Goal: Task Accomplishment & Management: Complete application form

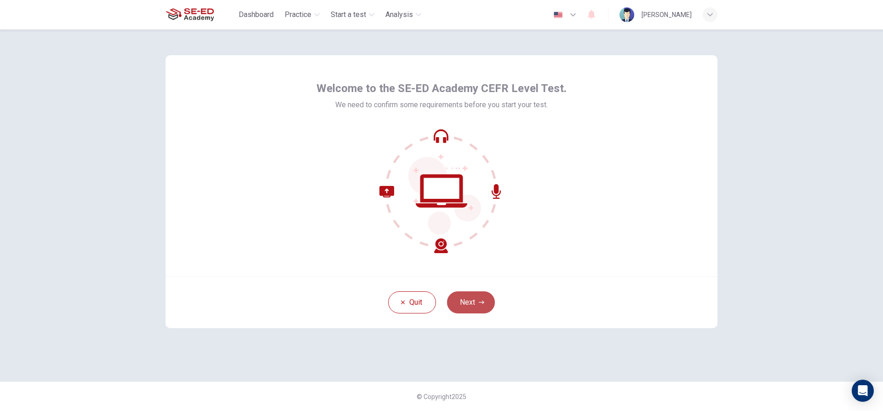
click at [471, 296] on button "Next" at bounding box center [471, 302] width 48 height 22
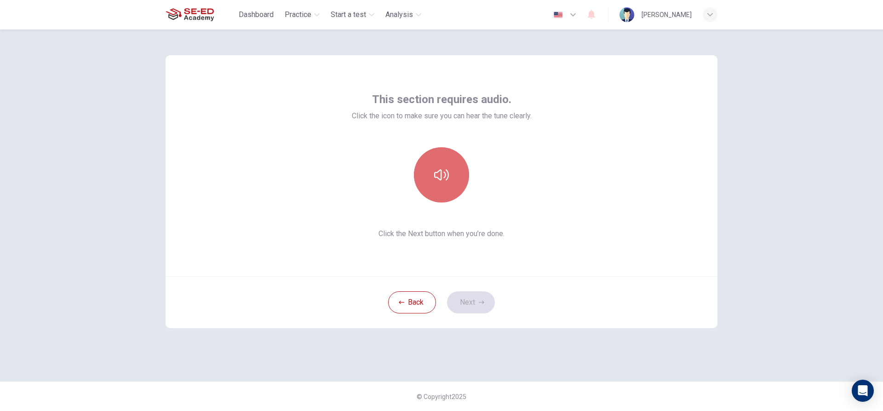
click at [448, 167] on button "button" at bounding box center [441, 174] width 55 height 55
click at [448, 175] on icon "button" at bounding box center [441, 174] width 15 height 15
drag, startPoint x: 731, startPoint y: 132, endPoint x: 666, endPoint y: 192, distance: 88.2
click at [731, 133] on div "This section requires audio. Click the icon to make sure you can hear the tune …" at bounding box center [441, 205] width 581 height 352
click at [412, 171] on div at bounding box center [441, 174] width 99 height 55
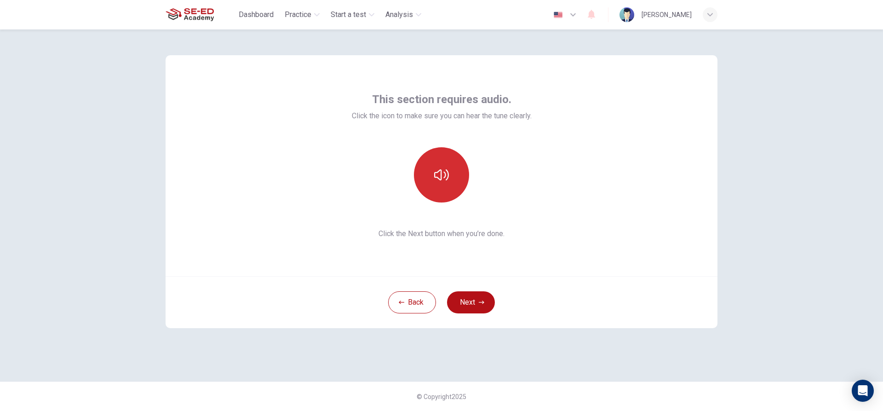
click at [445, 174] on icon "button" at bounding box center [441, 174] width 15 height 11
click at [446, 174] on icon "button" at bounding box center [441, 174] width 15 height 11
click at [469, 303] on button "Next" at bounding box center [471, 302] width 48 height 22
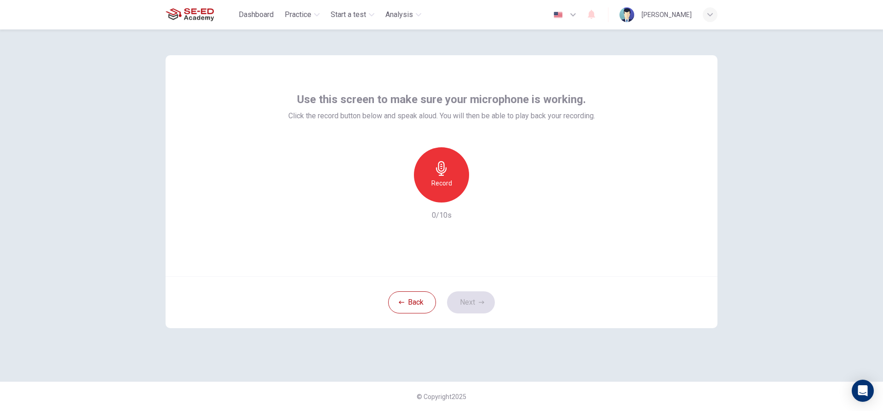
click at [447, 173] on icon "button" at bounding box center [441, 168] width 15 height 15
click at [438, 167] on icon "button" at bounding box center [441, 168] width 15 height 15
click at [478, 194] on div "button" at bounding box center [483, 195] width 15 height 15
click at [476, 295] on button "Next" at bounding box center [471, 302] width 48 height 22
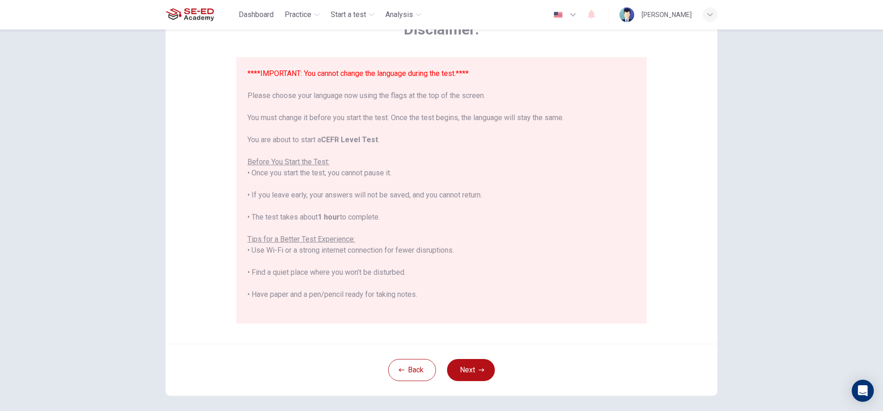
scroll to position [101, 0]
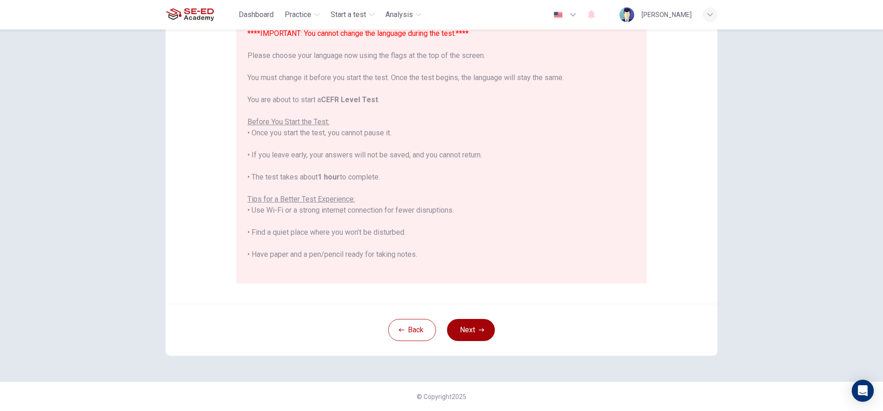
click at [479, 331] on icon "button" at bounding box center [482, 330] width 6 height 6
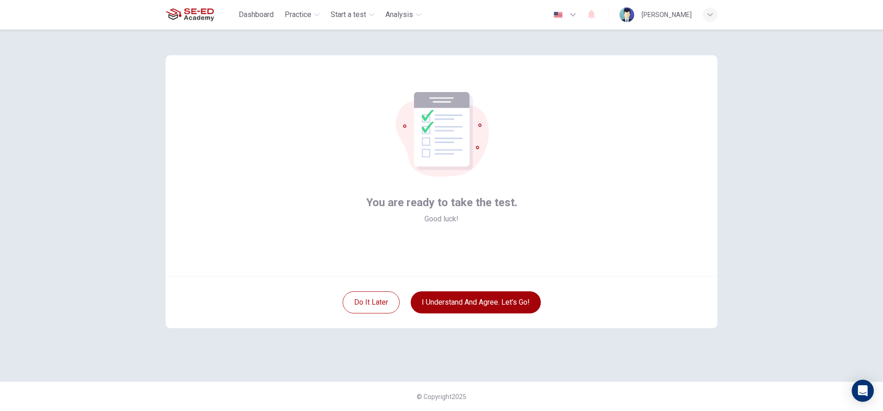
scroll to position [0, 0]
click at [478, 294] on button "I understand and agree. Let’s go!" at bounding box center [476, 302] width 130 height 22
click at [483, 297] on button "I understand and agree. Let’s go!" at bounding box center [476, 302] width 130 height 22
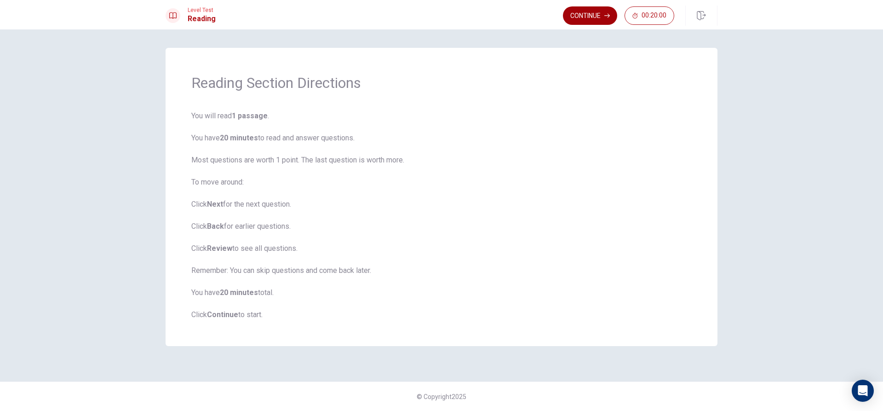
click at [594, 17] on button "Continue" at bounding box center [590, 15] width 54 height 18
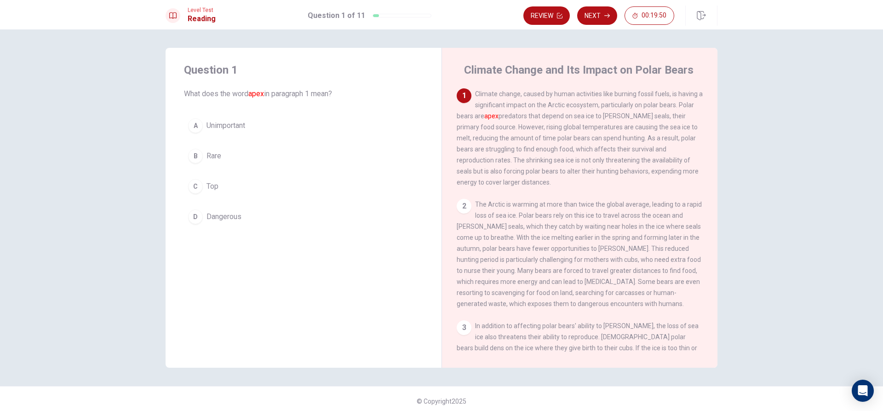
click at [194, 213] on div "D" at bounding box center [195, 216] width 15 height 15
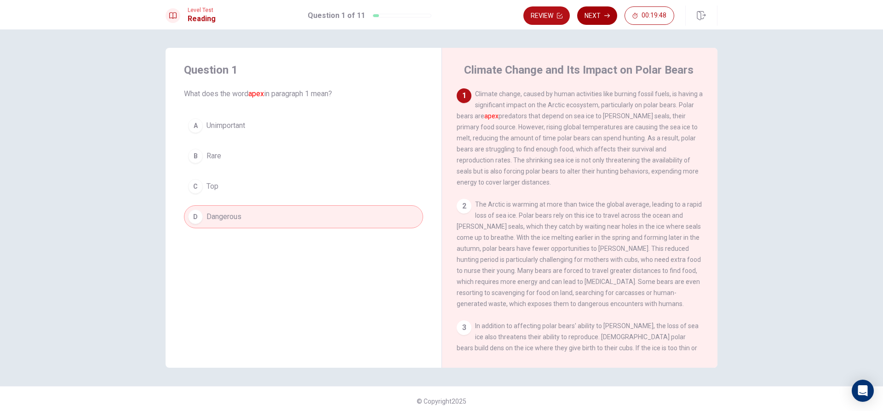
click at [601, 17] on button "Next" at bounding box center [597, 15] width 40 height 18
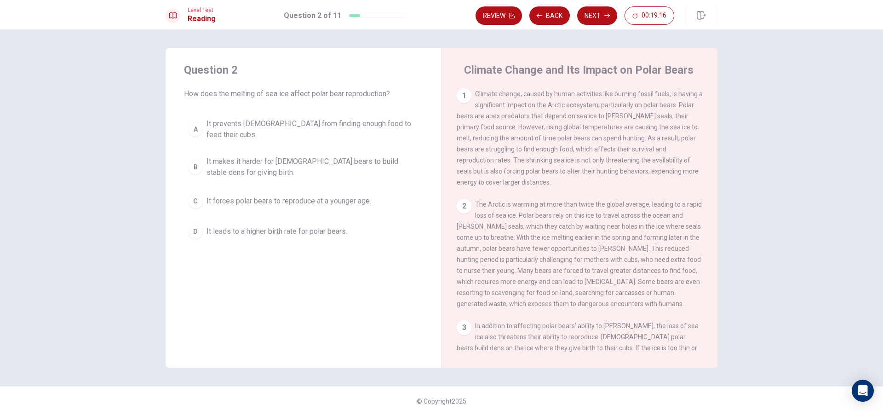
scroll to position [7, 0]
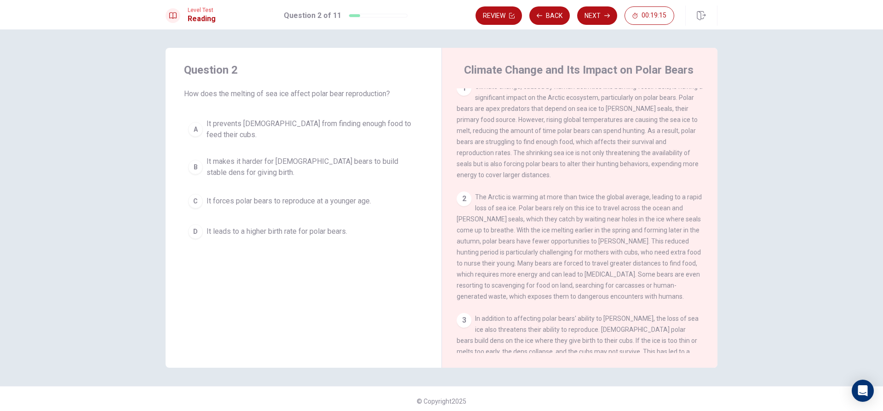
drag, startPoint x: 724, startPoint y: 203, endPoint x: 726, endPoint y: 220, distance: 17.1
click at [726, 220] on div "Question 2 How does the melting of sea ice affect polar bear reproduction? A It…" at bounding box center [441, 208] width 581 height 320
drag, startPoint x: 703, startPoint y: 201, endPoint x: 704, endPoint y: 223, distance: 21.6
click at [704, 223] on div "1 Climate change, caused by human activities like burning fossil fuels, is havi…" at bounding box center [586, 220] width 258 height 264
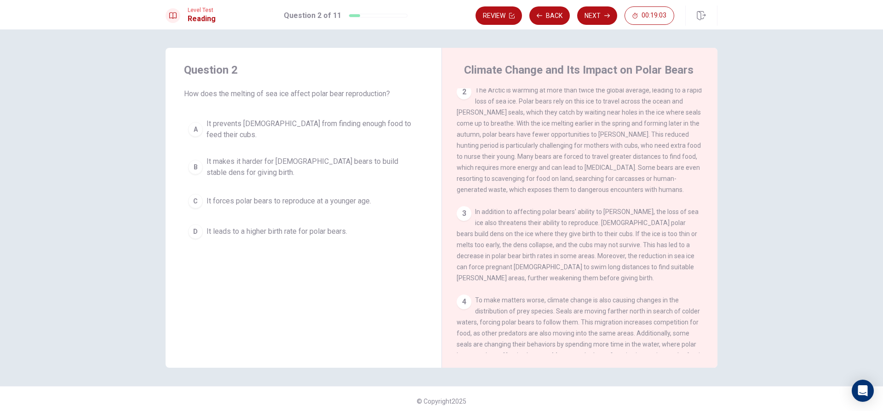
scroll to position [115, 0]
drag, startPoint x: 715, startPoint y: 257, endPoint x: 709, endPoint y: 267, distance: 11.7
click at [712, 270] on div "Climate Change and Its Impact on Polar Bears 1 Climate change, caused by human …" at bounding box center [579, 208] width 276 height 320
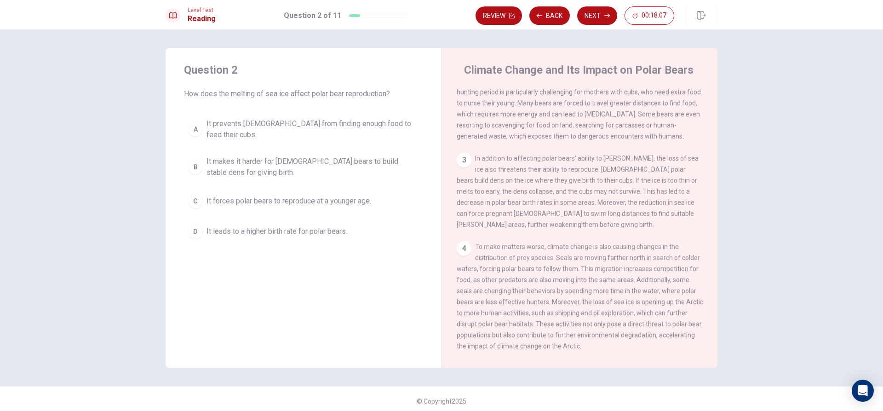
scroll to position [169, 0]
click at [194, 160] on div "B" at bounding box center [195, 167] width 15 height 15
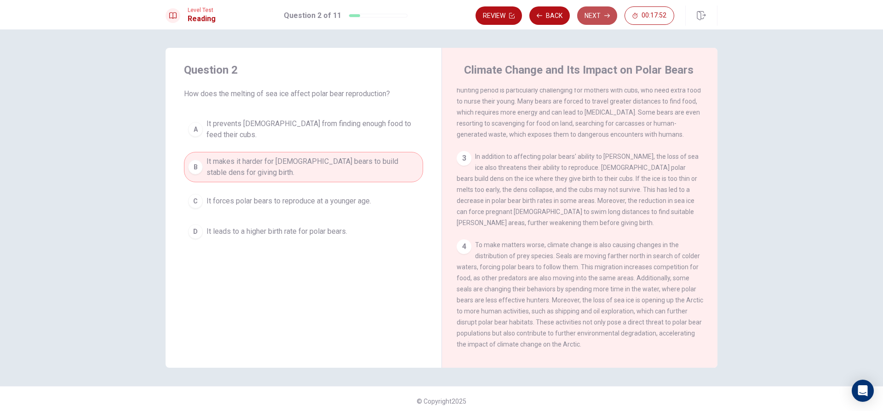
click at [612, 13] on button "Next" at bounding box center [597, 15] width 40 height 18
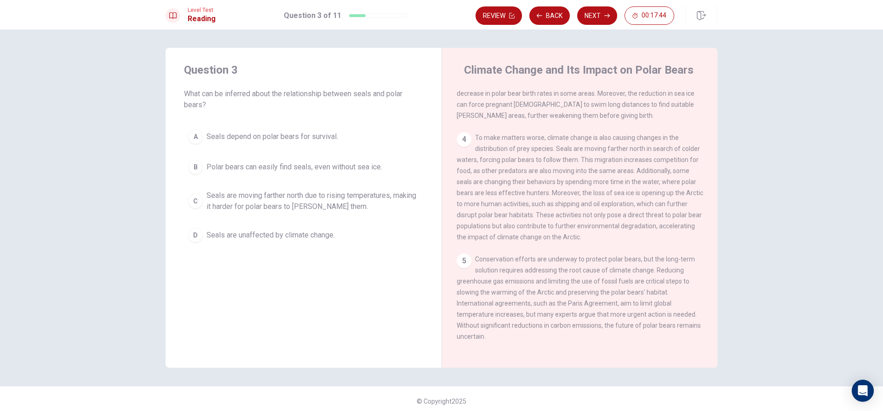
scroll to position [297, 0]
click at [192, 203] on div "C" at bounding box center [195, 201] width 15 height 15
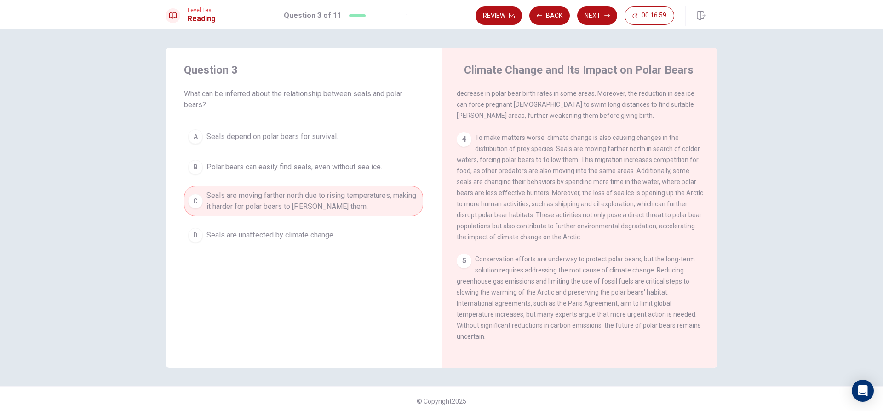
click at [605, 16] on icon "button" at bounding box center [607, 16] width 6 height 6
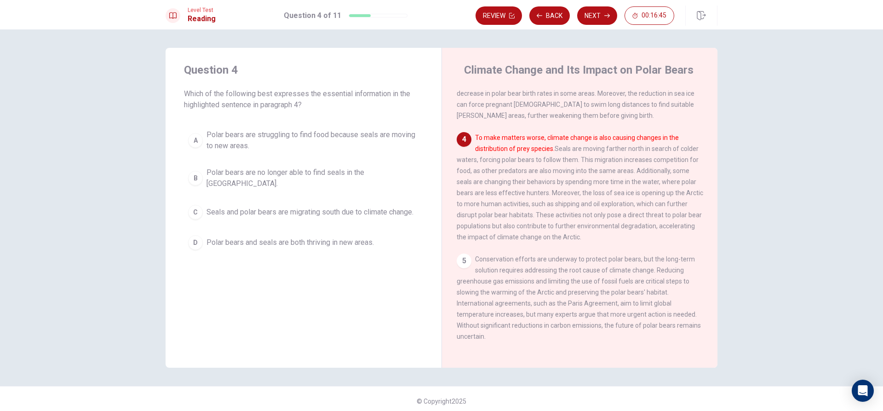
click at [508, 142] on font "To make matters worse, climate change is also causing changes in the distributi…" at bounding box center [577, 143] width 204 height 18
click at [191, 143] on div "A" at bounding box center [195, 140] width 15 height 15
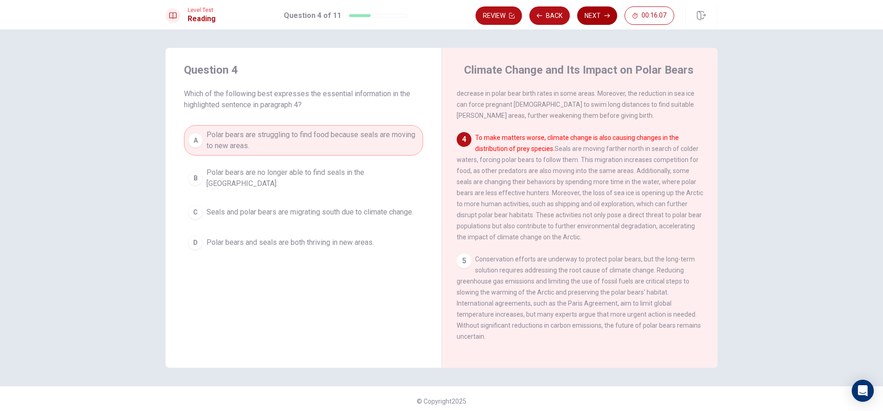
click at [594, 11] on button "Next" at bounding box center [597, 15] width 40 height 18
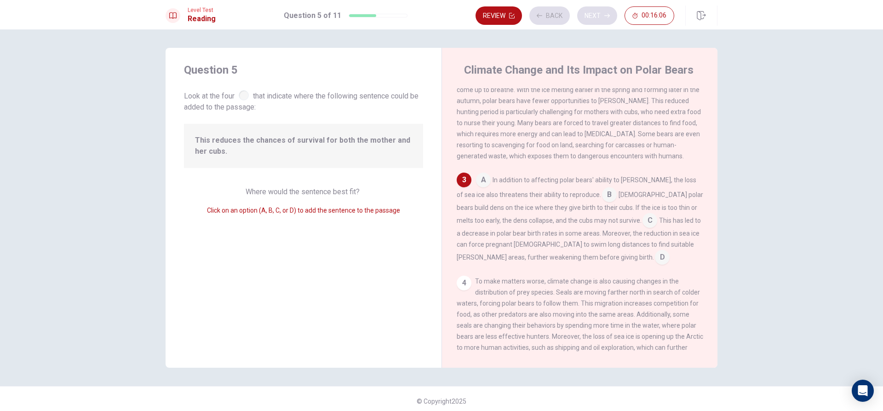
scroll to position [160, 0]
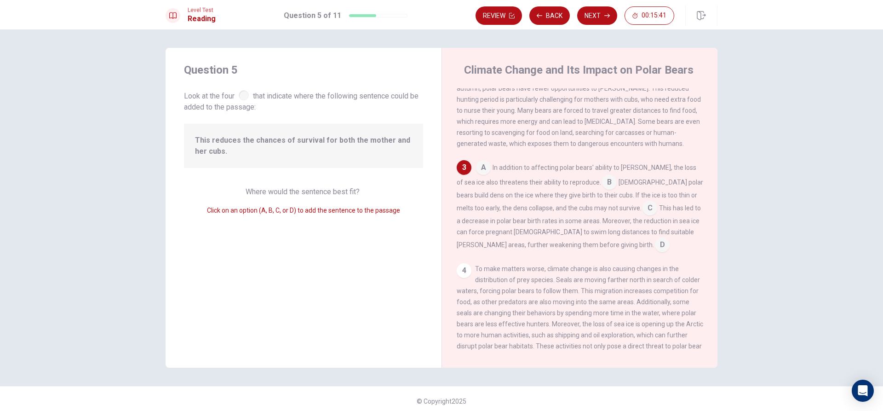
click at [655, 252] on input at bounding box center [662, 245] width 15 height 15
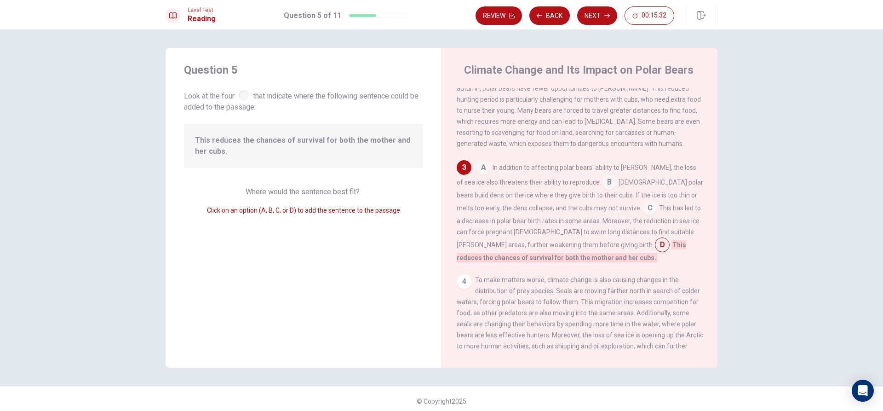
click at [483, 176] on input at bounding box center [483, 168] width 15 height 15
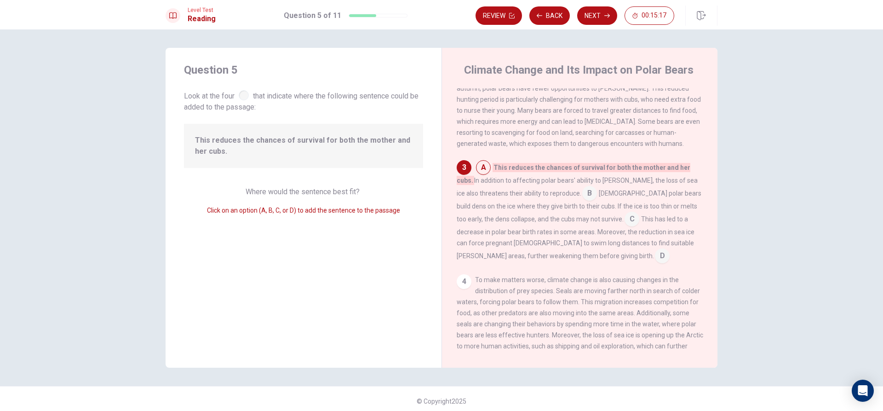
click at [624, 227] on input at bounding box center [631, 219] width 15 height 15
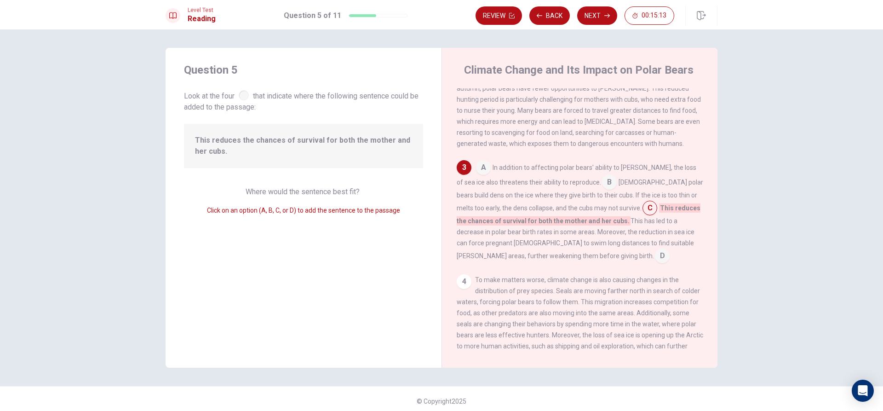
click at [655, 264] on input at bounding box center [662, 256] width 15 height 15
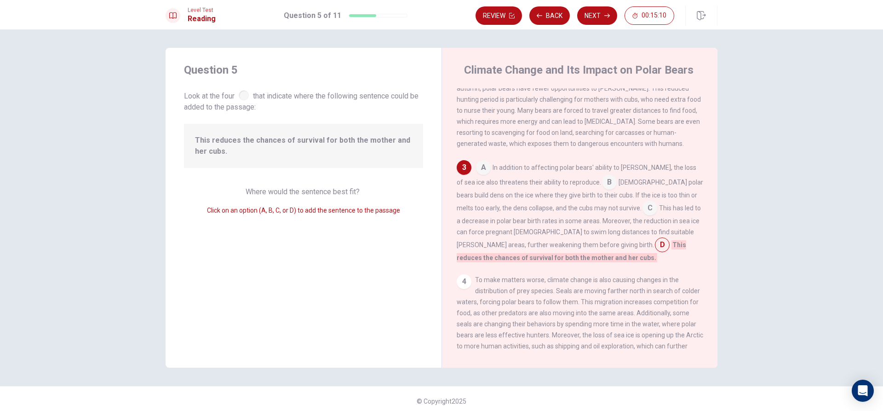
click at [642, 216] on input at bounding box center [649, 208] width 15 height 15
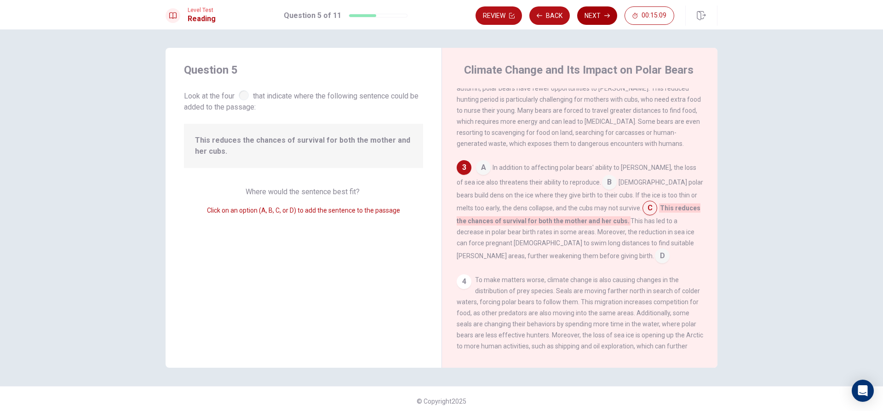
click at [607, 10] on button "Next" at bounding box center [597, 15] width 40 height 18
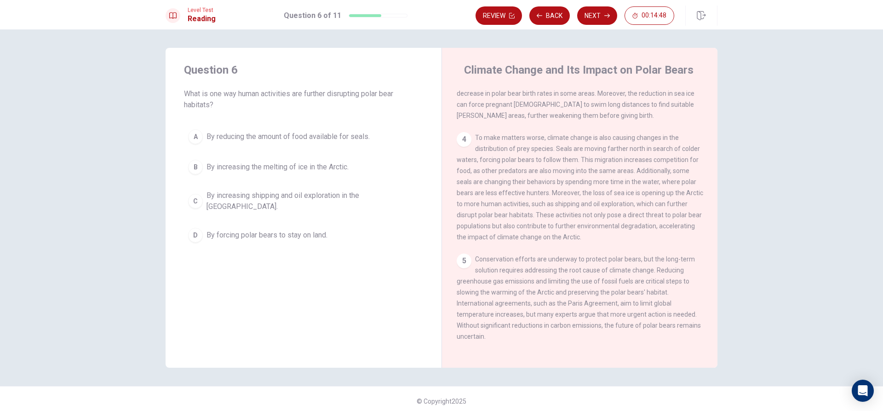
scroll to position [297, 0]
click at [192, 165] on div "B" at bounding box center [195, 167] width 15 height 15
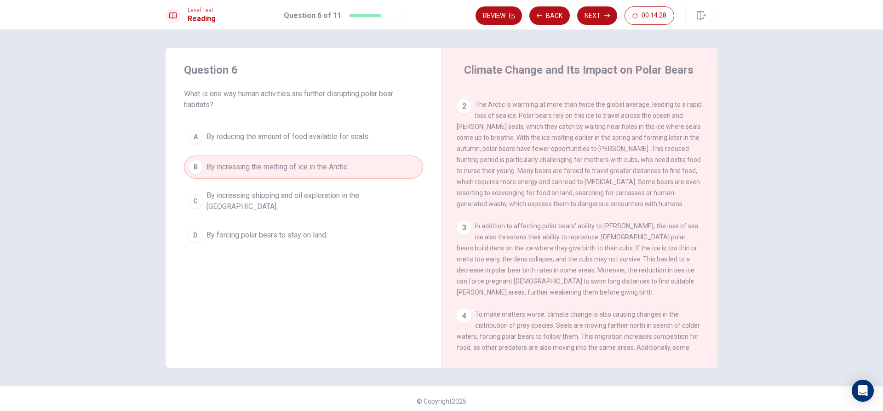
scroll to position [101, 0]
drag, startPoint x: 708, startPoint y: 186, endPoint x: 713, endPoint y: 196, distance: 11.7
click at [713, 196] on div "Climate Change and Its Impact on Polar Bears 1 Climate change, caused by human …" at bounding box center [579, 208] width 276 height 320
drag, startPoint x: 713, startPoint y: 197, endPoint x: 714, endPoint y: 211, distance: 13.3
click at [714, 211] on div "Climate Change and Its Impact on Polar Bears 1 Climate change, caused by human …" at bounding box center [579, 208] width 276 height 320
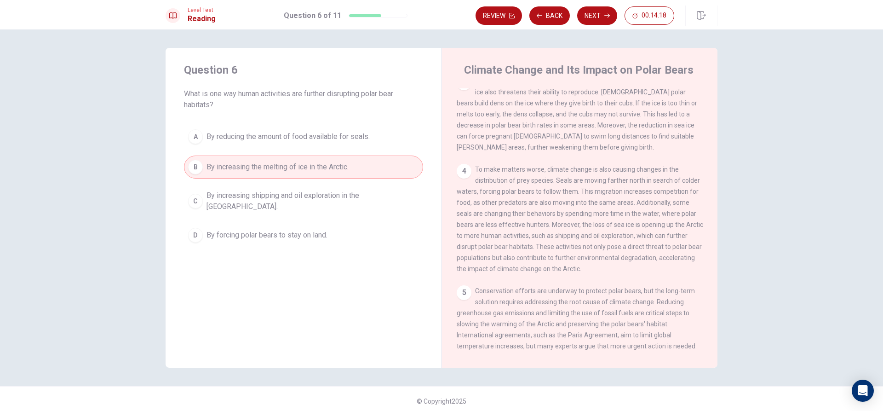
scroll to position [250, 0]
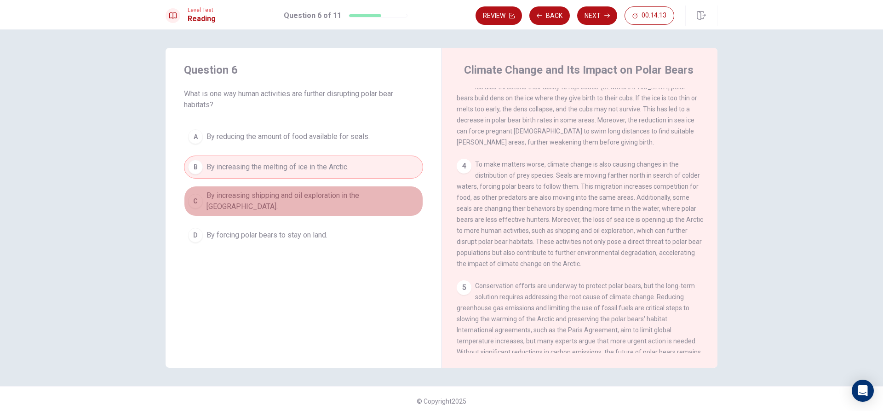
click at [311, 200] on span "By increasing shipping and oil exploration in the [GEOGRAPHIC_DATA]." at bounding box center [312, 201] width 212 height 22
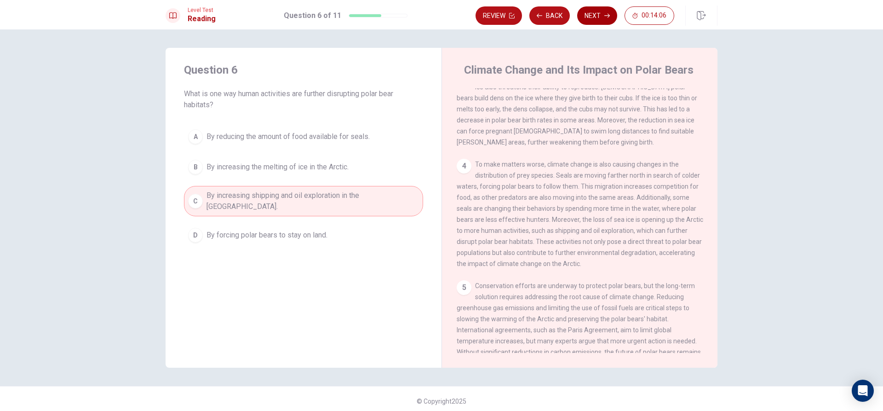
click at [603, 16] on button "Next" at bounding box center [597, 15] width 40 height 18
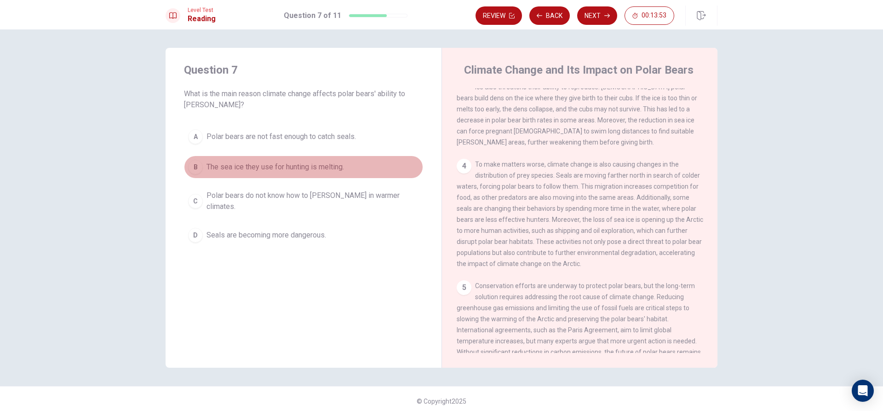
click at [196, 160] on div "B" at bounding box center [195, 167] width 15 height 15
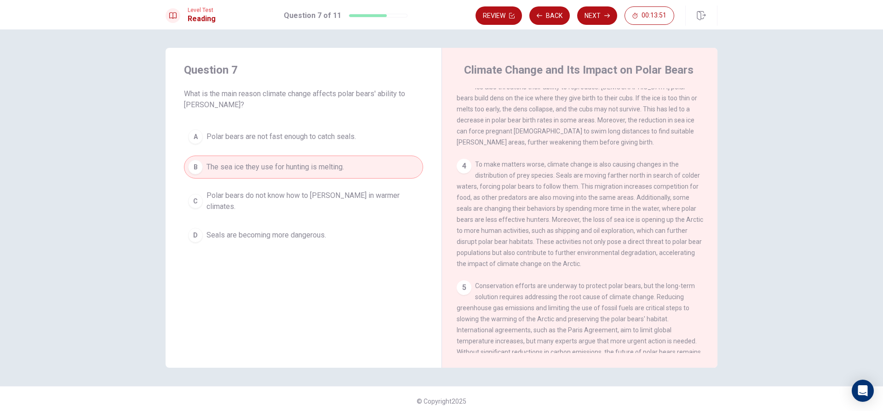
drag, startPoint x: 703, startPoint y: 272, endPoint x: 698, endPoint y: 290, distance: 18.1
click at [698, 290] on div "1 Climate change, caused by human activities like burning fossil fuels, is havi…" at bounding box center [586, 220] width 258 height 264
drag, startPoint x: 707, startPoint y: 269, endPoint x: 672, endPoint y: 342, distance: 81.0
click at [680, 333] on div "1 Climate change, caused by human activities like burning fossil fuels, is havi…" at bounding box center [586, 220] width 258 height 264
click at [544, 231] on span "To make matters worse, climate change is also causing changes in the distributi…" at bounding box center [580, 213] width 246 height 107
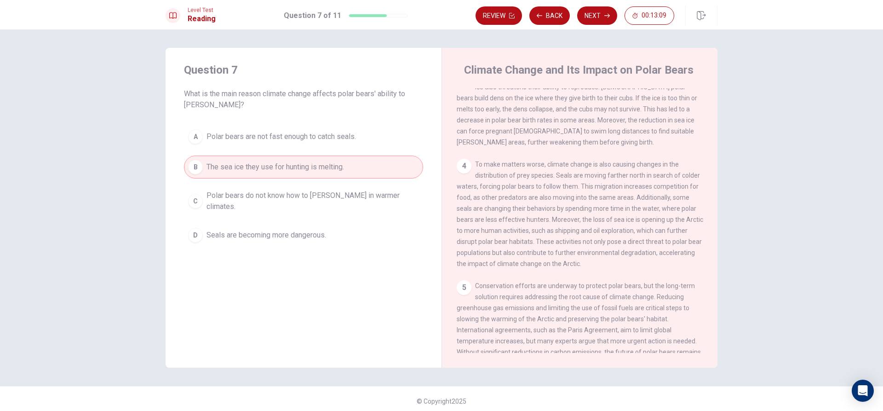
click at [195, 197] on div "C" at bounding box center [195, 201] width 15 height 15
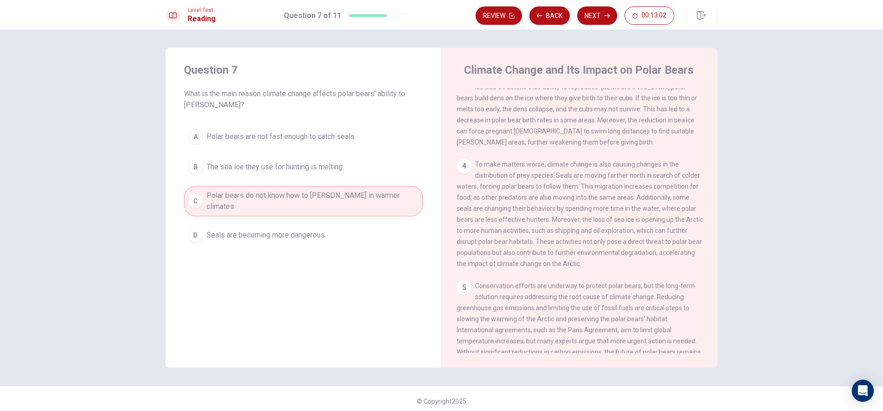
click at [240, 163] on span "The sea ice they use for hunting is melting." at bounding box center [274, 166] width 137 height 11
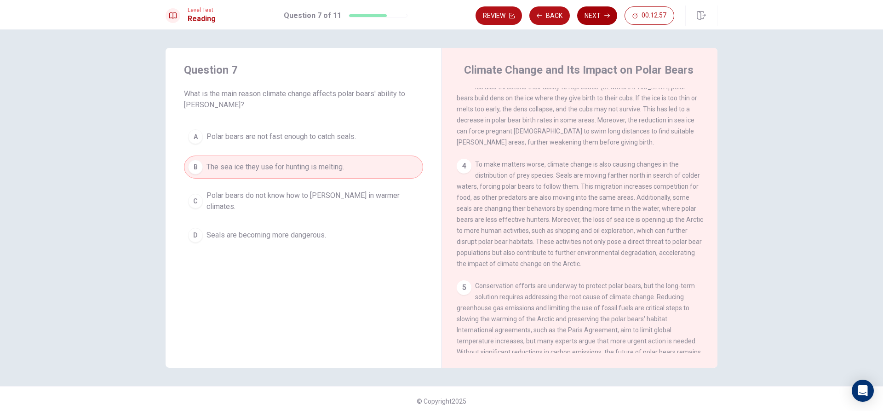
click at [595, 16] on button "Next" at bounding box center [597, 15] width 40 height 18
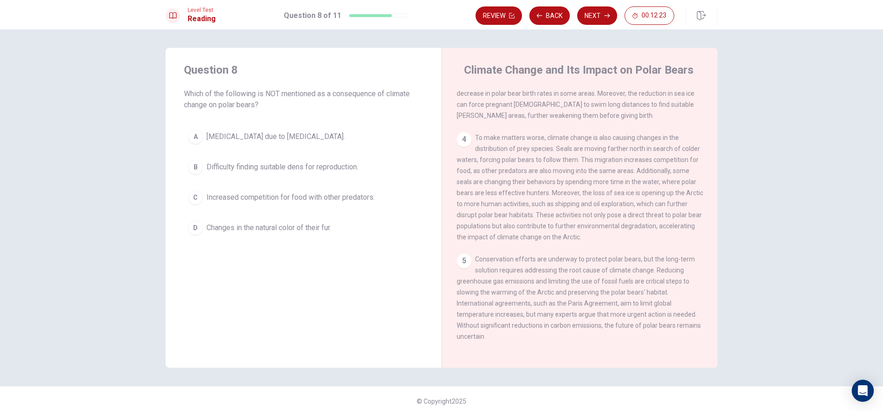
scroll to position [297, 0]
drag, startPoint x: 706, startPoint y: 329, endPoint x: 704, endPoint y: 290, distance: 39.6
click at [704, 290] on div "1 Climate change, caused by human activities like burning fossil fuels, is havi…" at bounding box center [586, 220] width 258 height 264
click at [591, 14] on button "Next" at bounding box center [597, 15] width 40 height 18
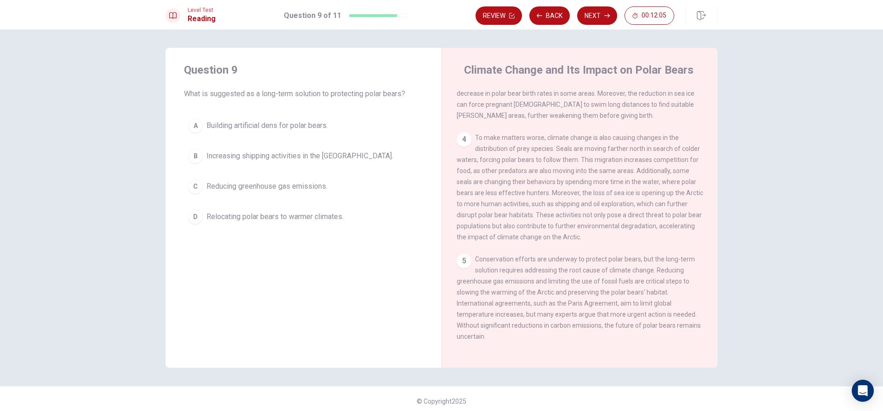
click at [194, 186] on div "C" at bounding box center [195, 186] width 15 height 15
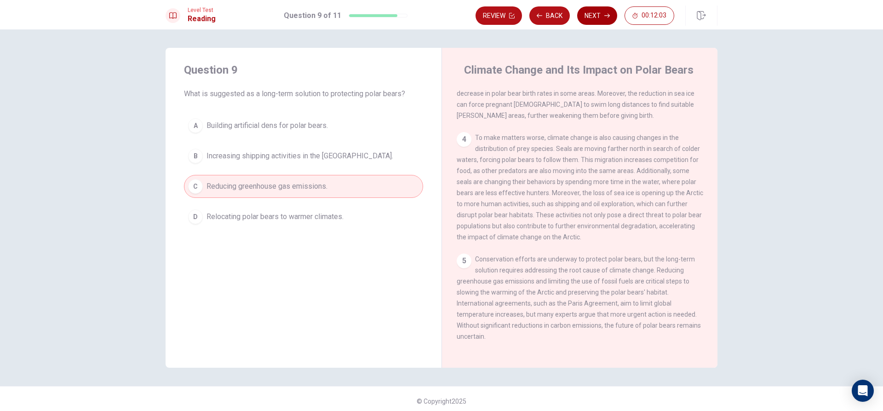
click at [599, 14] on button "Next" at bounding box center [597, 15] width 40 height 18
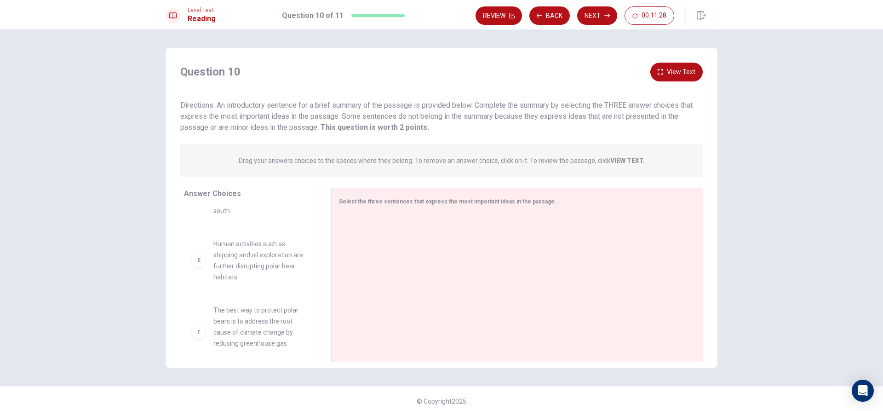
scroll to position [232, 0]
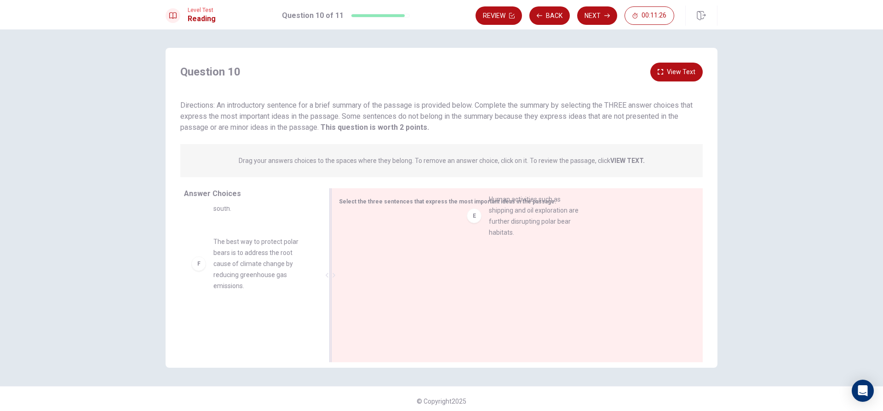
drag, startPoint x: 202, startPoint y: 254, endPoint x: 475, endPoint y: 218, distance: 274.6
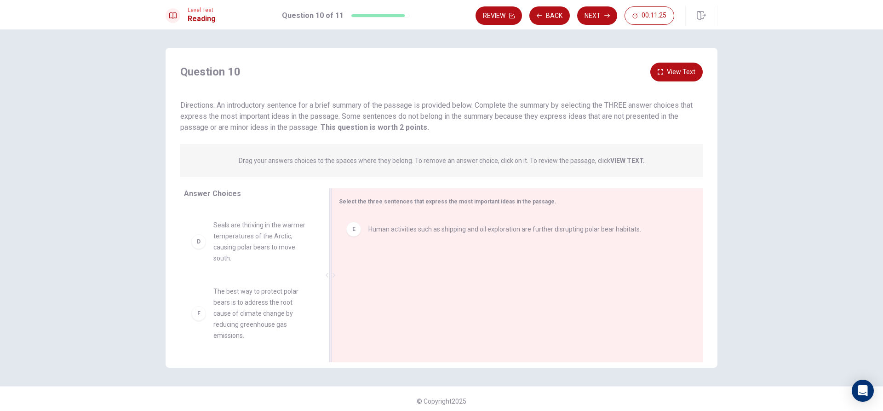
scroll to position [171, 0]
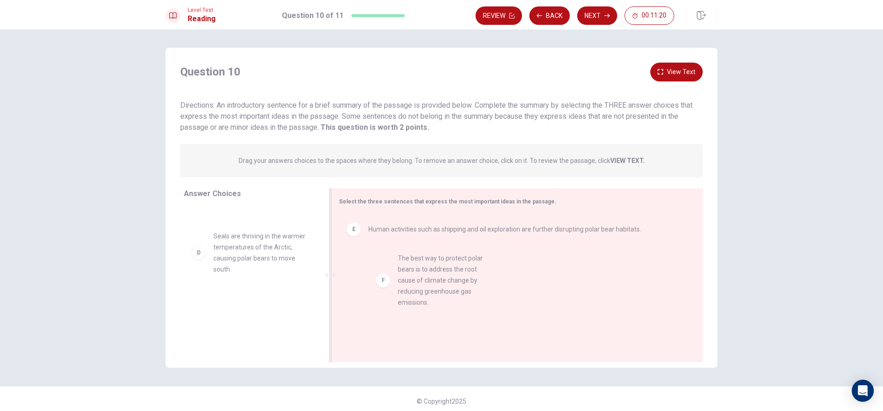
drag, startPoint x: 203, startPoint y: 315, endPoint x: 393, endPoint y: 282, distance: 193.2
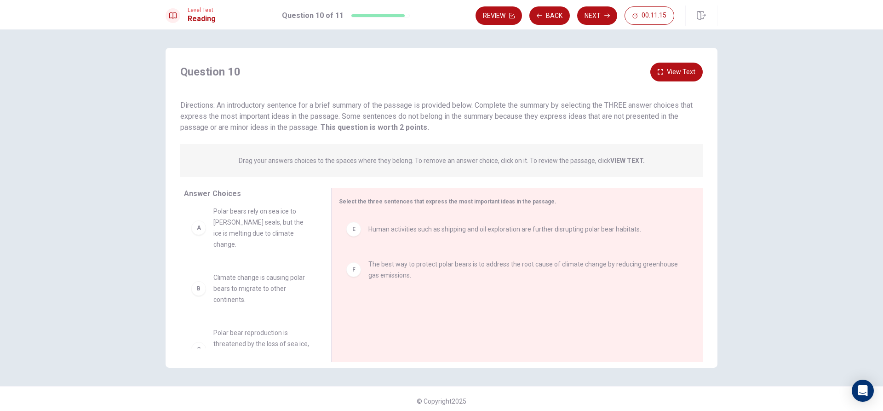
scroll to position [0, 0]
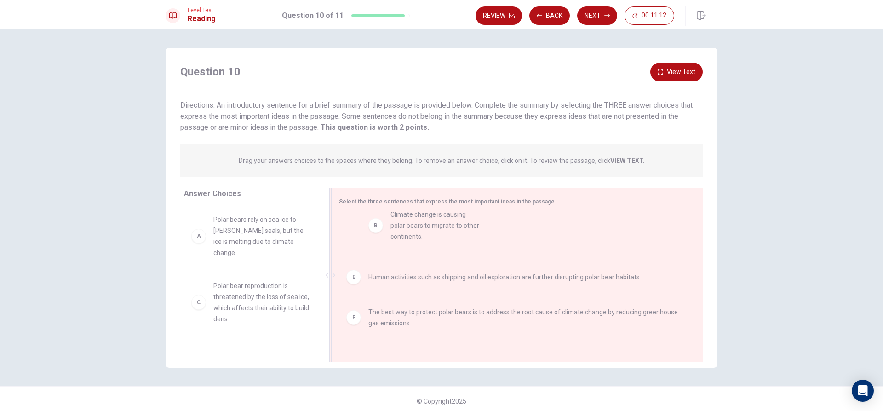
drag, startPoint x: 238, startPoint y: 286, endPoint x: 435, endPoint y: 228, distance: 205.0
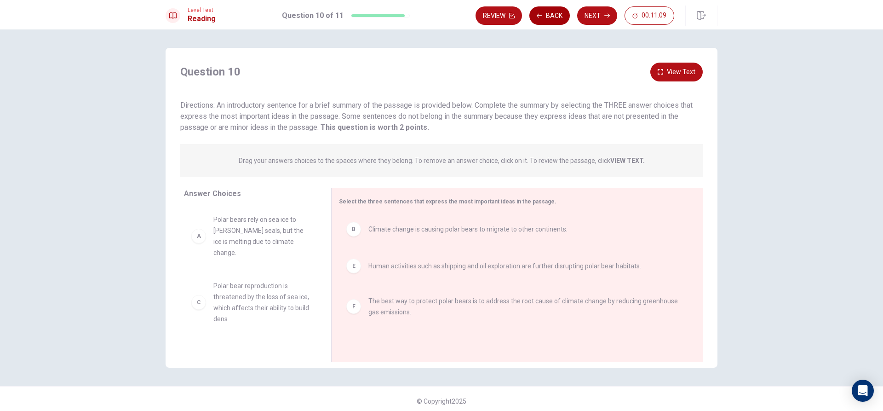
click at [561, 12] on button "Back" at bounding box center [549, 15] width 40 height 18
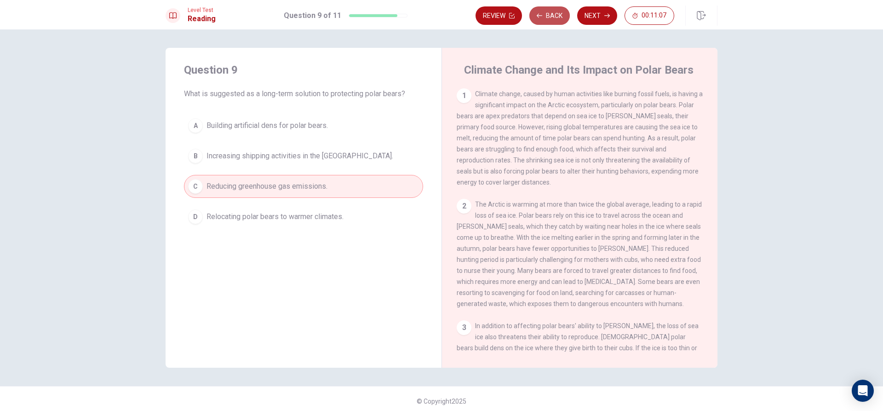
click at [561, 12] on button "Back" at bounding box center [549, 15] width 40 height 18
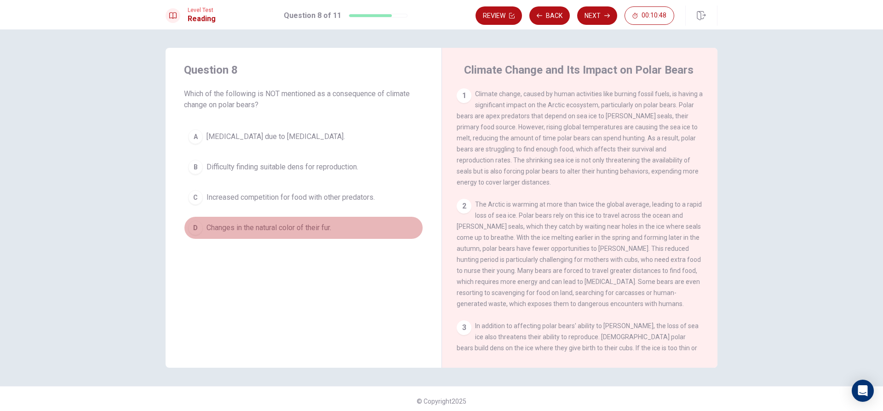
click at [195, 224] on div "D" at bounding box center [195, 227] width 15 height 15
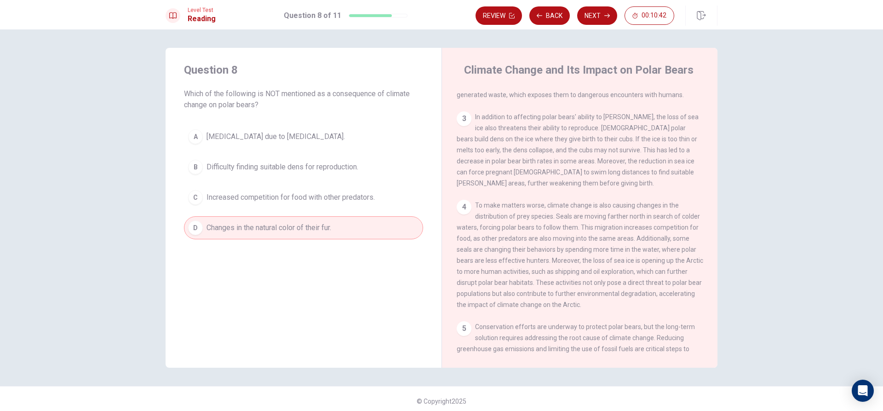
scroll to position [297, 0]
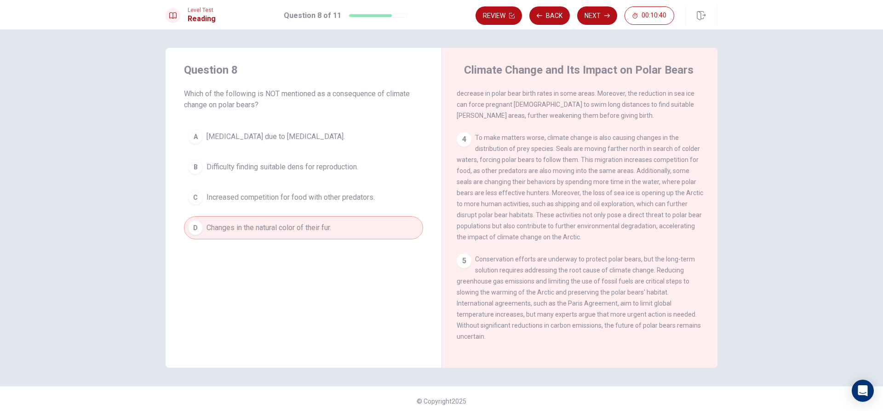
click at [602, 20] on button "Next" at bounding box center [597, 15] width 40 height 18
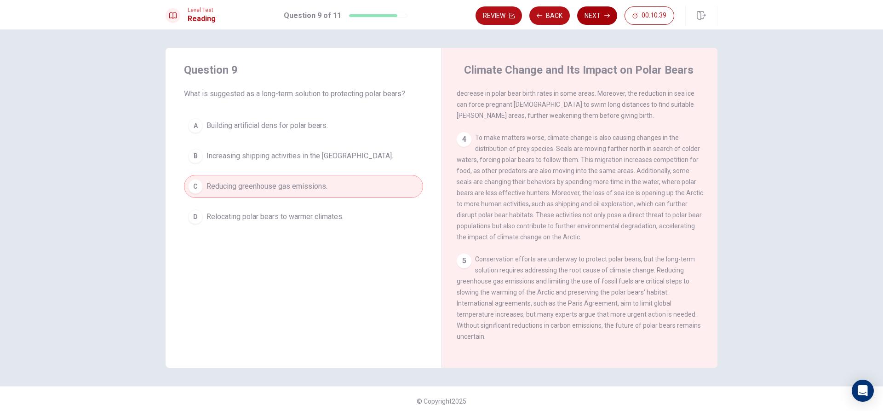
click at [602, 14] on button "Next" at bounding box center [597, 15] width 40 height 18
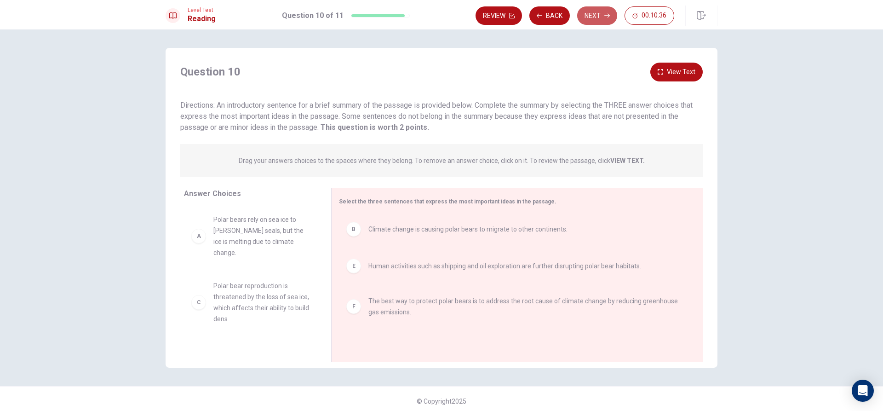
click at [599, 18] on button "Next" at bounding box center [597, 15] width 40 height 18
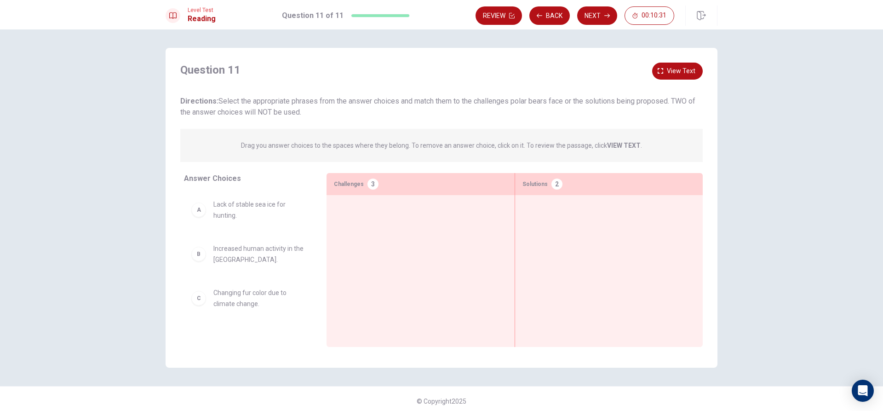
click at [618, 146] on strong "VIEW TEXT" at bounding box center [624, 145] width 34 height 7
drag, startPoint x: 319, startPoint y: 203, endPoint x: 326, endPoint y: 245, distance: 42.4
click at [326, 245] on div "Answer Choices A Lack of stable sea ice for hunting. B Increased human activity…" at bounding box center [442, 262] width 552 height 178
drag, startPoint x: 310, startPoint y: 243, endPoint x: 315, endPoint y: 272, distance: 29.0
click at [313, 273] on div "A Lack of stable sea ice for hunting. B Increased human activity in the [GEOGRA…" at bounding box center [251, 262] width 135 height 142
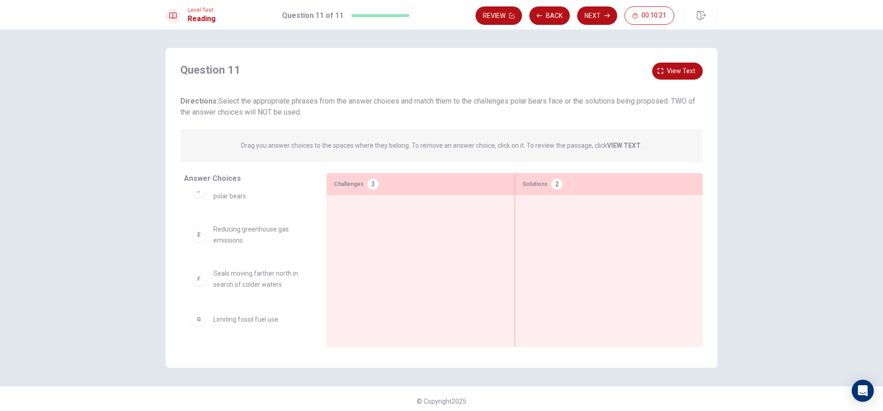
scroll to position [153, 0]
drag, startPoint x: 258, startPoint y: 317, endPoint x: 588, endPoint y: 217, distance: 344.6
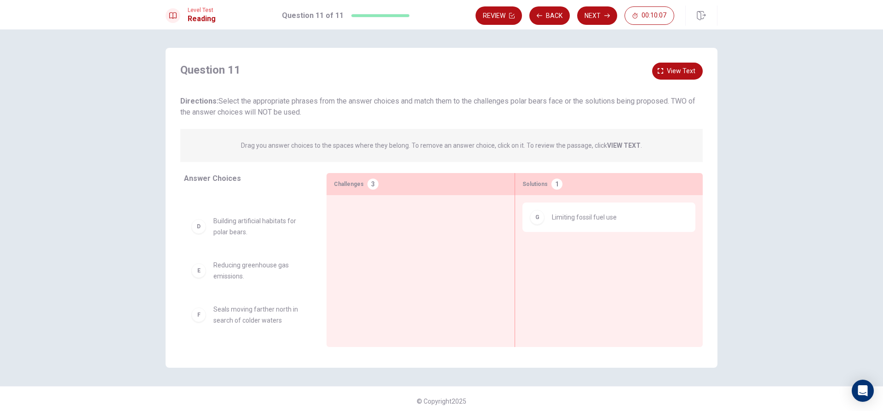
scroll to position [116, 0]
drag, startPoint x: 280, startPoint y: 273, endPoint x: 623, endPoint y: 262, distance: 343.2
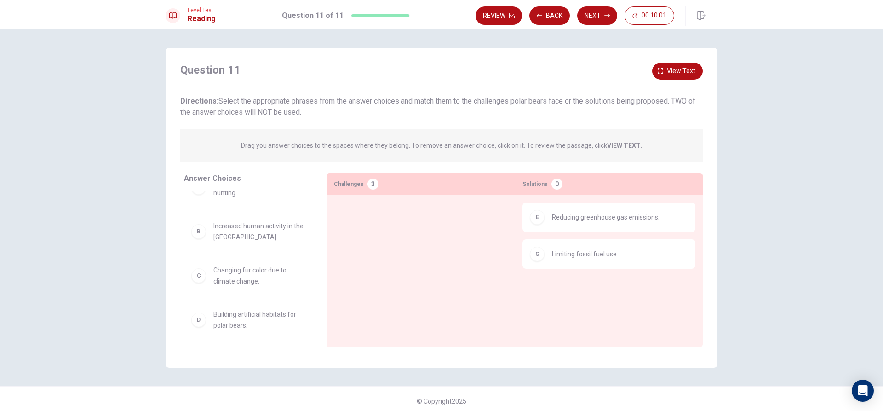
scroll to position [0, 0]
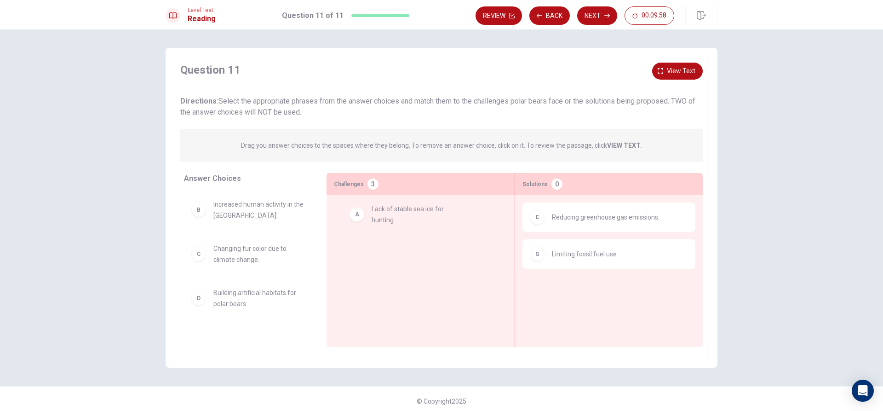
drag, startPoint x: 265, startPoint y: 206, endPoint x: 429, endPoint y: 211, distance: 164.7
drag, startPoint x: 317, startPoint y: 230, endPoint x: 317, endPoint y: 215, distance: 14.7
click at [317, 215] on div "B Increased human activity in the [GEOGRAPHIC_DATA]. C Changing fur color due t…" at bounding box center [251, 262] width 135 height 142
drag, startPoint x: 317, startPoint y: 215, endPoint x: 321, endPoint y: 230, distance: 15.3
click at [321, 230] on div "Answer Choices B Increased human activity in the [GEOGRAPHIC_DATA]. C Changing …" at bounding box center [246, 262] width 161 height 178
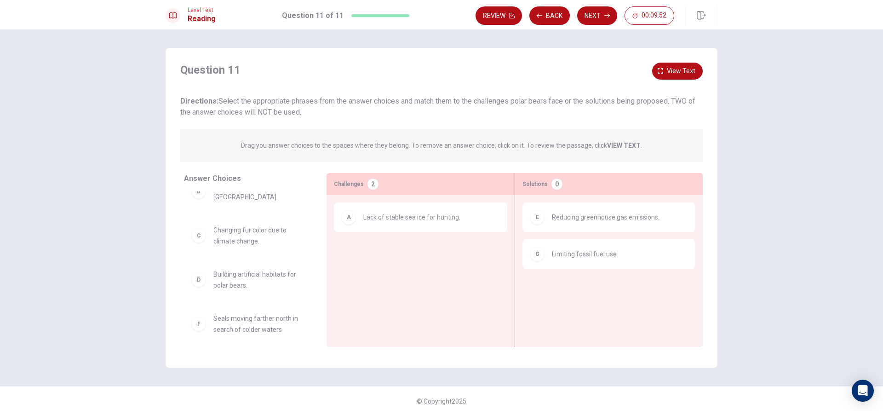
scroll to position [28, 0]
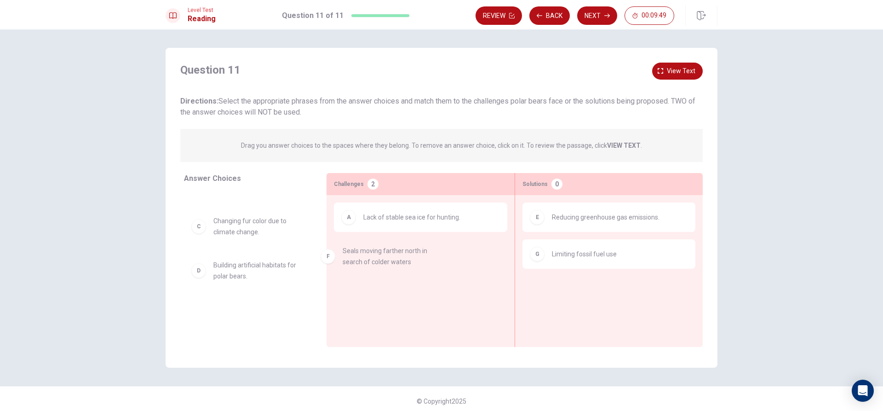
drag, startPoint x: 320, startPoint y: 321, endPoint x: 421, endPoint y: 261, distance: 117.9
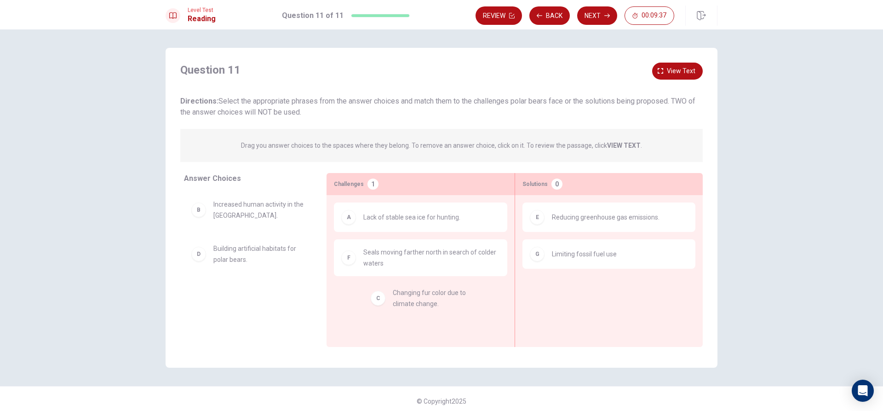
drag, startPoint x: 265, startPoint y: 253, endPoint x: 450, endPoint y: 299, distance: 190.5
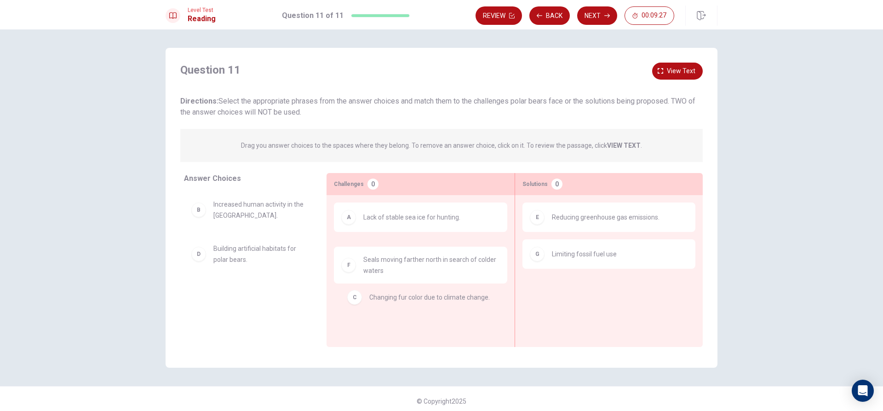
drag, startPoint x: 475, startPoint y: 251, endPoint x: 484, endPoint y: 297, distance: 46.4
drag, startPoint x: 472, startPoint y: 262, endPoint x: 472, endPoint y: 335, distance: 73.1
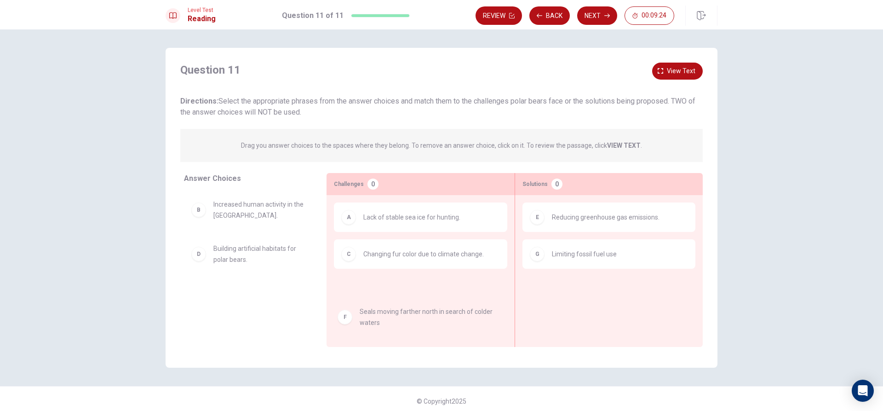
drag, startPoint x: 461, startPoint y: 302, endPoint x: 458, endPoint y: 332, distance: 29.6
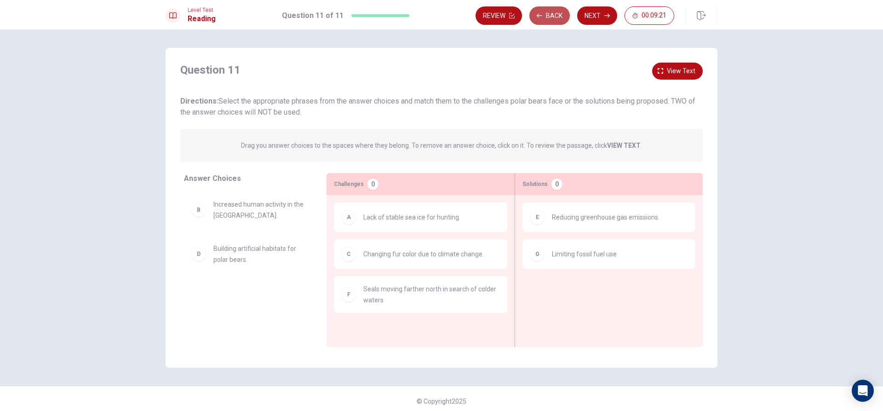
click at [549, 13] on button "Back" at bounding box center [549, 15] width 40 height 18
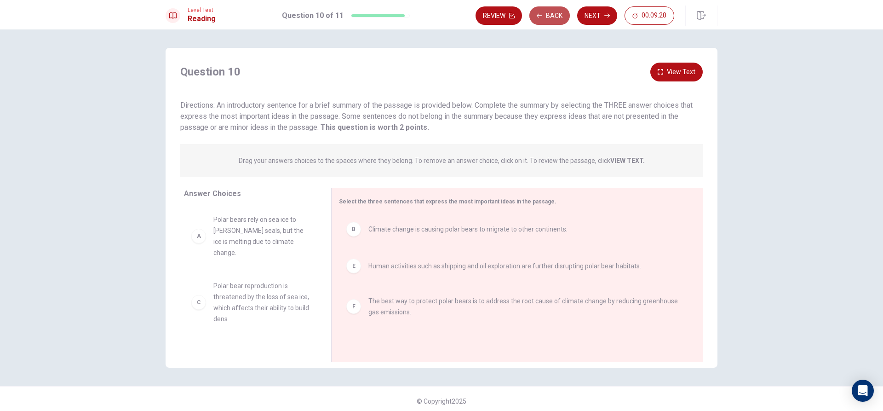
click at [549, 13] on button "Back" at bounding box center [549, 15] width 40 height 18
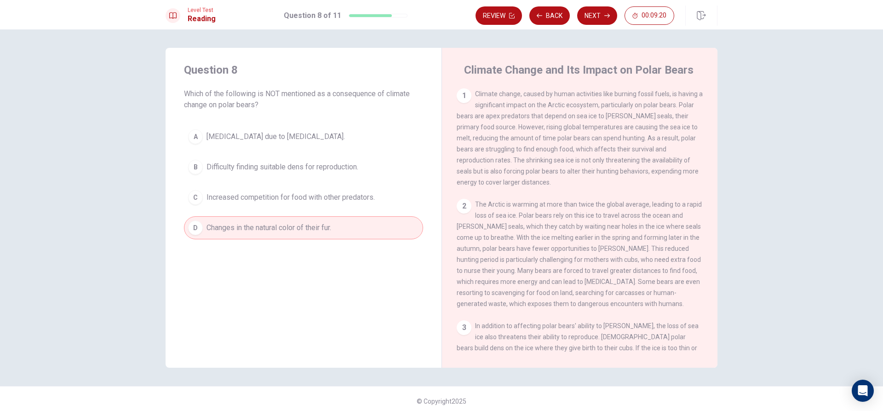
drag, startPoint x: 549, startPoint y: 13, endPoint x: 544, endPoint y: 25, distance: 12.7
click at [549, 17] on button "Back" at bounding box center [549, 15] width 40 height 18
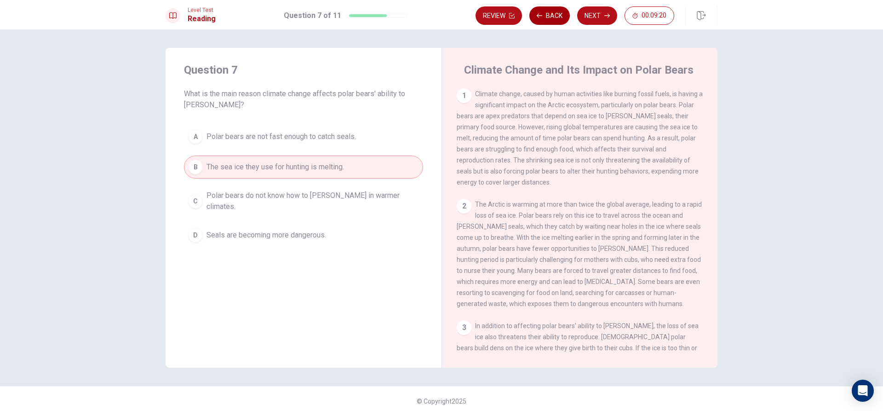
click at [549, 22] on button "Back" at bounding box center [549, 15] width 40 height 18
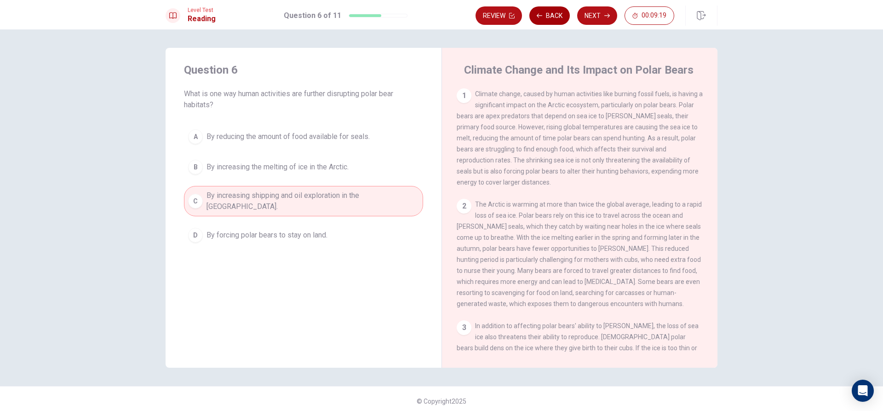
click at [549, 22] on button "Back" at bounding box center [549, 15] width 40 height 18
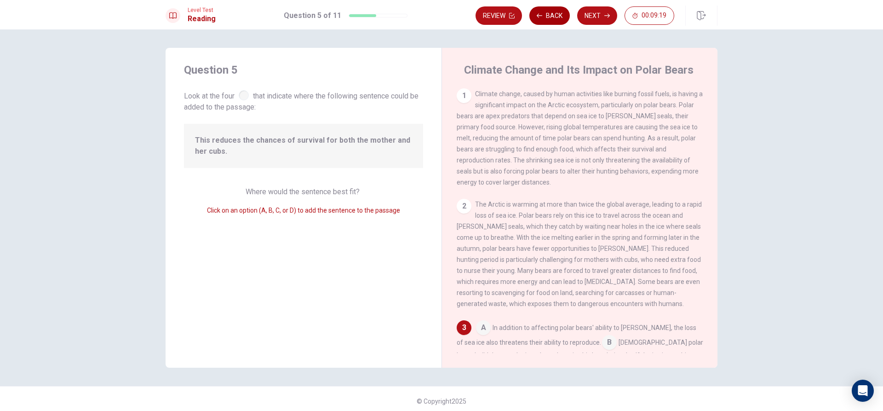
click at [549, 22] on button "Back" at bounding box center [549, 15] width 40 height 18
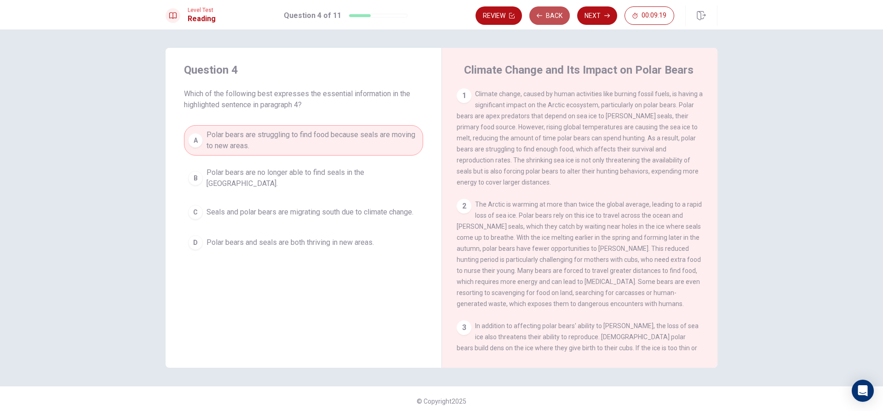
click at [549, 22] on button "Back" at bounding box center [549, 15] width 40 height 18
click at [549, 21] on button "Back" at bounding box center [549, 15] width 40 height 18
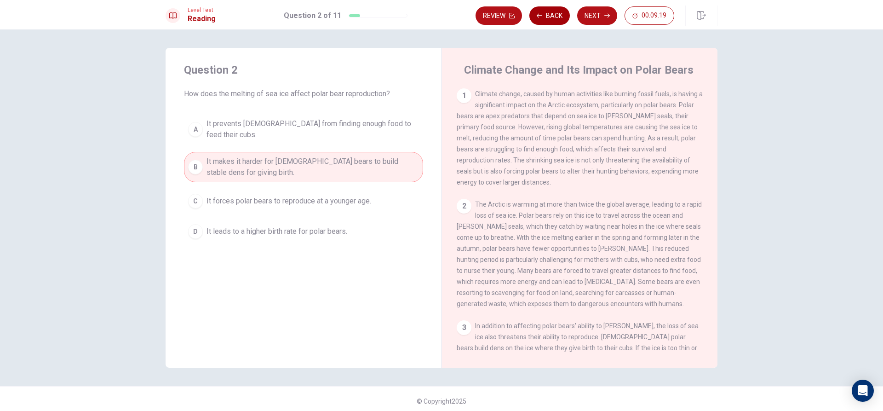
click at [549, 21] on button "Back" at bounding box center [549, 15] width 40 height 18
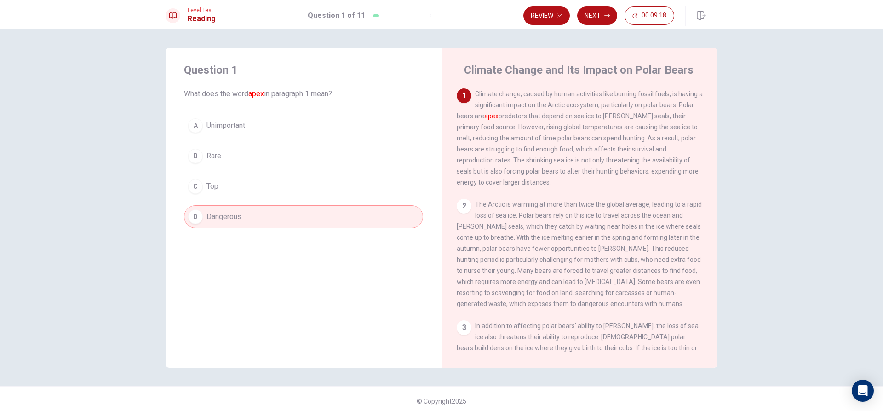
click at [549, 21] on button "Review" at bounding box center [546, 15] width 46 height 18
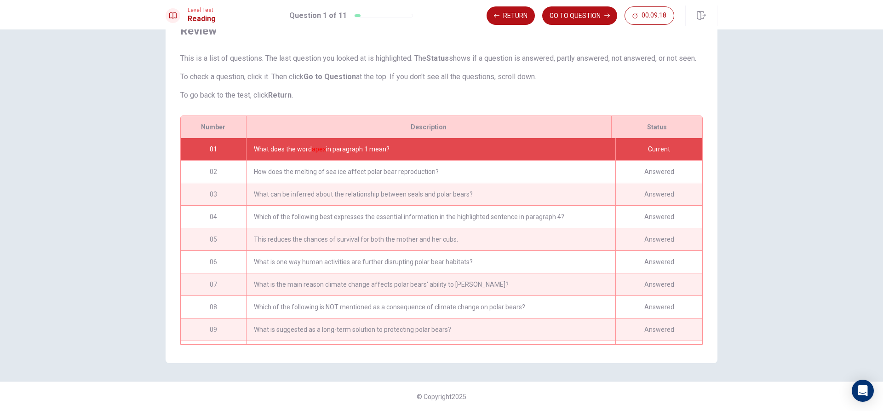
click at [549, 21] on button "GO TO QUESTION" at bounding box center [579, 15] width 75 height 18
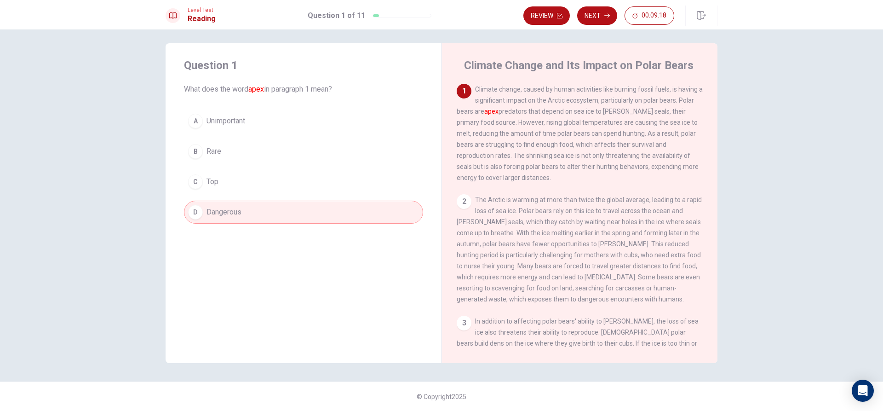
scroll to position [5, 0]
click at [599, 19] on button "Next" at bounding box center [597, 15] width 40 height 18
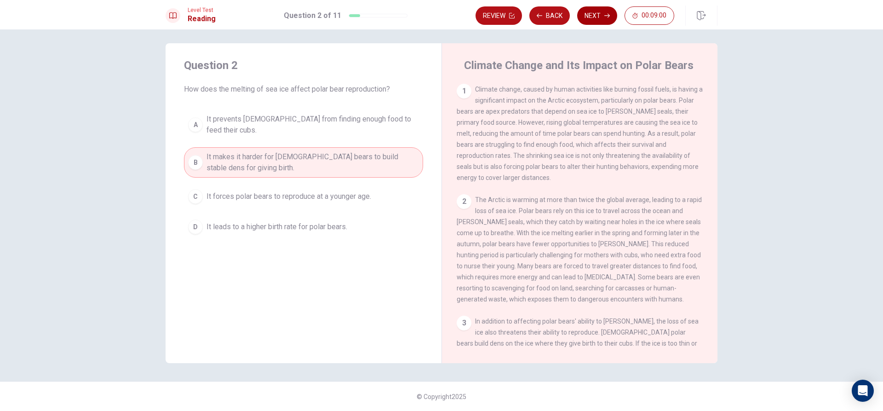
click at [593, 16] on button "Next" at bounding box center [597, 15] width 40 height 18
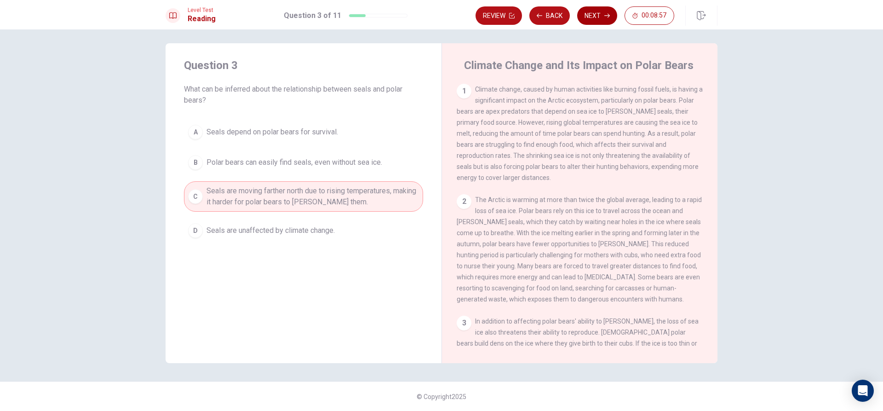
click at [593, 16] on button "Next" at bounding box center [597, 15] width 40 height 18
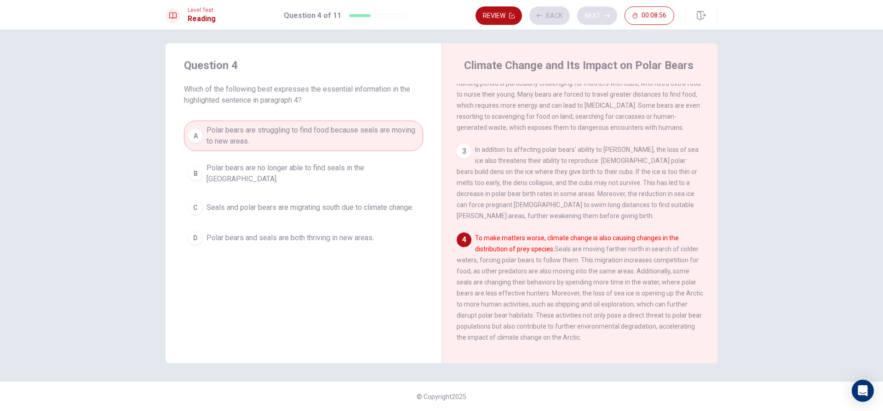
scroll to position [275, 0]
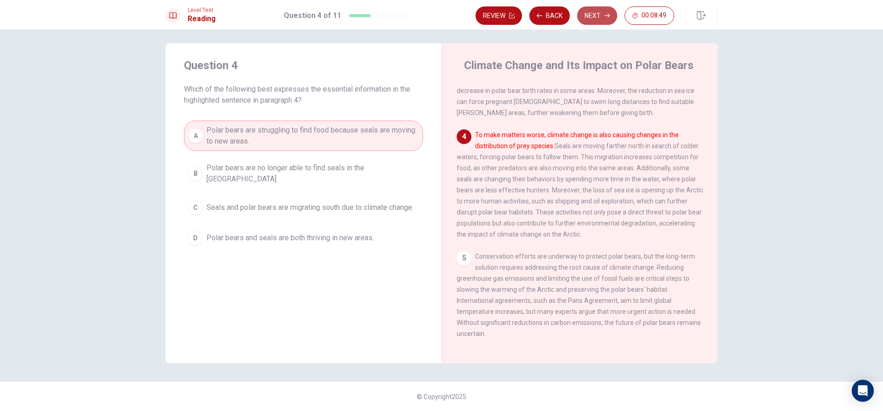
click at [594, 16] on button "Next" at bounding box center [597, 15] width 40 height 18
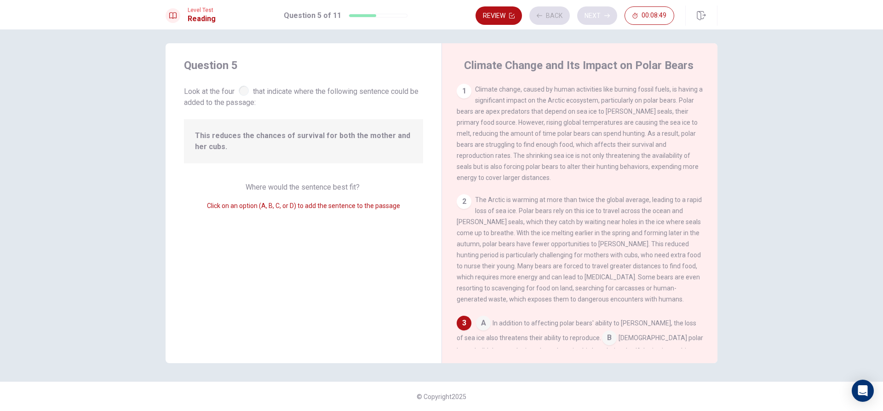
scroll to position [171, 0]
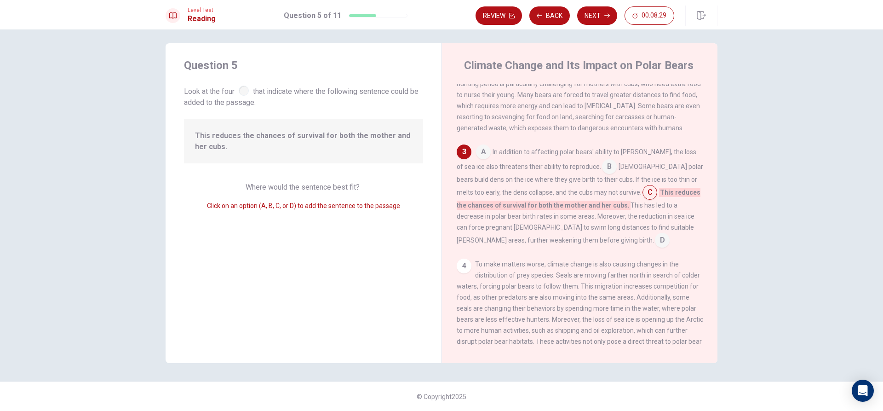
click at [655, 248] on input at bounding box center [662, 241] width 15 height 15
click at [600, 198] on div "A In addition to affecting polar bears' ability to [PERSON_NAME], the loss of s…" at bounding box center [580, 195] width 246 height 103
click at [642, 198] on input at bounding box center [649, 193] width 15 height 15
click at [590, 13] on button "Next" at bounding box center [597, 15] width 40 height 18
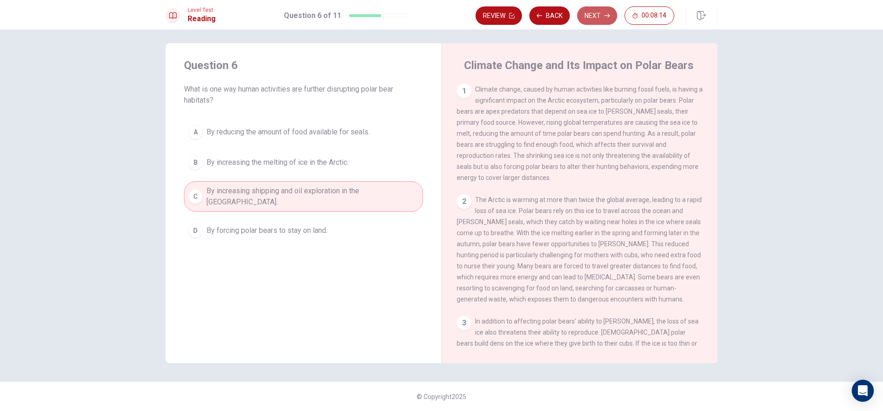
click at [592, 16] on button "Next" at bounding box center [597, 15] width 40 height 18
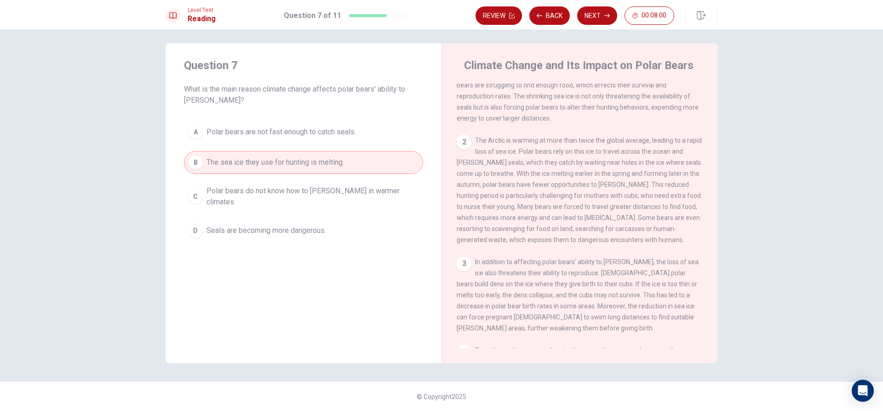
scroll to position [60, 0]
click at [602, 20] on button "Next" at bounding box center [597, 15] width 40 height 18
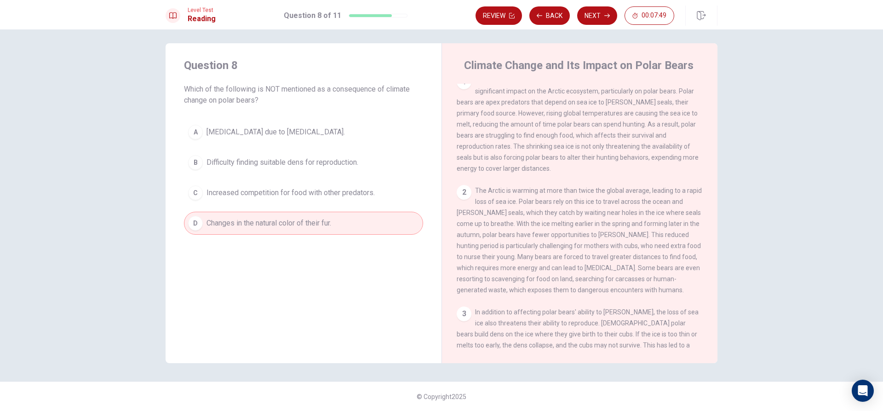
scroll to position [0, 0]
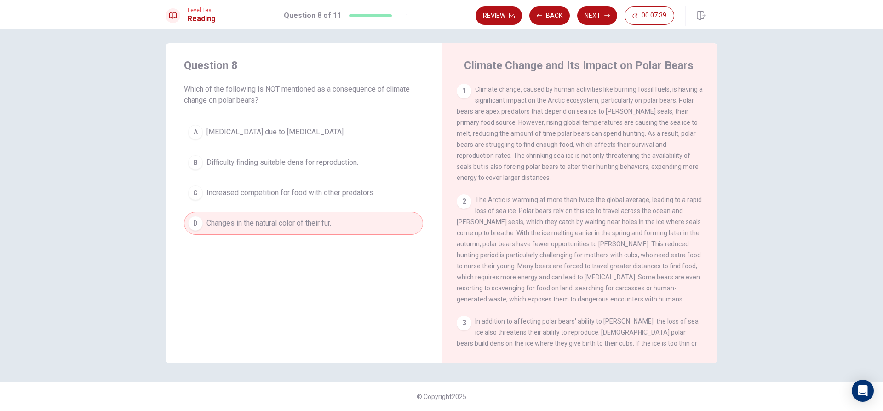
click at [706, 160] on div "1 Climate change, caused by human activities like burning fossil fuels, is havi…" at bounding box center [586, 216] width 258 height 264
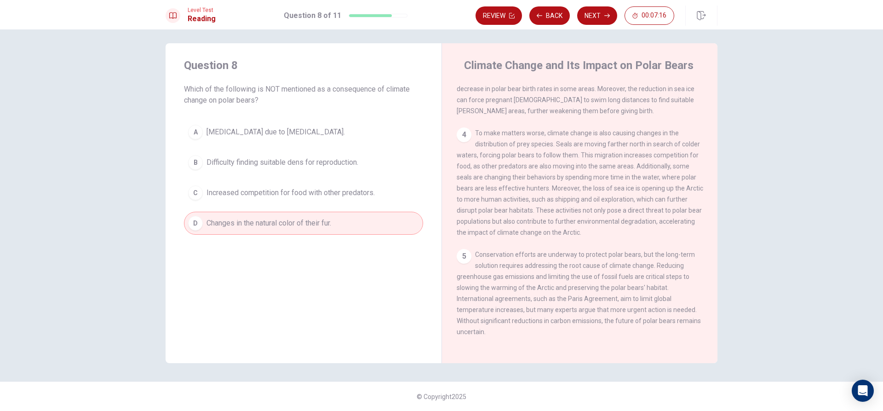
scroll to position [297, 0]
drag, startPoint x: 706, startPoint y: 307, endPoint x: 706, endPoint y: 302, distance: 5.1
click at [706, 302] on div "1 Climate change, caused by human activities like burning fossil fuels, is havi…" at bounding box center [586, 216] width 258 height 264
drag, startPoint x: 708, startPoint y: 300, endPoint x: 709, endPoint y: 294, distance: 5.6
click at [709, 294] on div "1 Climate change, caused by human activities like burning fossil fuels, is havi…" at bounding box center [586, 216] width 258 height 264
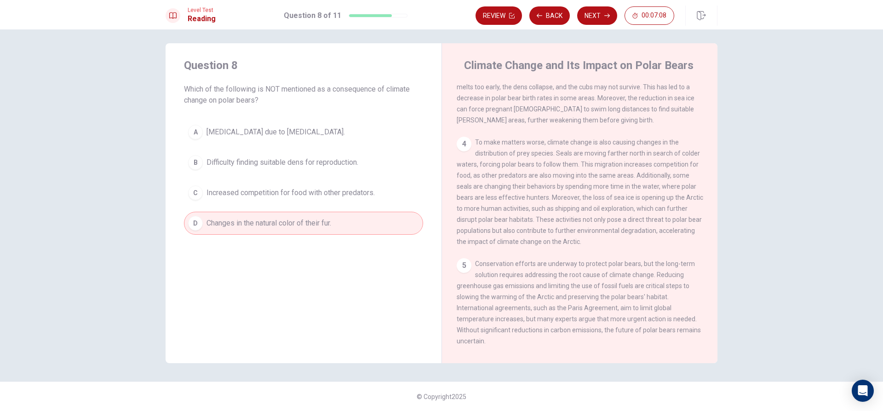
scroll to position [240, 0]
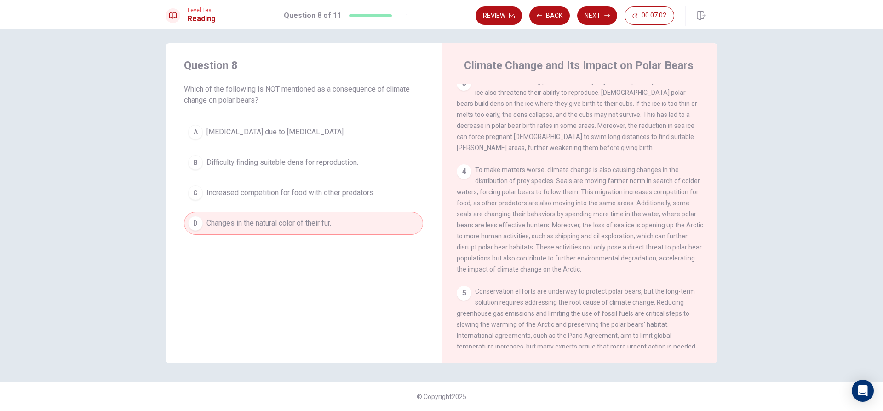
click at [198, 189] on div "C" at bounding box center [195, 192] width 15 height 15
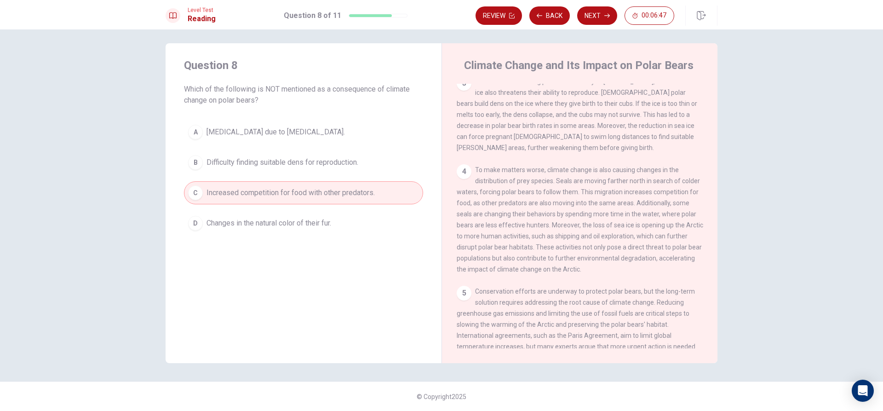
drag, startPoint x: 706, startPoint y: 247, endPoint x: 710, endPoint y: 231, distance: 17.0
click at [710, 231] on div "1 Climate change, caused by human activities like burning fossil fuels, is havi…" at bounding box center [586, 216] width 258 height 264
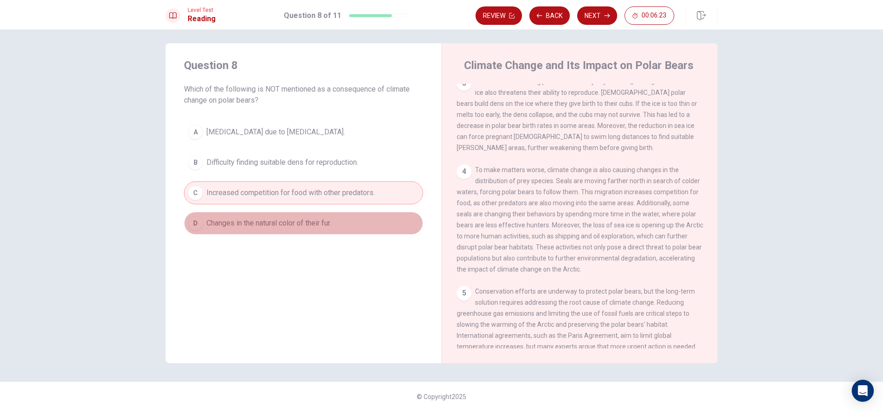
click at [281, 221] on span "Changes in the natural color of their fur." at bounding box center [268, 222] width 125 height 11
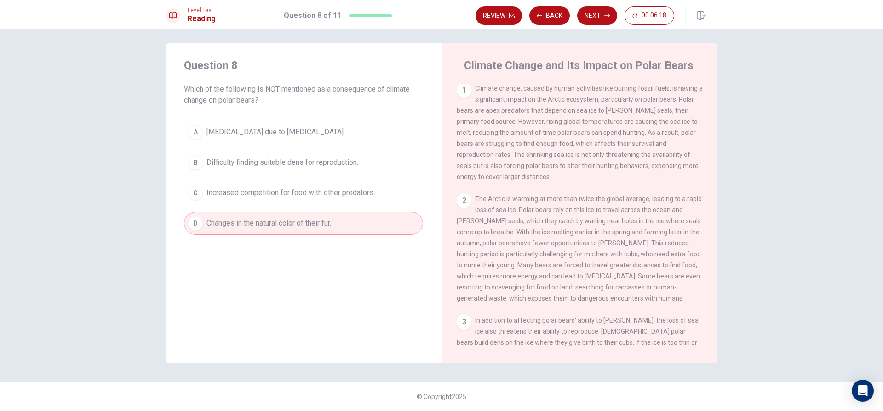
scroll to position [0, 0]
click at [589, 14] on button "Next" at bounding box center [597, 15] width 40 height 18
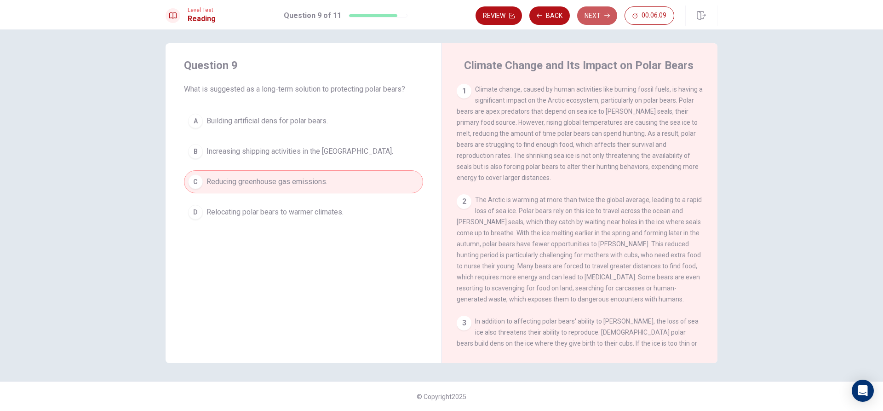
click at [589, 14] on button "Next" at bounding box center [597, 15] width 40 height 18
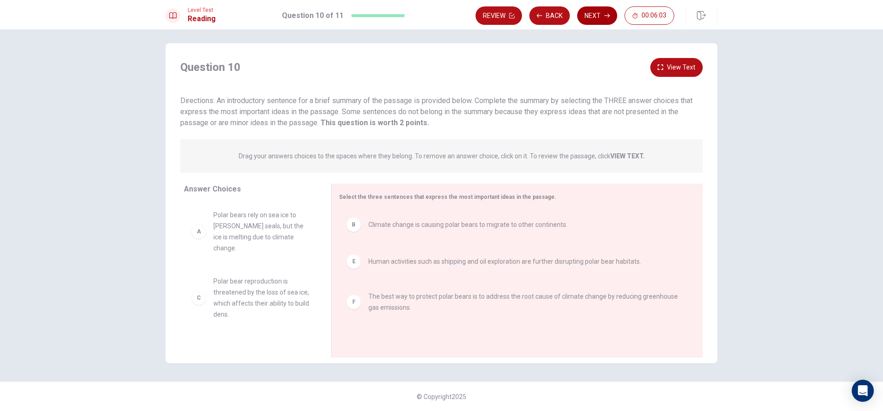
click at [594, 16] on button "Next" at bounding box center [597, 15] width 40 height 18
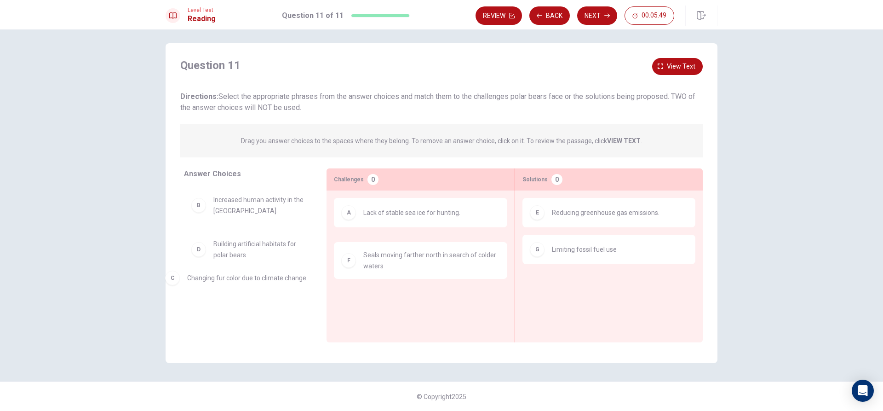
drag, startPoint x: 376, startPoint y: 252, endPoint x: 204, endPoint y: 282, distance: 175.2
drag, startPoint x: 246, startPoint y: 301, endPoint x: 395, endPoint y: 305, distance: 149.5
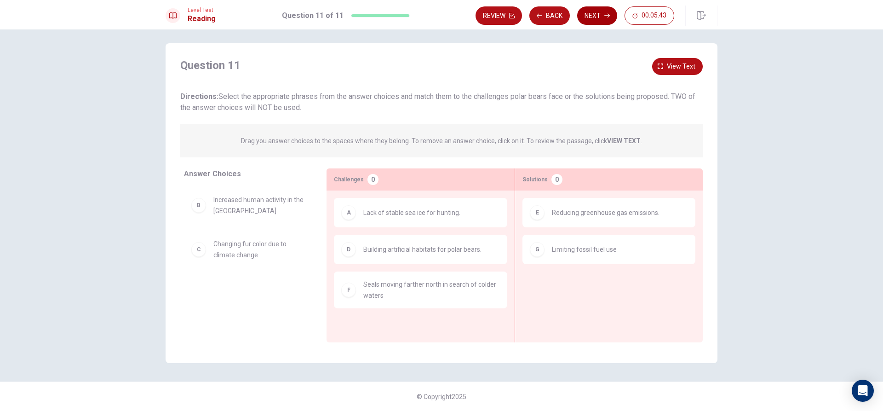
click at [594, 13] on button "Next" at bounding box center [597, 15] width 40 height 18
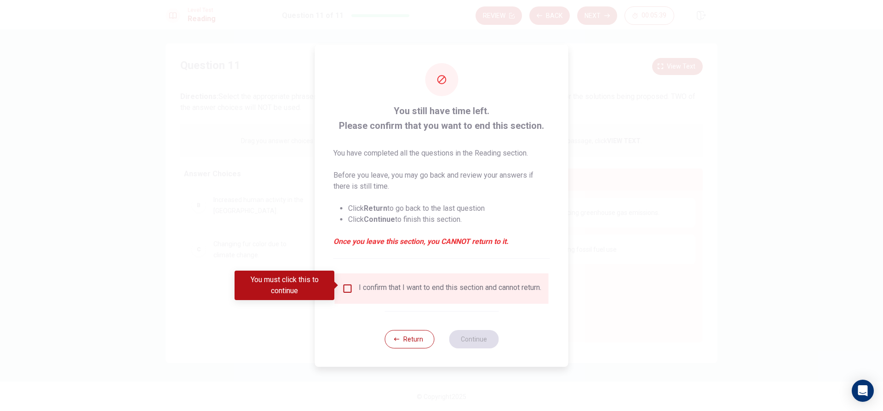
click at [349, 284] on input "You must click this to continue" at bounding box center [347, 288] width 11 height 11
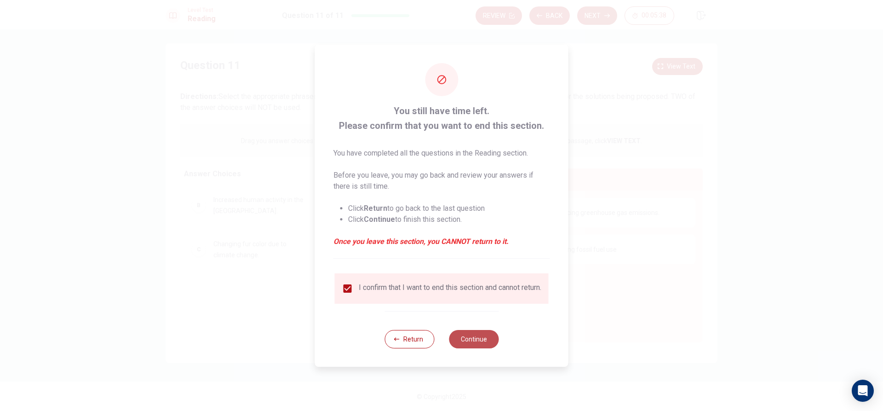
click at [485, 343] on button "Continue" at bounding box center [474, 339] width 50 height 18
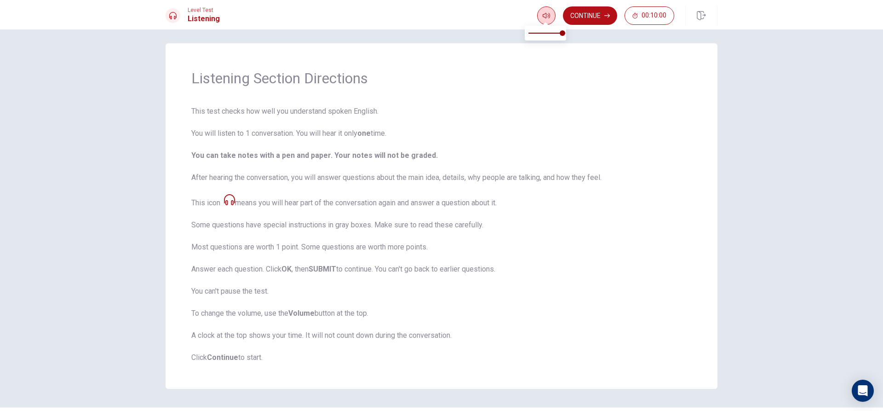
click at [541, 14] on button "button" at bounding box center [546, 15] width 18 height 18
type input "1"
drag, startPoint x: 560, startPoint y: 33, endPoint x: 584, endPoint y: 34, distance: 24.4
click at [584, 34] on body "This site uses cookies, as explained in our Privacy Policy . If you agree to th…" at bounding box center [441, 205] width 883 height 411
click at [543, 19] on icon "button" at bounding box center [546, 15] width 7 height 7
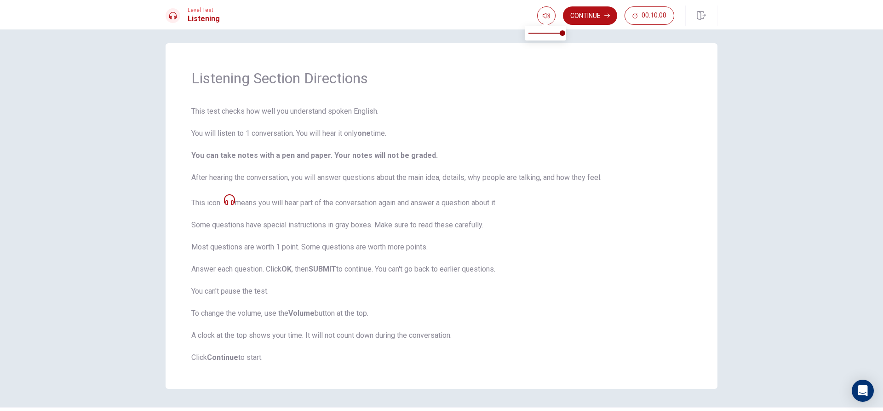
click at [521, 132] on span "This test checks how well you understand spoken English. You will listen to 1 c…" at bounding box center [441, 234] width 500 height 257
click at [579, 14] on button "Continue" at bounding box center [590, 15] width 54 height 18
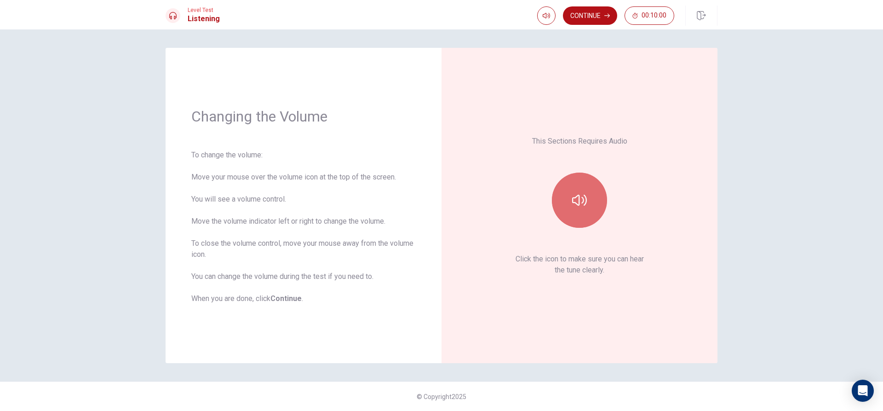
click at [593, 202] on button "button" at bounding box center [579, 199] width 55 height 55
click at [587, 188] on button "button" at bounding box center [579, 199] width 55 height 55
click at [588, 188] on button "button" at bounding box center [579, 199] width 55 height 55
click at [582, 201] on icon "button" at bounding box center [579, 200] width 15 height 15
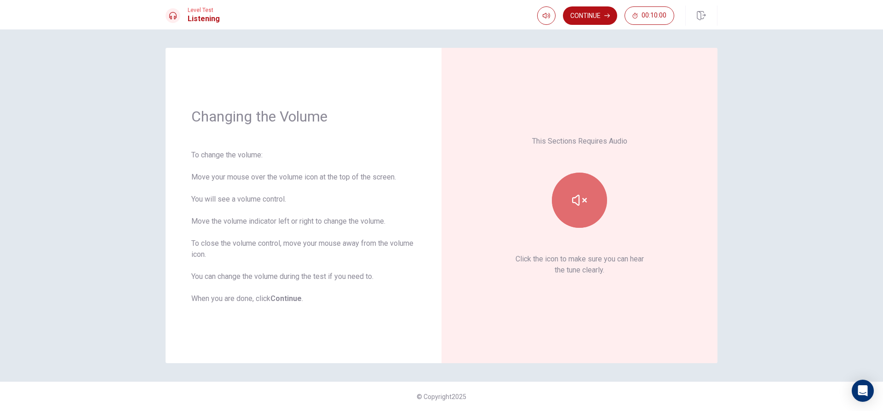
click at [582, 201] on icon "button" at bounding box center [579, 200] width 15 height 15
click at [588, 198] on button "button" at bounding box center [579, 199] width 55 height 55
click at [772, 160] on div "Changing the Volume To change the volume: Move your mouse over the volume icon …" at bounding box center [441, 219] width 883 height 381
click at [564, 206] on button "button" at bounding box center [579, 199] width 55 height 55
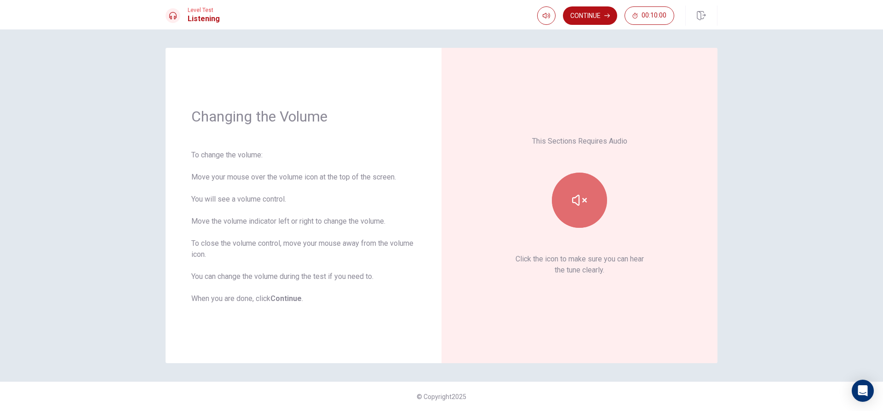
click at [564, 206] on button "button" at bounding box center [579, 199] width 55 height 55
click at [595, 19] on button "Continue" at bounding box center [590, 15] width 54 height 18
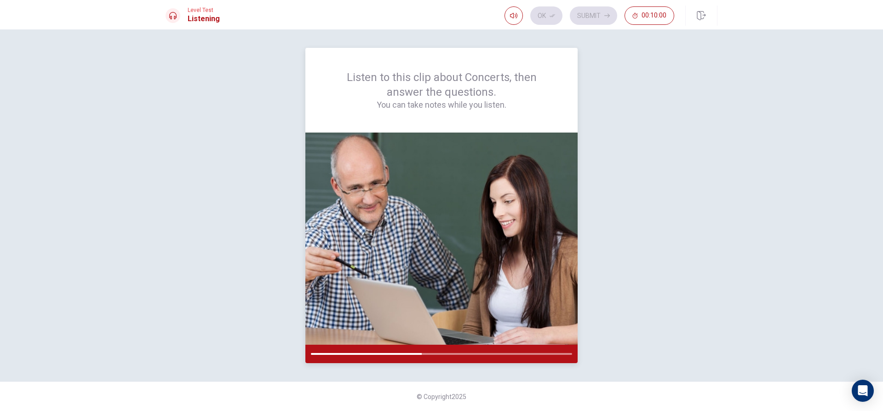
click at [424, 353] on div at bounding box center [441, 354] width 261 height 2
click at [514, 18] on icon "button" at bounding box center [513, 15] width 7 height 7
type input "1"
drag, startPoint x: 532, startPoint y: 32, endPoint x: 554, endPoint y: 34, distance: 21.7
click at [618, 171] on div "Listen to this clip about Concerts, then answer the questions. You can take not…" at bounding box center [442, 205] width 552 height 315
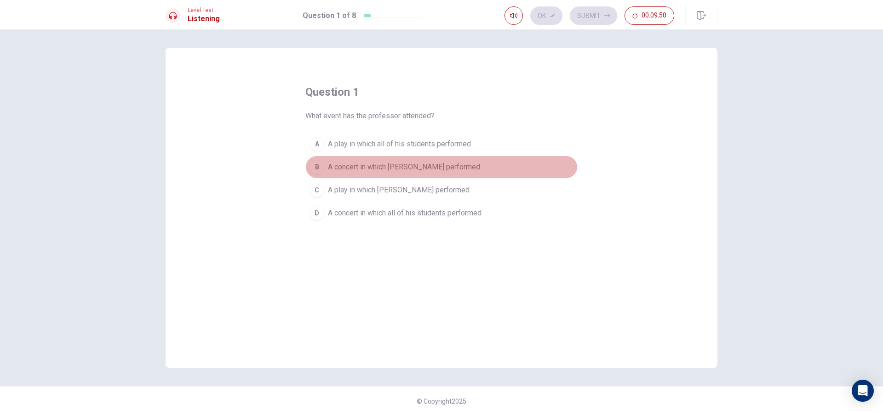
click at [317, 165] on div "B" at bounding box center [316, 167] width 15 height 15
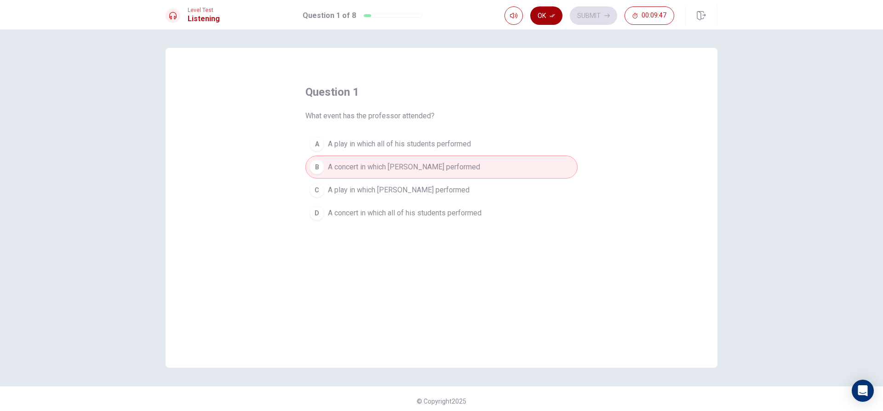
click at [553, 14] on icon "button" at bounding box center [552, 16] width 6 height 6
click at [551, 21] on div "Ok Submit 00:09:44" at bounding box center [589, 15] width 170 height 18
click at [564, 46] on div "question 1 What event has the professor attended? A A play in which all of his …" at bounding box center [441, 219] width 883 height 381
click at [578, 16] on button "Submit" at bounding box center [593, 15] width 47 height 18
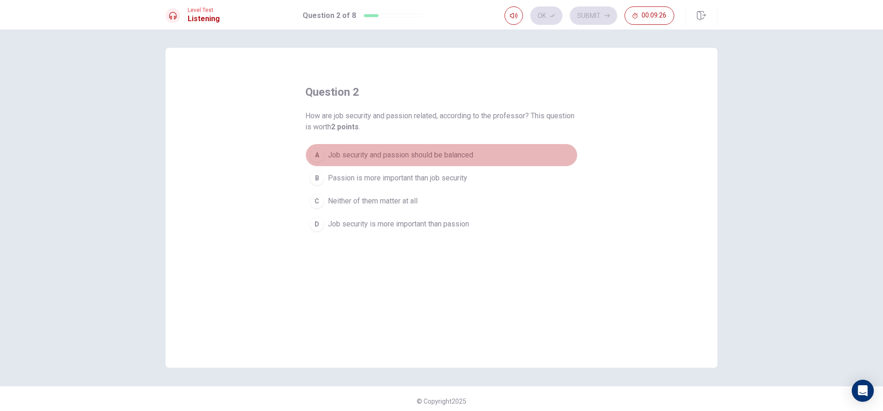
click at [320, 151] on div "A" at bounding box center [316, 155] width 15 height 15
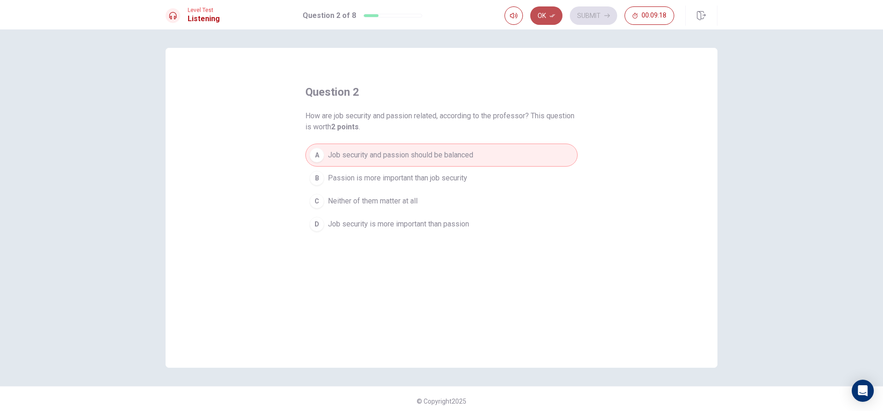
click at [541, 17] on button "Ok" at bounding box center [546, 15] width 32 height 18
click at [586, 12] on button "Submit" at bounding box center [593, 15] width 47 height 18
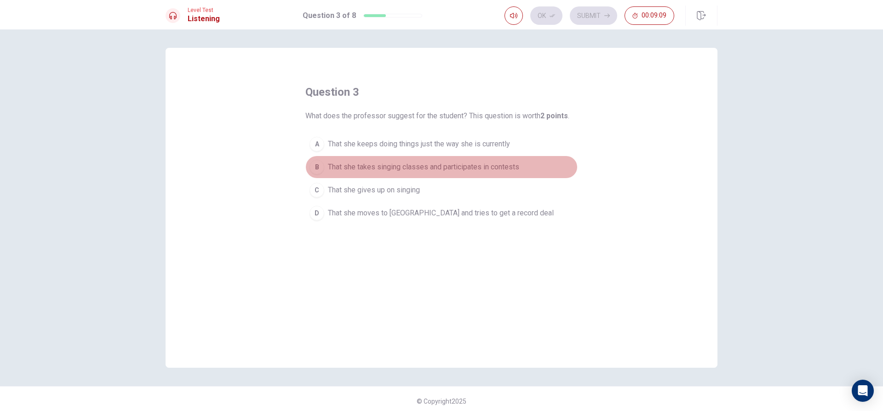
click at [316, 164] on div "B" at bounding box center [316, 167] width 15 height 15
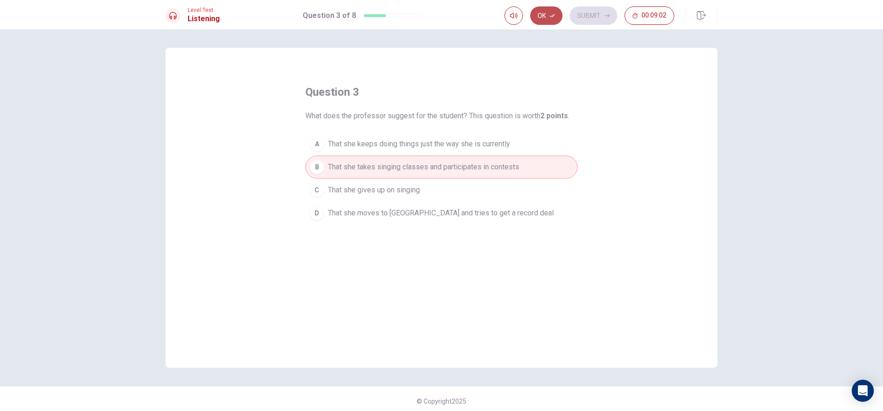
click at [555, 14] on icon "button" at bounding box center [552, 16] width 6 height 6
click at [581, 13] on button "Submit" at bounding box center [593, 15] width 47 height 18
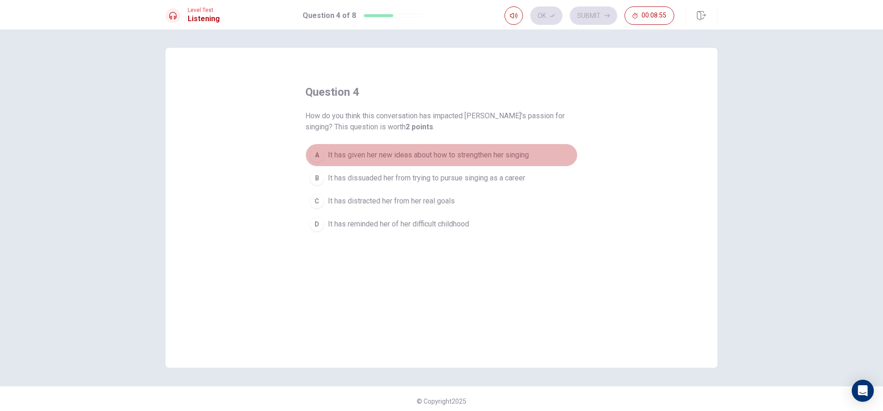
click at [314, 153] on div "A" at bounding box center [316, 155] width 15 height 15
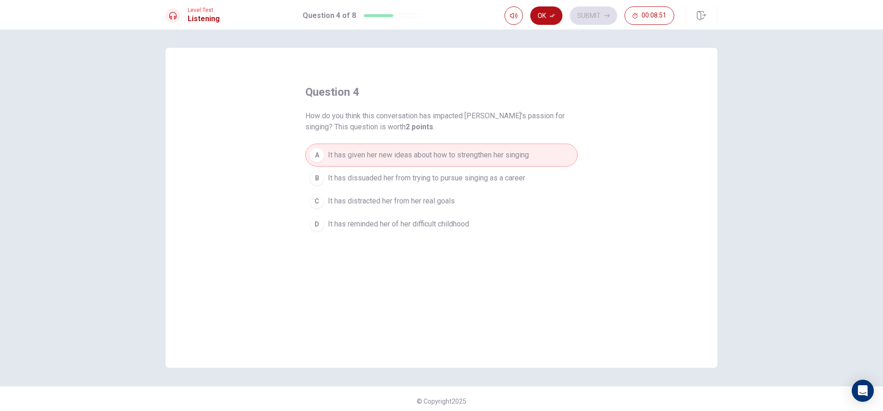
click at [532, 22] on div "Ok Submit 00:08:51" at bounding box center [589, 15] width 170 height 18
click at [541, 17] on button "Ok" at bounding box center [546, 15] width 32 height 18
click at [596, 10] on button "Submit" at bounding box center [593, 15] width 47 height 18
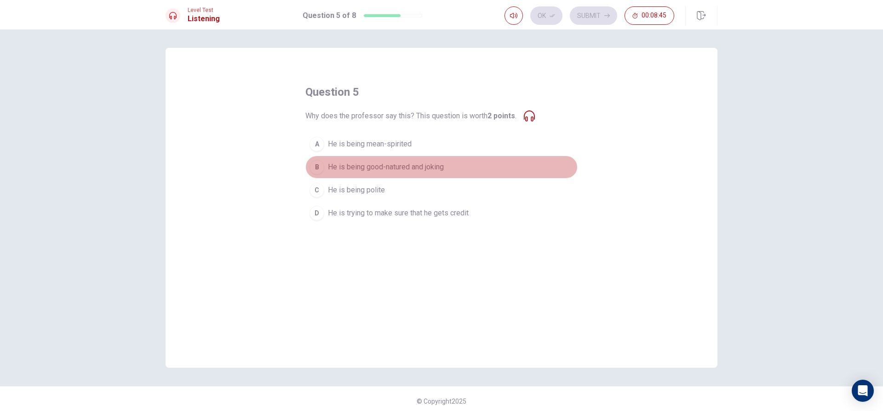
click at [318, 164] on div "B" at bounding box center [316, 167] width 15 height 15
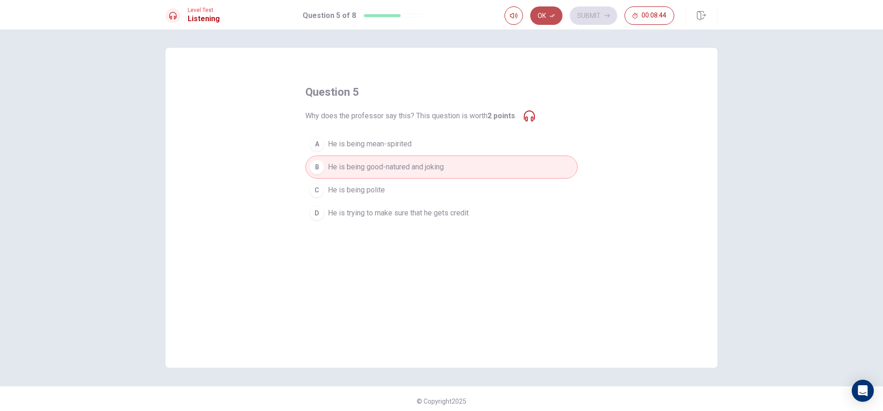
click at [552, 17] on icon "button" at bounding box center [552, 15] width 6 height 3
click at [585, 13] on button "Submit" at bounding box center [593, 15] width 47 height 18
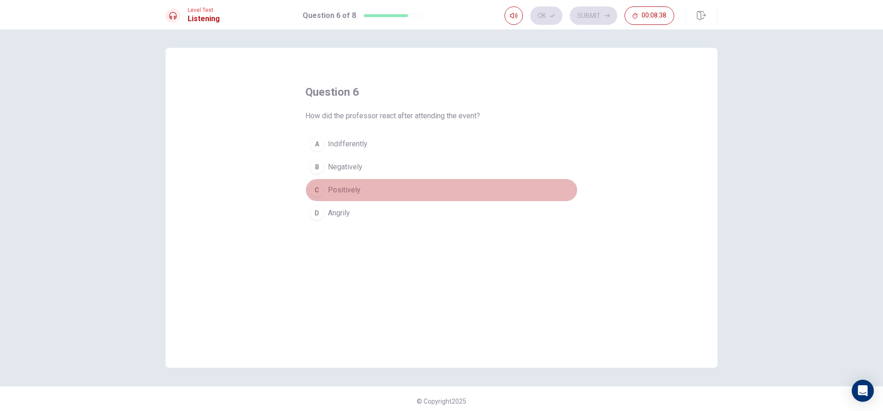
click at [320, 189] on div "C" at bounding box center [316, 190] width 15 height 15
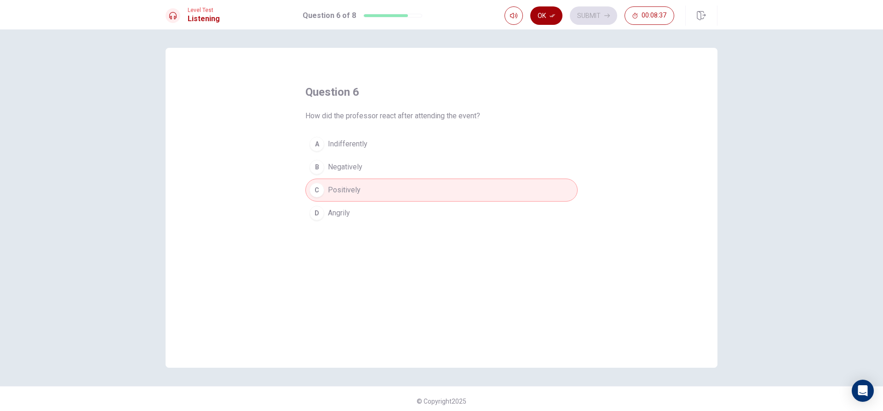
click at [561, 12] on button "Ok" at bounding box center [546, 15] width 32 height 18
click at [585, 14] on button "Submit" at bounding box center [593, 15] width 47 height 18
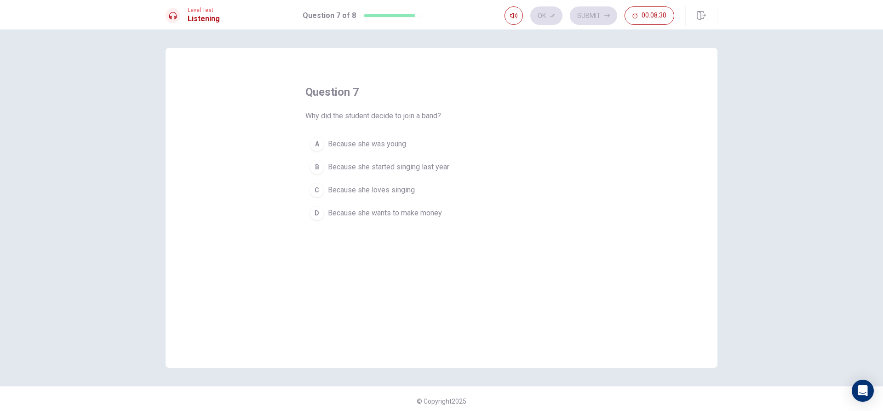
click at [317, 193] on div "C" at bounding box center [316, 190] width 15 height 15
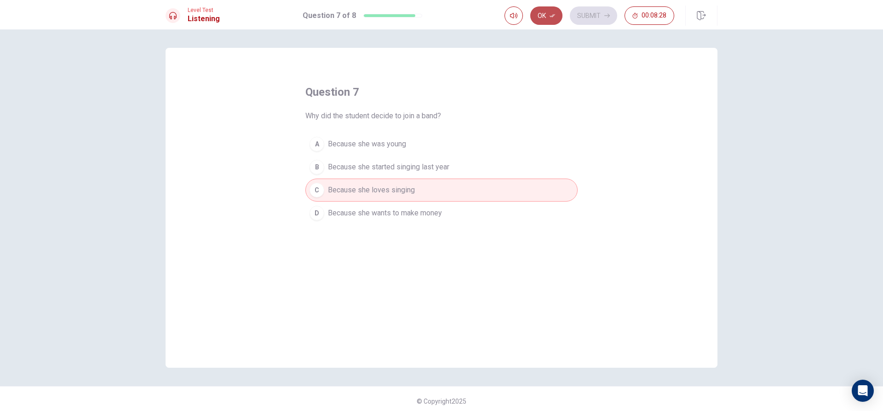
click at [552, 6] on button "Ok" at bounding box center [546, 15] width 32 height 18
click at [584, 6] on div "Ok Submit 00:08:28" at bounding box center [610, 16] width 213 height 20
click at [587, 8] on button "Submit" at bounding box center [593, 15] width 47 height 18
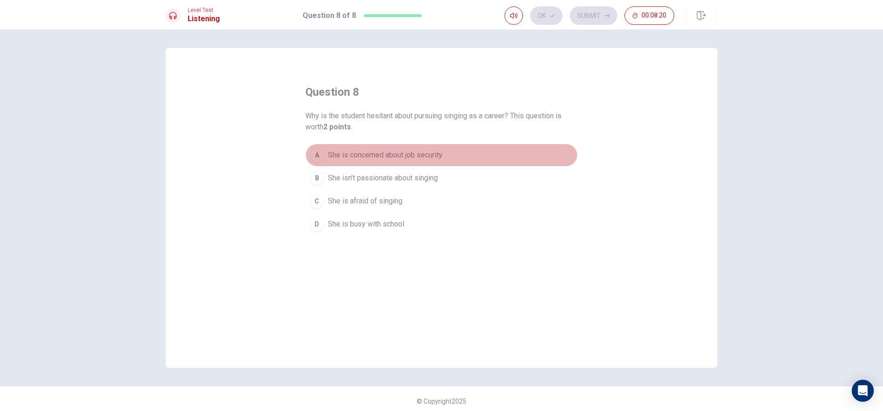
click at [312, 154] on div "A" at bounding box center [316, 155] width 15 height 15
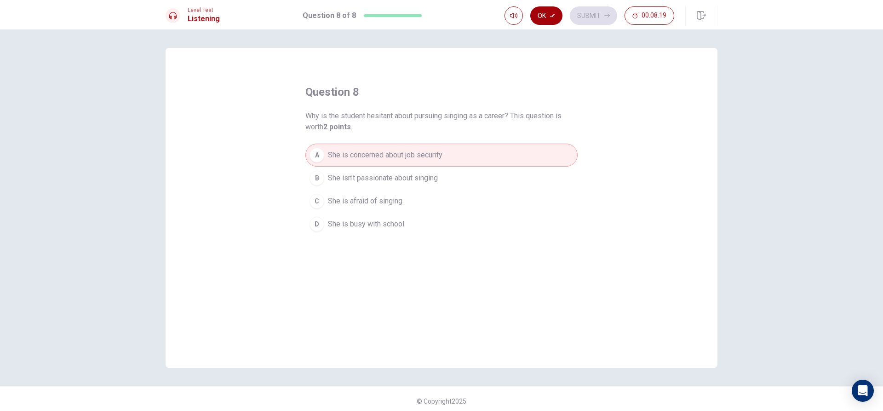
click at [550, 19] on button "Ok" at bounding box center [546, 15] width 32 height 18
click at [602, 14] on button "Submit" at bounding box center [593, 15] width 47 height 18
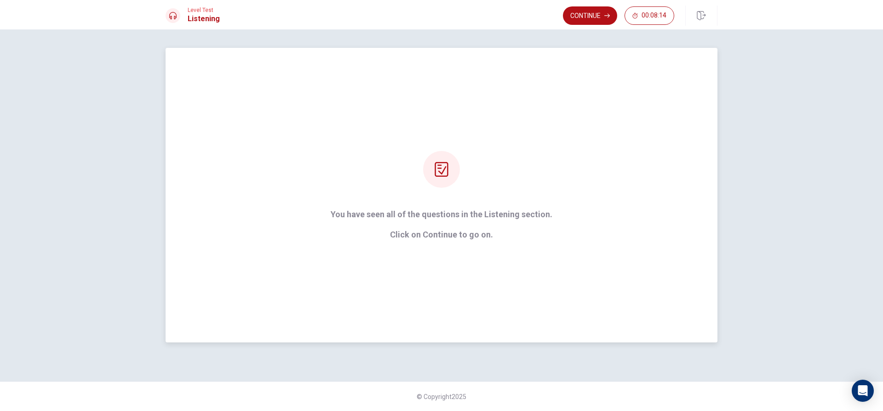
drag, startPoint x: 458, startPoint y: 151, endPoint x: 453, endPoint y: 160, distance: 9.9
click at [458, 151] on div "You have seen all of the questions in the Listening section. Click on Continue …" at bounding box center [441, 195] width 247 height 88
click at [446, 172] on icon at bounding box center [441, 169] width 15 height 15
click at [575, 14] on button "Continue" at bounding box center [590, 15] width 54 height 18
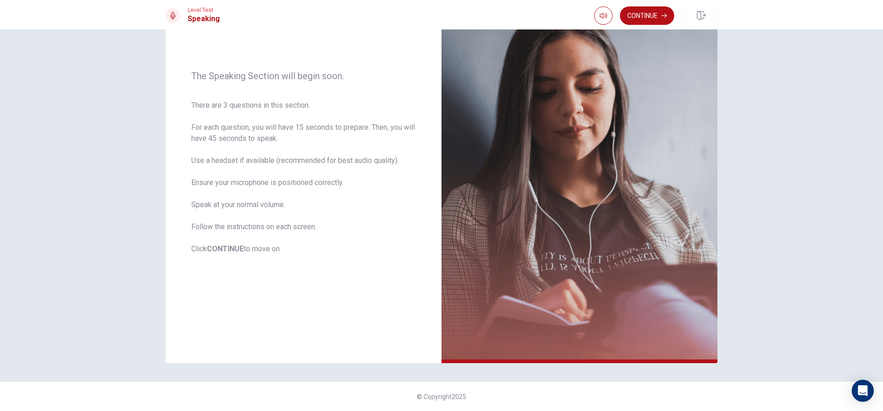
scroll to position [9, 0]
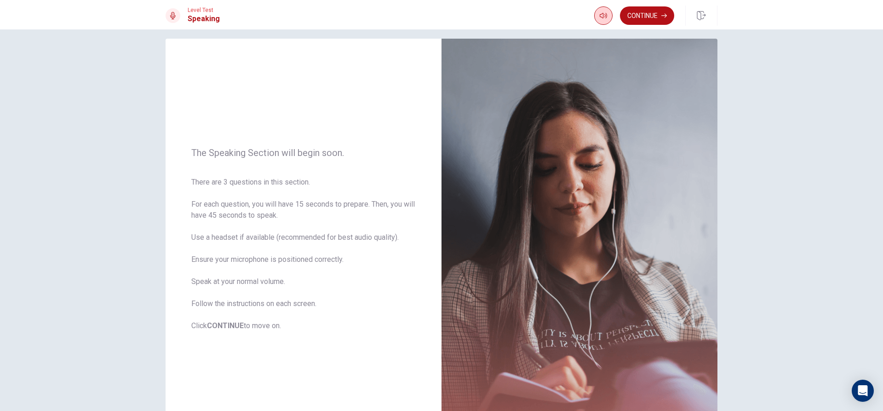
click at [602, 17] on icon "button" at bounding box center [603, 16] width 7 height 6
click at [629, 13] on button "Continue" at bounding box center [647, 15] width 54 height 18
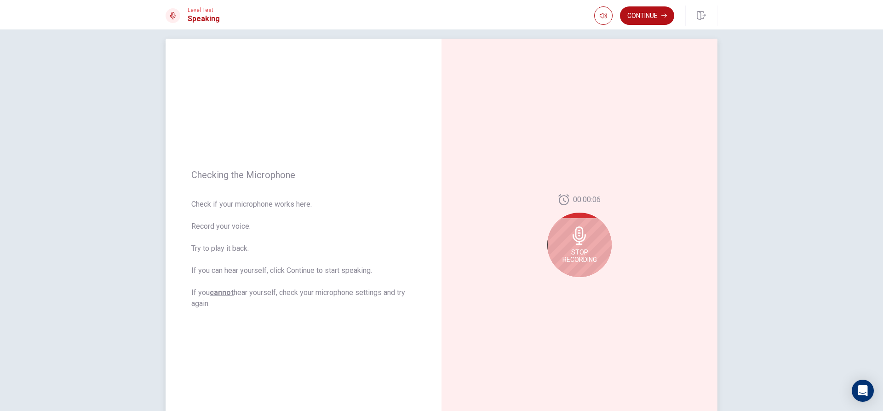
click at [580, 246] on div "Stop Recording" at bounding box center [579, 244] width 64 height 64
click at [584, 284] on button "Play Audio" at bounding box center [589, 284] width 13 height 13
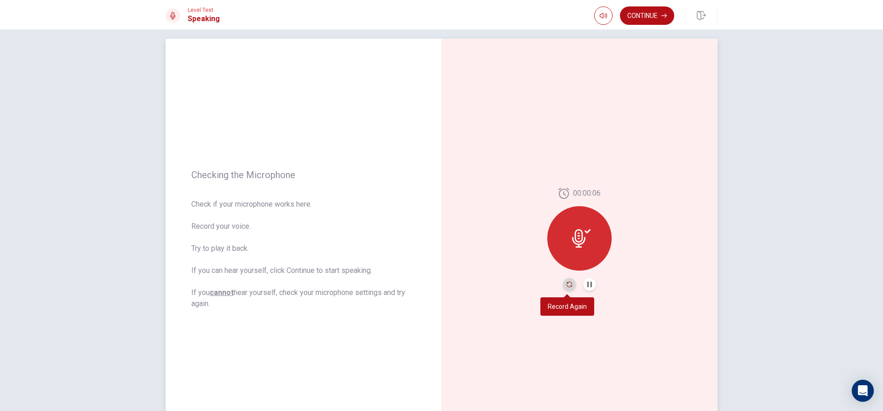
click at [566, 284] on icon "Record Again" at bounding box center [569, 284] width 6 height 6
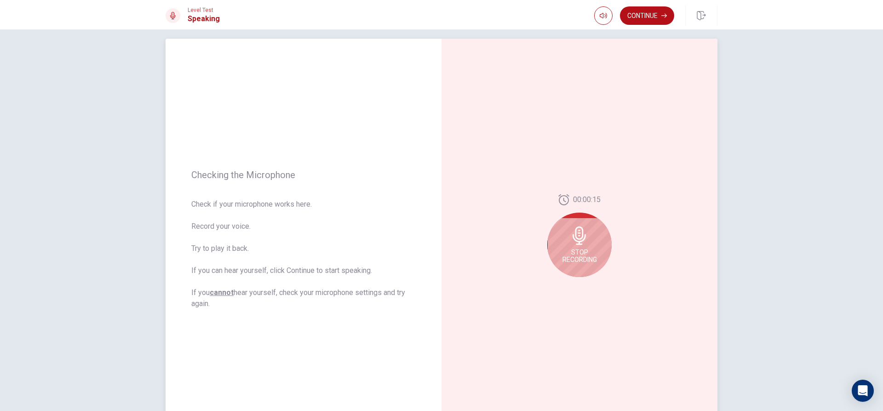
click at [574, 239] on icon at bounding box center [578, 235] width 13 height 18
click at [578, 243] on icon at bounding box center [581, 238] width 18 height 18
click at [590, 284] on button "Play Audio" at bounding box center [589, 284] width 13 height 13
click at [581, 243] on icon at bounding box center [578, 238] width 13 height 18
click at [574, 235] on icon at bounding box center [581, 238] width 18 height 18
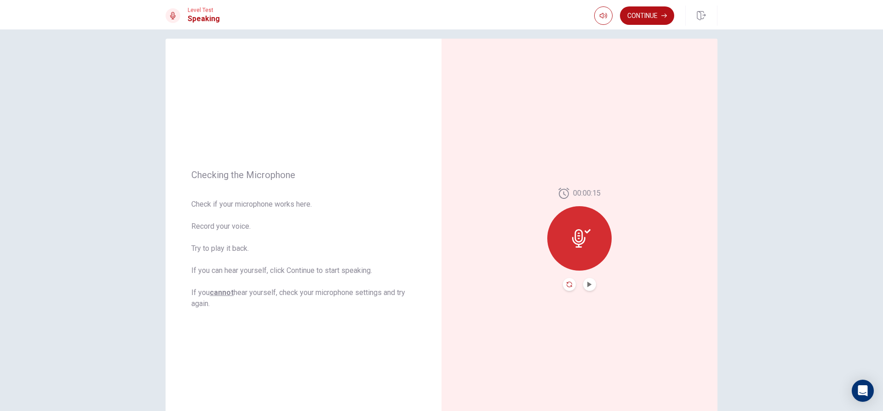
click at [569, 284] on icon "Record Again" at bounding box center [569, 284] width 6 height 6
click at [577, 247] on div "Stop Recording" at bounding box center [579, 244] width 64 height 64
click at [577, 247] on icon at bounding box center [578, 238] width 13 height 18
click at [566, 288] on button "Record Again" at bounding box center [569, 284] width 13 height 13
click at [566, 288] on div "00:00:15 Stop Recording" at bounding box center [579, 239] width 276 height 401
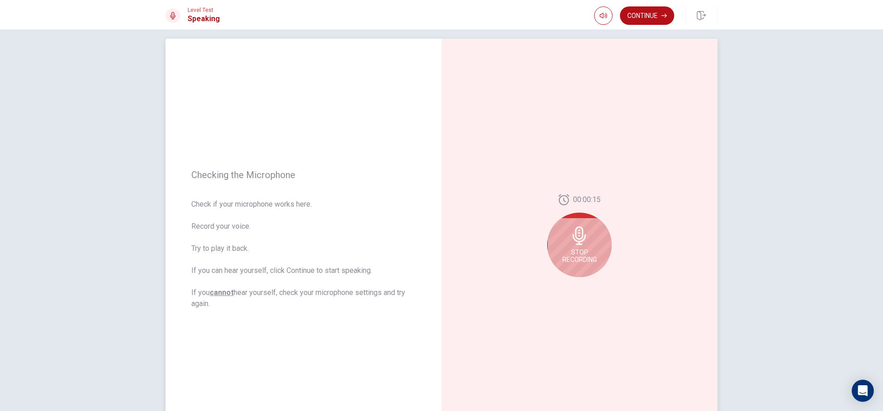
click at [580, 253] on span "Stop Recording" at bounding box center [579, 255] width 34 height 15
click at [563, 286] on button "Record Again" at bounding box center [569, 284] width 13 height 13
click at [585, 252] on span "Stop Recording" at bounding box center [579, 255] width 34 height 15
click at [588, 280] on button "Play Audio" at bounding box center [589, 284] width 13 height 13
click at [587, 283] on icon "Pause Audio" at bounding box center [590, 284] width 6 height 6
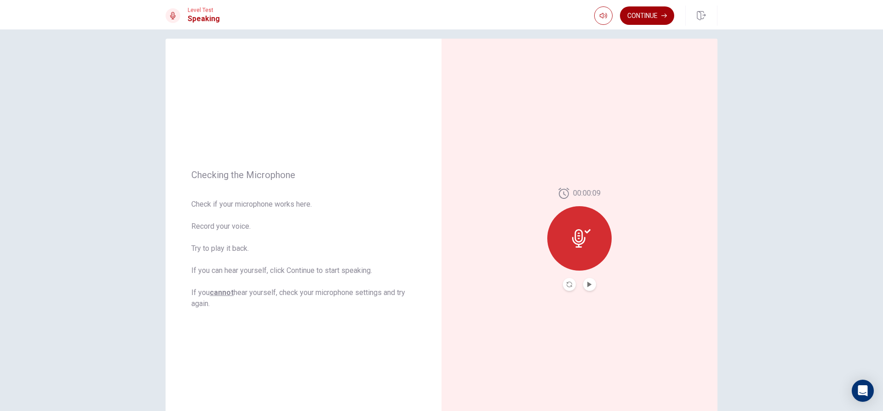
click at [642, 17] on button "Continue" at bounding box center [647, 15] width 54 height 18
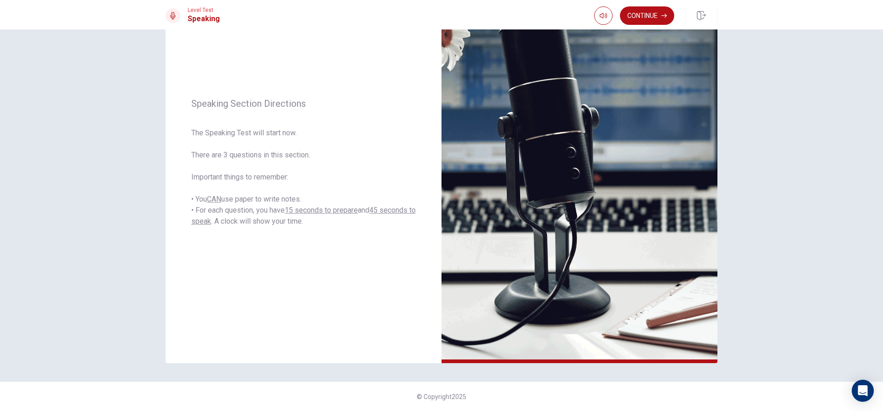
scroll to position [0, 0]
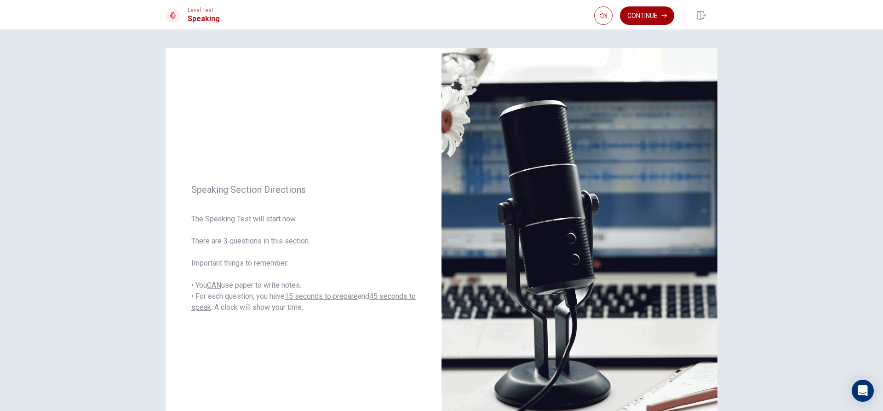
click at [647, 10] on button "Continue" at bounding box center [647, 15] width 54 height 18
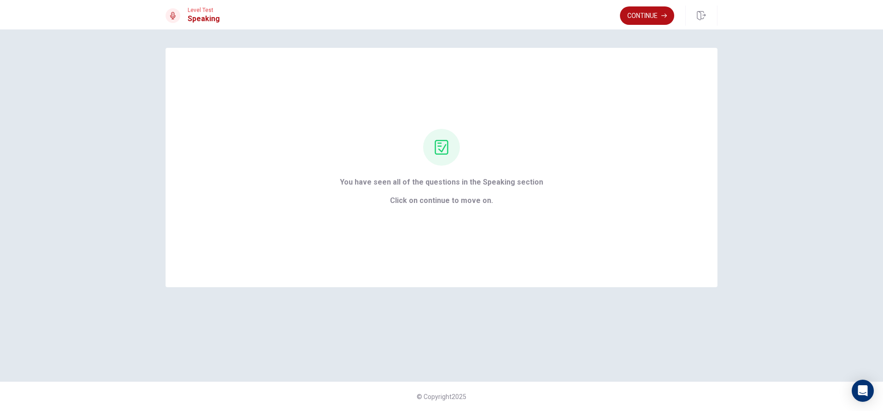
click at [646, 13] on button "Continue" at bounding box center [647, 15] width 54 height 18
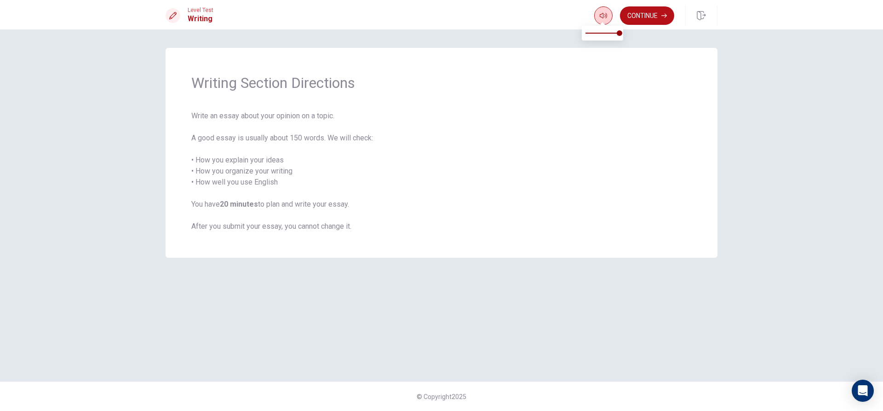
click at [606, 17] on icon "button" at bounding box center [603, 15] width 7 height 7
click at [641, 71] on div "Writing Section Directions Write an essay about your opinion on a topic. A good…" at bounding box center [442, 153] width 552 height 210
click at [637, 17] on button "Continue" at bounding box center [647, 15] width 54 height 18
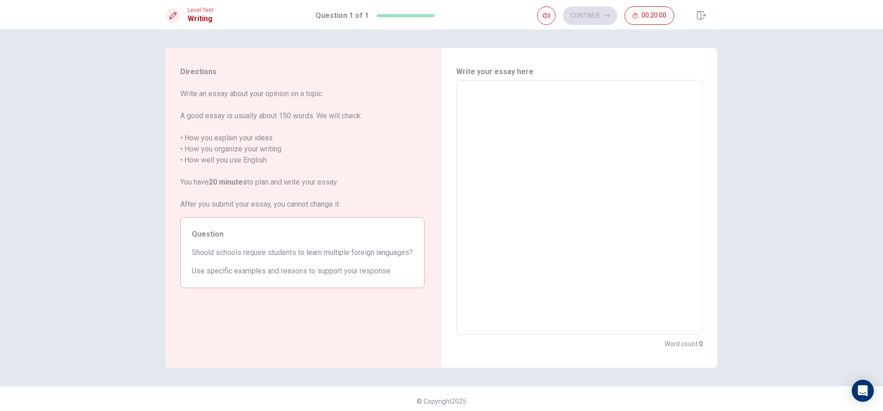
click at [502, 82] on div "x ​" at bounding box center [579, 207] width 246 height 254
click at [510, 112] on textarea at bounding box center [580, 207] width 234 height 239
type textarea "S"
type textarea "x"
type textarea "Sc"
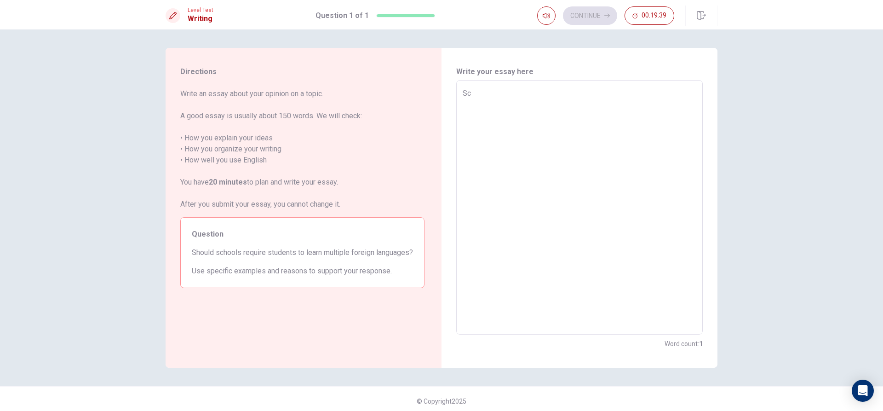
type textarea "x"
type textarea "Sch"
type textarea "x"
type textarea "Scho"
type textarea "x"
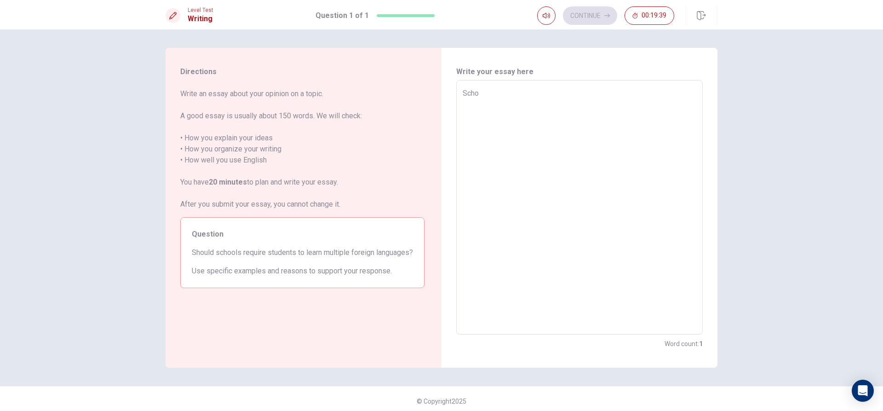
type textarea "Schoo"
type textarea "x"
type textarea "School"
type textarea "x"
type textarea "Schoold"
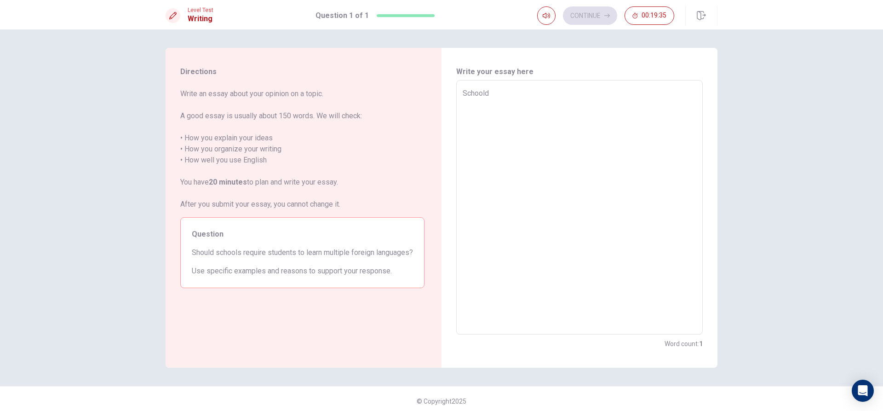
type textarea "x"
type textarea "Schoold"
type textarea "x"
type textarea "Schoold"
type textarea "x"
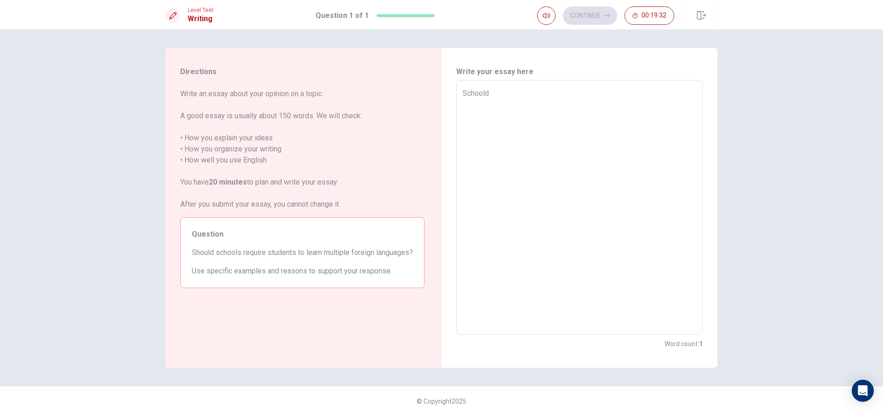
type textarea "School"
type textarea "x"
type textarea "Schools"
type textarea "x"
type textarea "Schools"
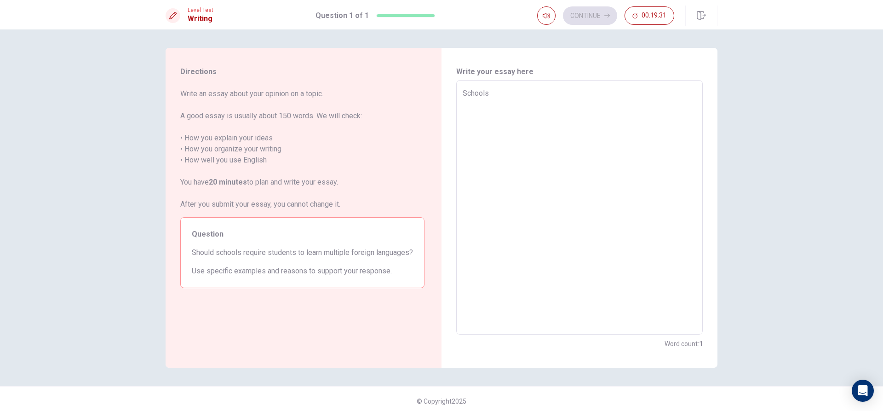
type textarea "x"
type textarea "Schools c"
type textarea "x"
type textarea "Schools ca"
type textarea "x"
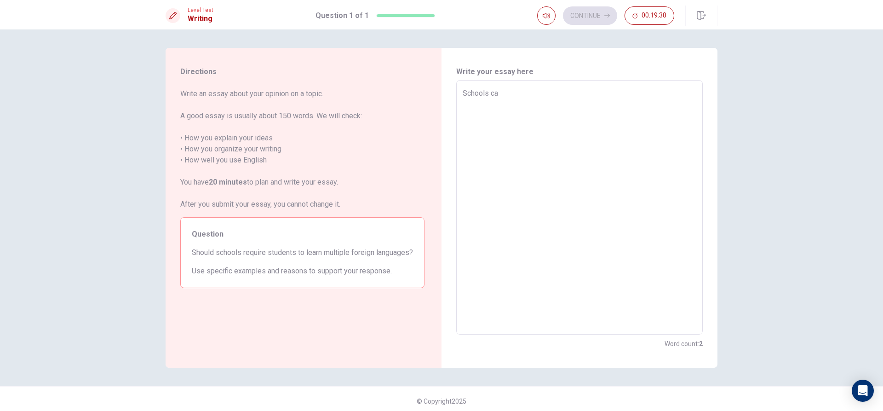
type textarea "Schools can"
type textarea "x"
type textarea "Schools can"
type textarea "x"
type textarea "Schools can r"
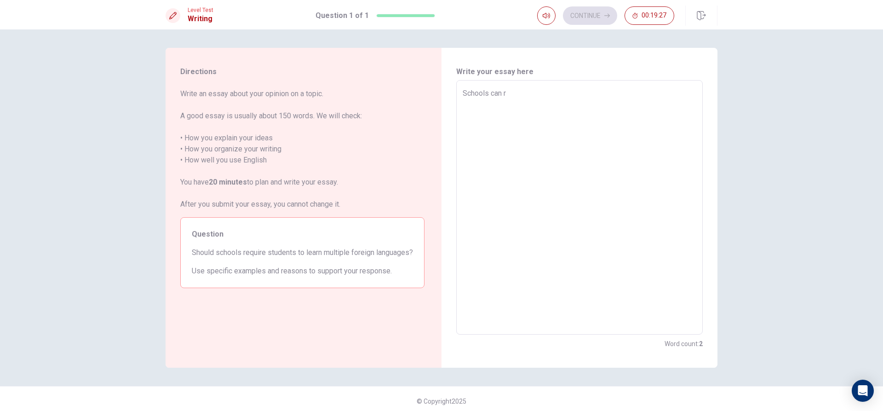
type textarea "x"
type textarea "Schools can re"
type textarea "x"
type textarea "Schools can req"
type textarea "x"
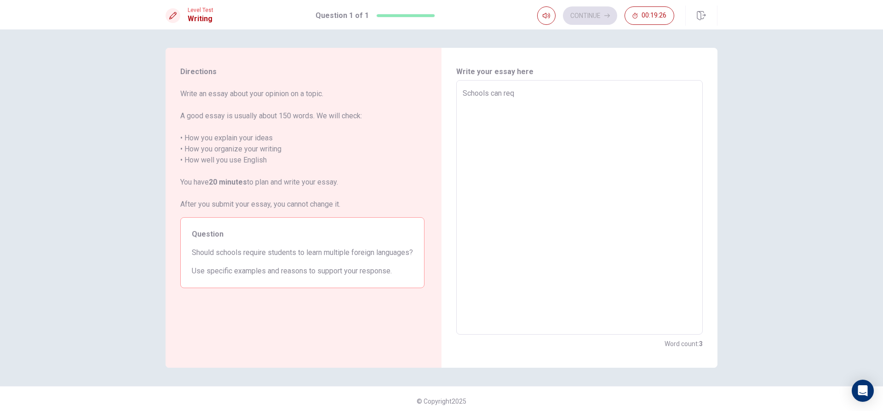
type textarea "Schools can requ"
type textarea "x"
type textarea "Schools can requi"
type textarea "x"
type textarea "Schools can requir"
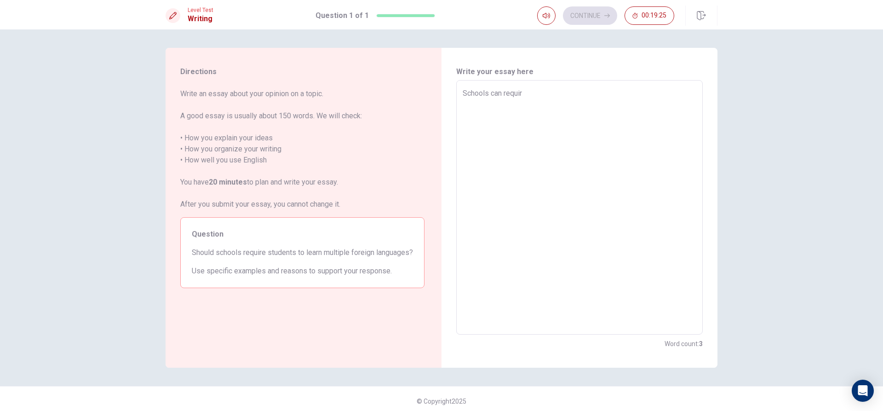
type textarea "x"
type textarea "Schools can require"
type textarea "x"
type textarea "Schools can require"
type textarea "x"
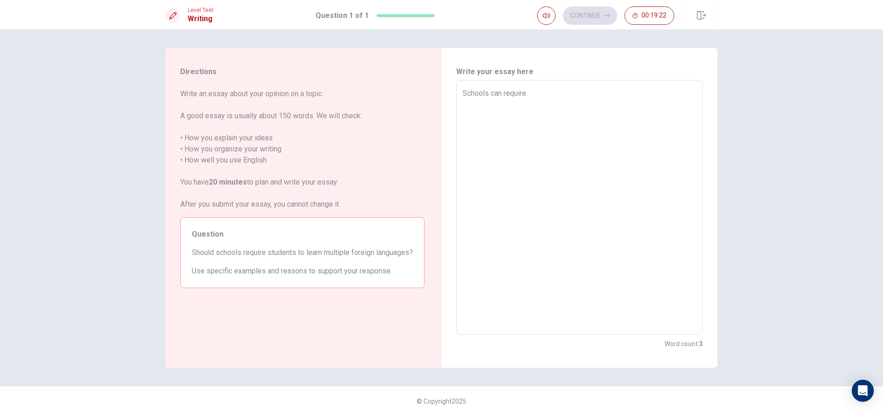
type textarea "Schools can require s"
type textarea "x"
type textarea "Schools can require st"
type textarea "x"
type textarea "Schools can require stu"
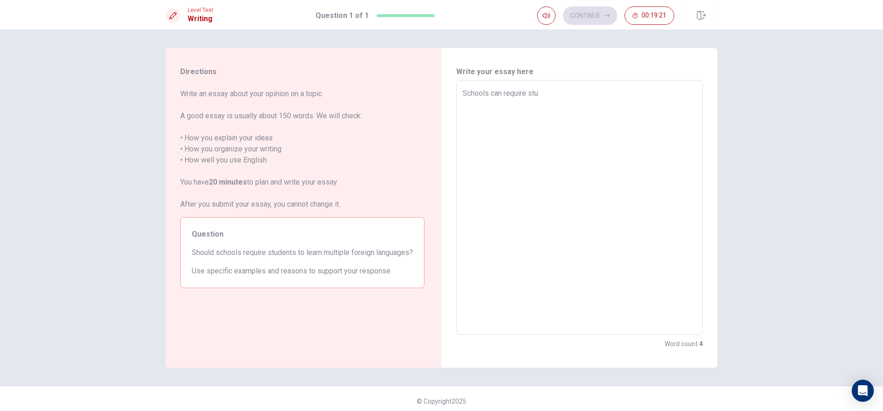
type textarea "x"
type textarea "Schools can require stud"
type textarea "x"
type textarea "Schools can require stude"
type textarea "x"
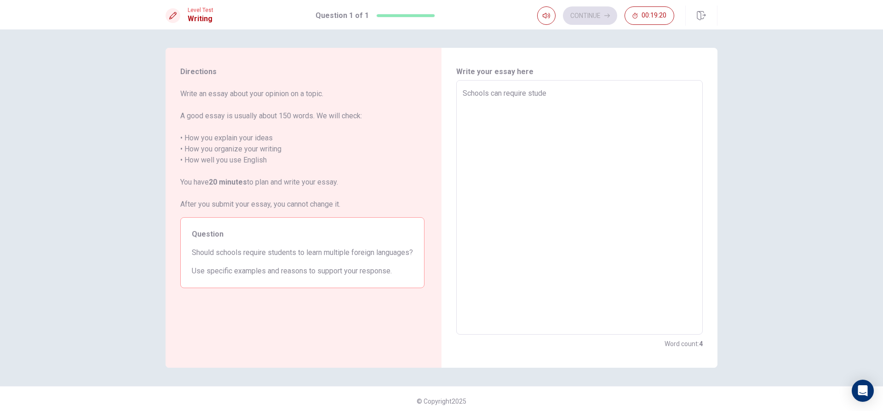
type textarea "Schools can require studen"
type textarea "x"
type textarea "Schools can require student"
type textarea "x"
type textarea "Schools can require students"
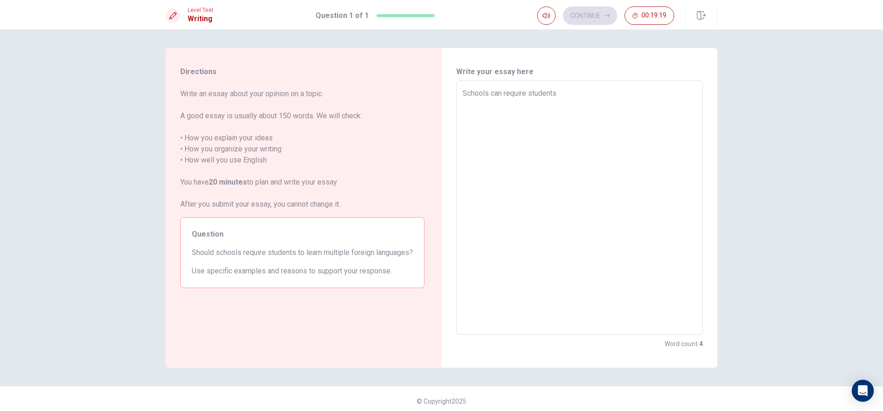
type textarea "x"
type textarea "Schools can require students"
type textarea "x"
type textarea "Schools can require students t"
type textarea "x"
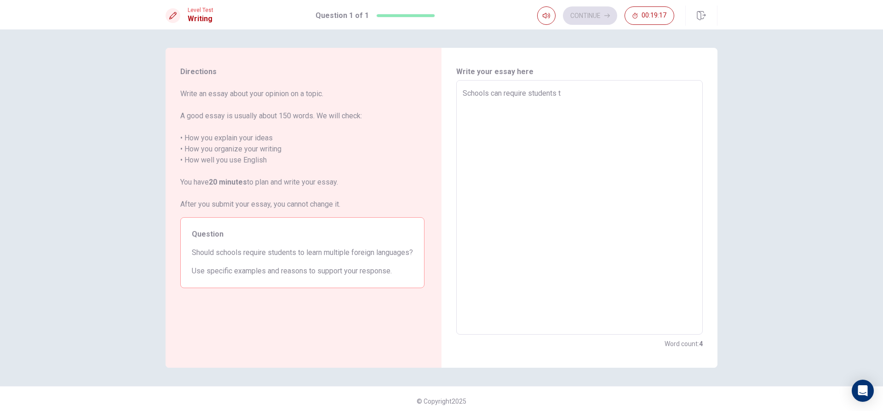
type textarea "Schools can require students to"
type textarea "x"
type textarea "Schools can require students to"
type textarea "x"
type textarea "Schools can require students to l"
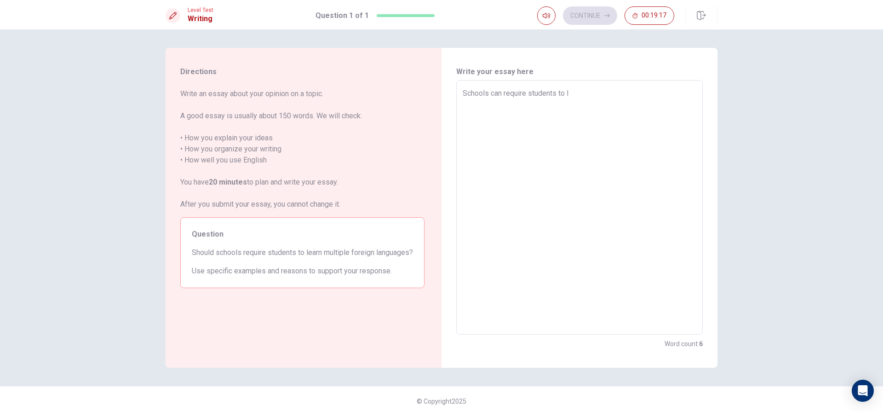
type textarea "x"
type textarea "Schools can require students to le"
type textarea "x"
type textarea "Schools can require students to lea"
type textarea "x"
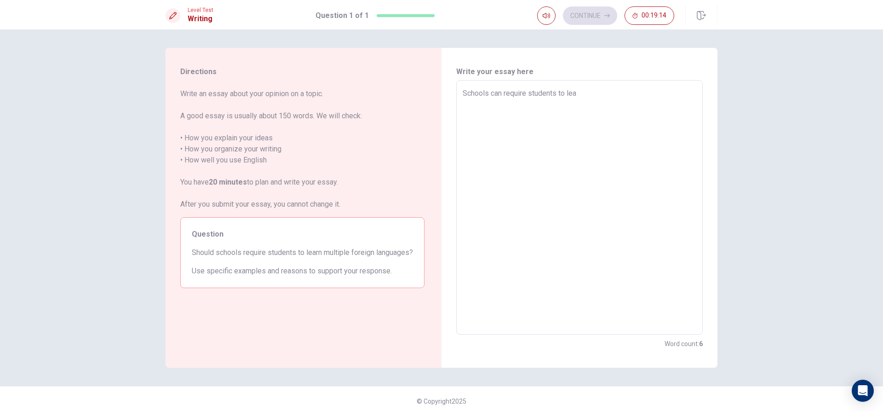
type textarea "Schools can require students to [PERSON_NAME]"
type textarea "x"
type textarea "Schools can require students to learn"
type textarea "x"
type textarea "Schools can require students to learn"
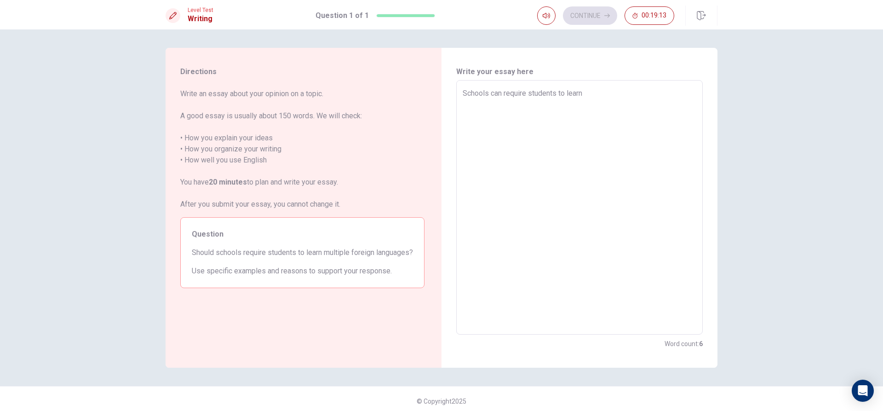
type textarea "x"
type textarea "Schools can require students to learn j"
type textarea "x"
type textarea "Schools can require students to learn"
type textarea "x"
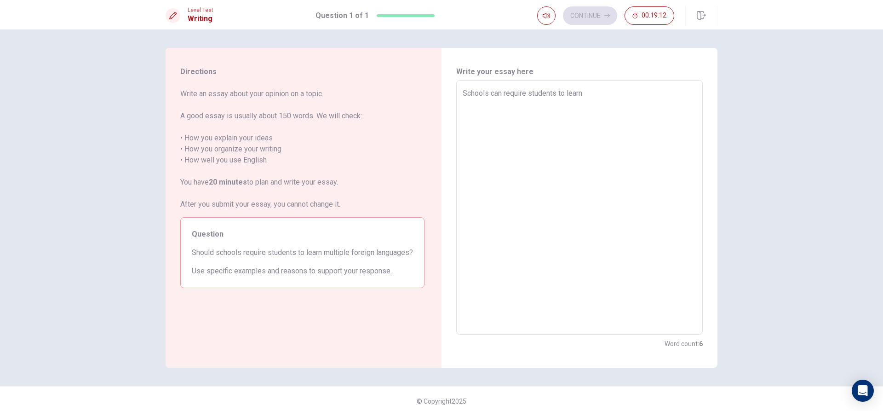
type textarea "Schools can require students to learn m"
type textarea "x"
type textarea "Schools can require students to learn mu"
type textarea "x"
type textarea "Schools can require students to learn mul"
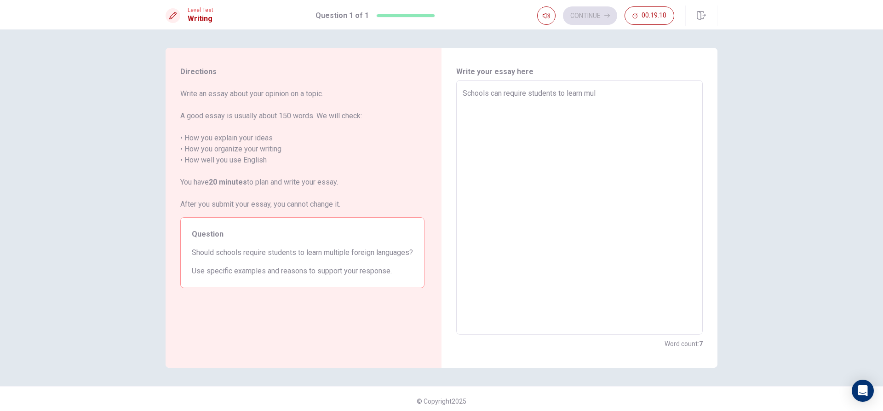
type textarea "x"
type textarea "Schools can require students to learn mult"
type textarea "x"
type textarea "Schools can require students to learn multi"
type textarea "x"
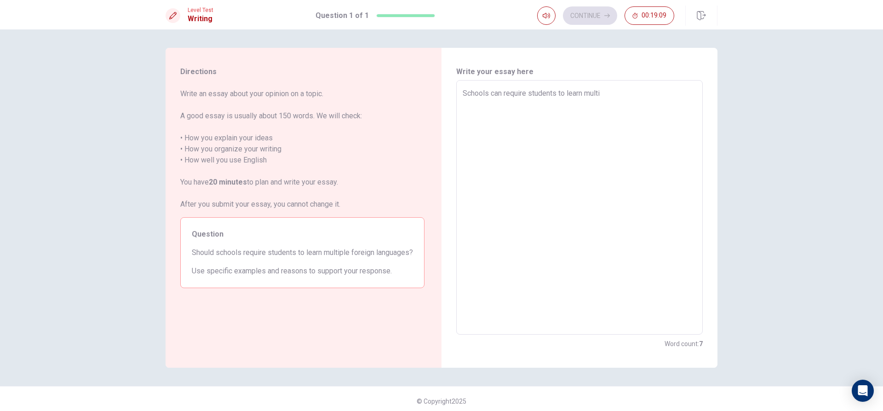
type textarea "Schools can require students to learn multip"
type textarea "x"
type textarea "Schools can require students to learn multipl"
type textarea "x"
type textarea "Schools can require students to learn multiple"
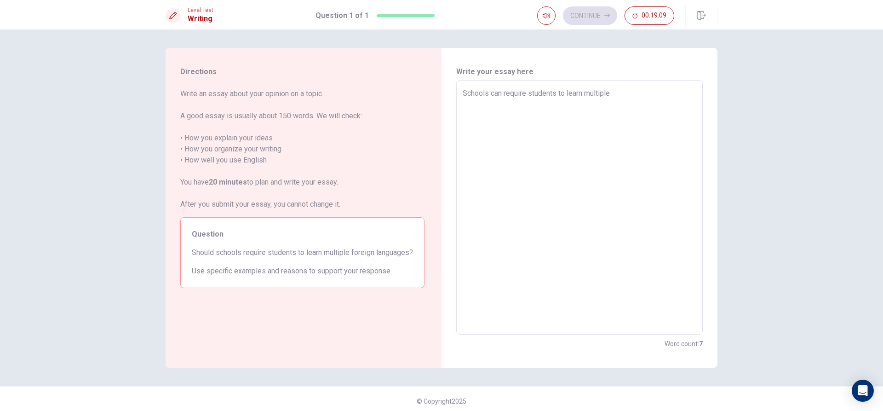
type textarea "x"
type textarea "Schools can require students to learn multiple"
type textarea "x"
type textarea "Schools can require students to learn multiple l"
type textarea "x"
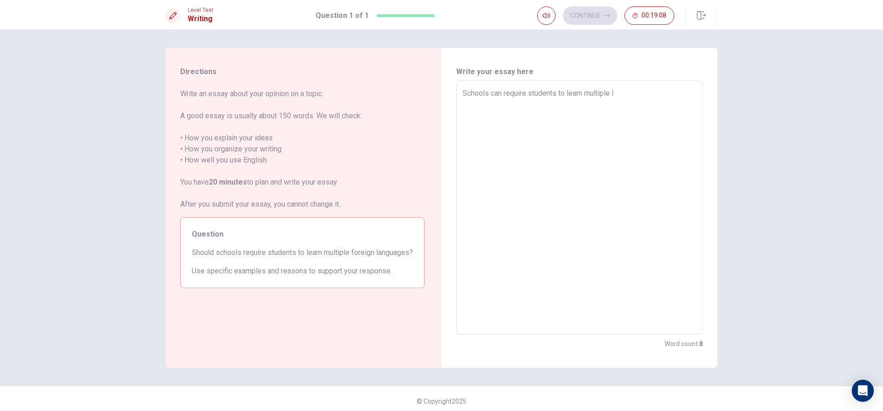
type textarea "Schools can require students to learn multiple la"
type textarea "x"
type textarea "Schools can require students to learn multiple [PERSON_NAME]"
type textarea "x"
type textarea "Schools can require students to learn multiple lamg"
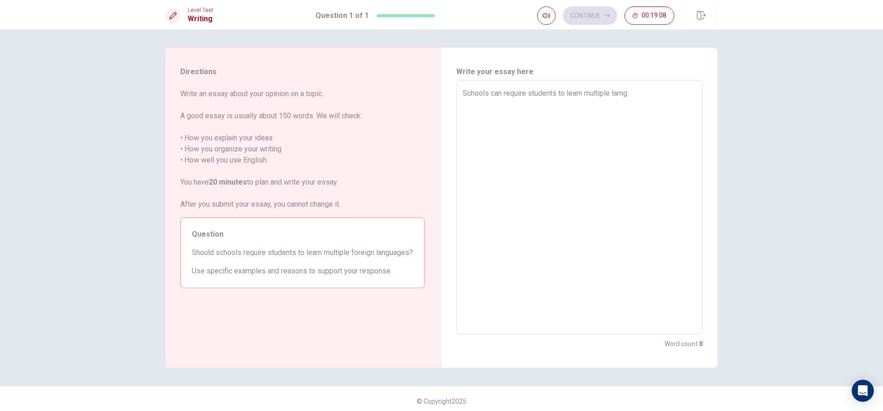
type textarea "x"
type textarea "Schools can require students to learn multiple lamgu"
type textarea "x"
type textarea "Schools can require students to learn multiple lamgua"
type textarea "x"
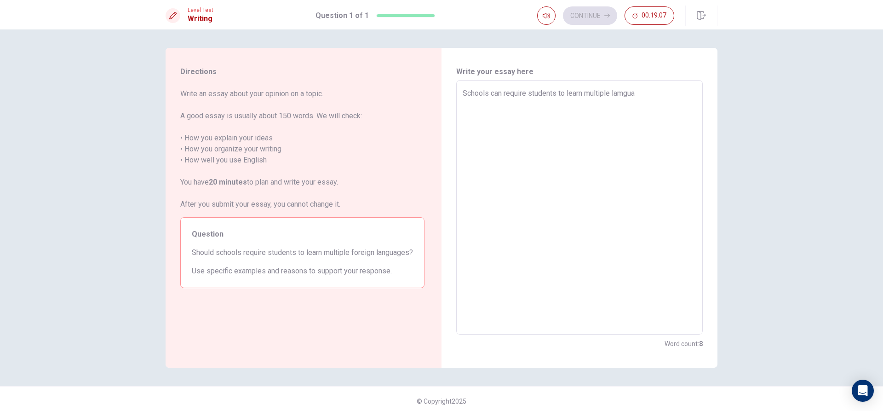
type textarea "Schools can require students to learn multiple lamguag"
type textarea "x"
type textarea "Schools can require students to learn multiple lamguage"
type textarea "x"
type textarea "Schools can require students to learn multiple lamguages"
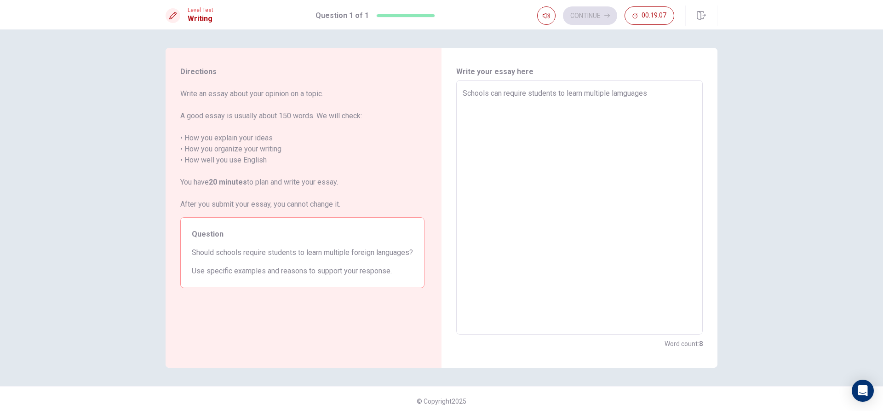
type textarea "x"
type textarea "Schools can require students to learn multiple lamguages"
click at [624, 94] on textarea "Schools can require students to learn multiple lamguages" at bounding box center [580, 207] width 234 height 239
type textarea "x"
type textarea "Schools can require students to learn multiple laguages"
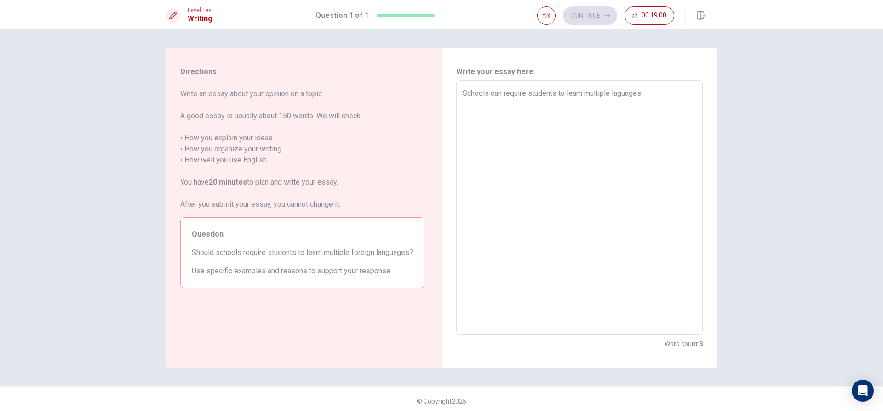
type textarea "x"
type textarea "Schools can require students to learn multiple languages"
click at [647, 91] on textarea "Schools can require students to learn multiple languages" at bounding box center [580, 207] width 234 height 239
type textarea "x"
type textarea "Schools can require students to learn multiple languages"
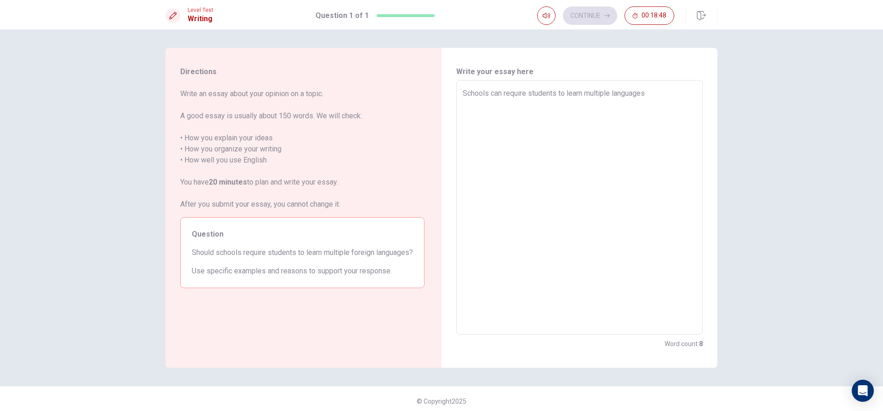
type textarea "x"
type textarea "Schools can require students to learn multiple languages,"
type textarea "x"
type textarea "Schools can require students to learn multiple languages"
type textarea "x"
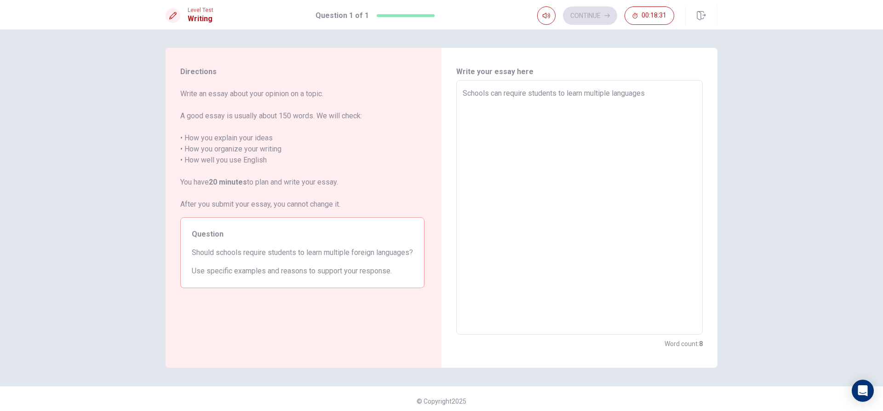
type textarea "Schools can require students to learn multiple languages"
type textarea "x"
type textarea "Schools can require students to learn multiple languages b"
type textarea "x"
type textarea "Schools can require students to learn multiple languages bu"
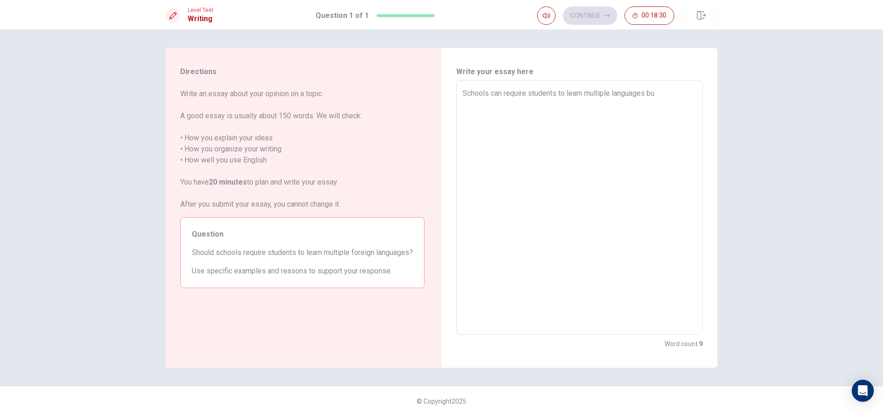
type textarea "x"
type textarea "Schools can require students to learn multiple languages but"
type textarea "x"
type textarea "Schools can require students to learn multiple languages but"
type textarea "x"
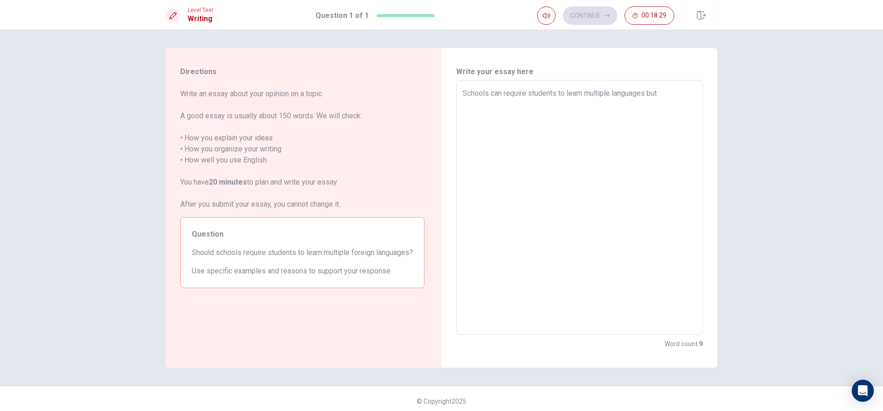
type textarea "Schools can require students to learn multiple languages but t"
type textarea "x"
type textarea "Schools can require students to learn multiple languages but th"
type textarea "x"
type textarea "Schools can require students to learn multiple languages but the"
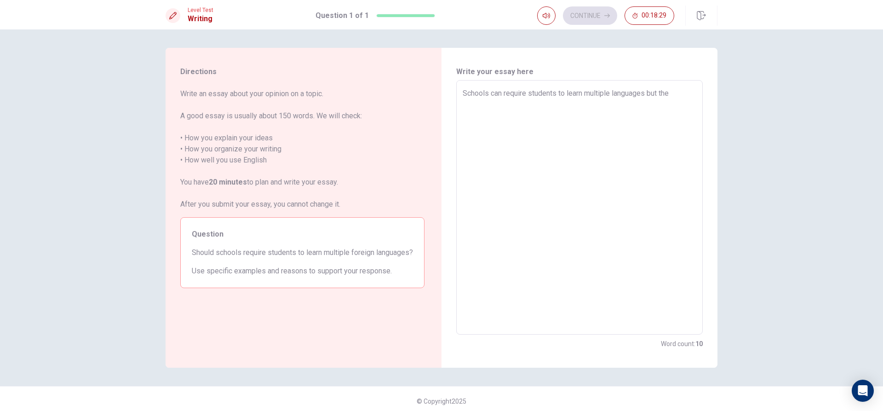
type textarea "x"
type textarea "Schools can require students to learn multiple languages but the"
type textarea "x"
type textarea "Schools can require students to learn multiple languages but the s"
type textarea "x"
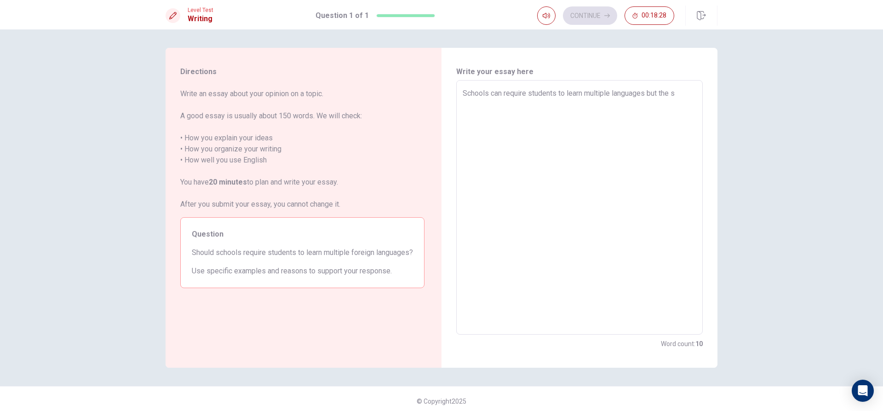
type textarea "Schools can require students to learn multiple languages but the st"
type textarea "x"
type textarea "Schools can require students to learn multiple languages but the stu"
type textarea "x"
type textarea "Schools can require students to learn multiple languages but the stud"
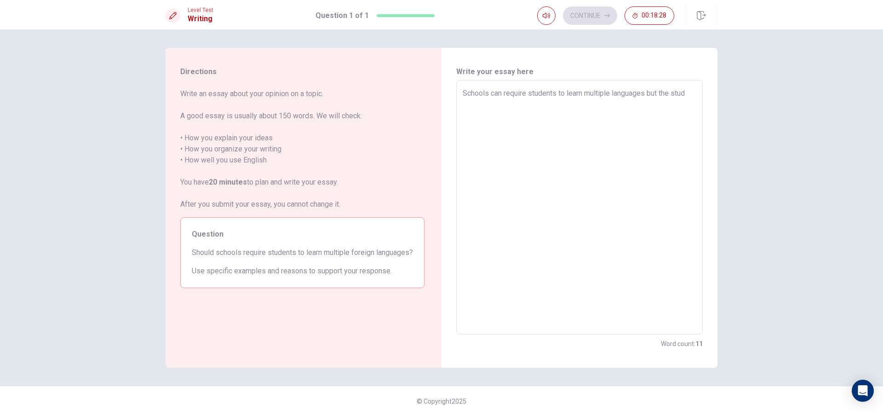
type textarea "x"
type textarea "Schools can require students to learn multiple languages but the studr"
type textarea "x"
type textarea "Schools can require students to learn multiple languages but the stud"
type textarea "x"
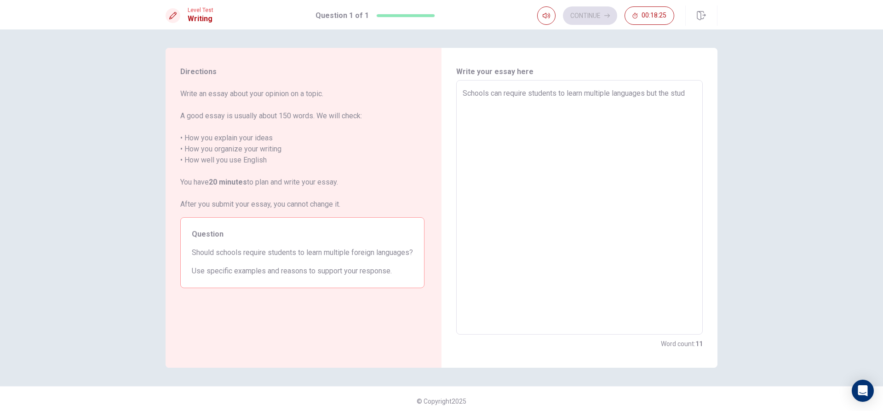
type textarea "Schools can require students to learn multiple languages but the stude"
type textarea "x"
type textarea "Schools can require students to learn multiple languages but the studen"
type textarea "x"
type textarea "Schools can require students to learn multiple languages but the student"
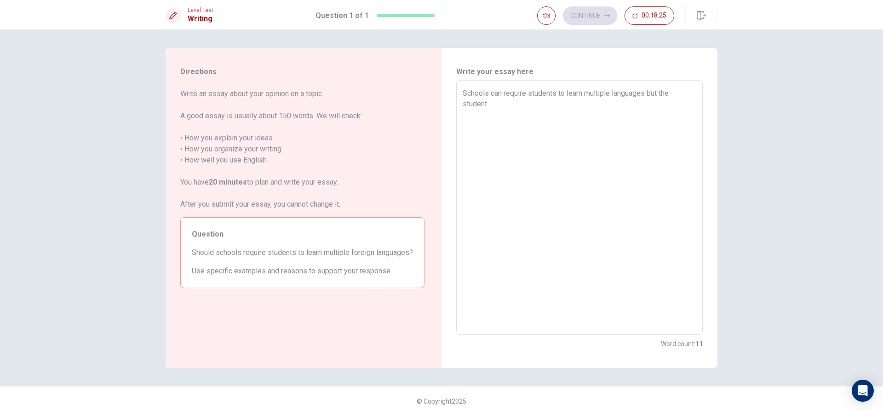
type textarea "x"
type textarea "Schools can require students to learn multiple languages but the student"
type textarea "x"
type textarea "Schools can require students to learn multiple languages but the student g"
type textarea "x"
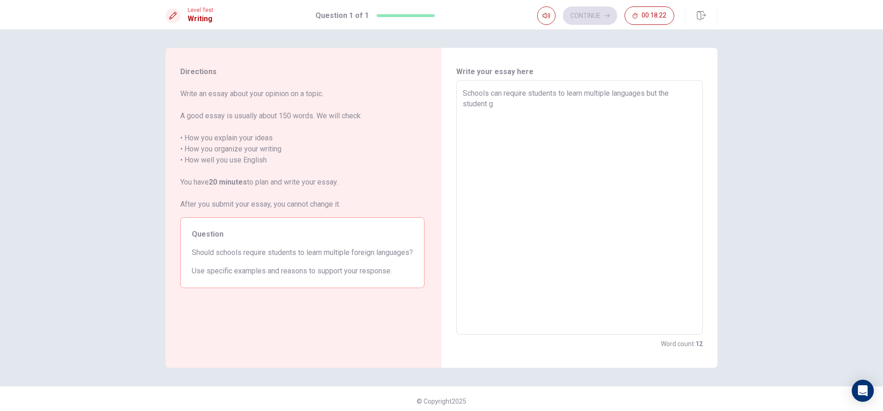
type textarea "Schools can require students to learn multiple languages but the student go"
type textarea "x"
type textarea "Schools can require students to learn multiple languages but the student goi"
type textarea "x"
type textarea "Schools can require students to learn multiple languages but the student goin"
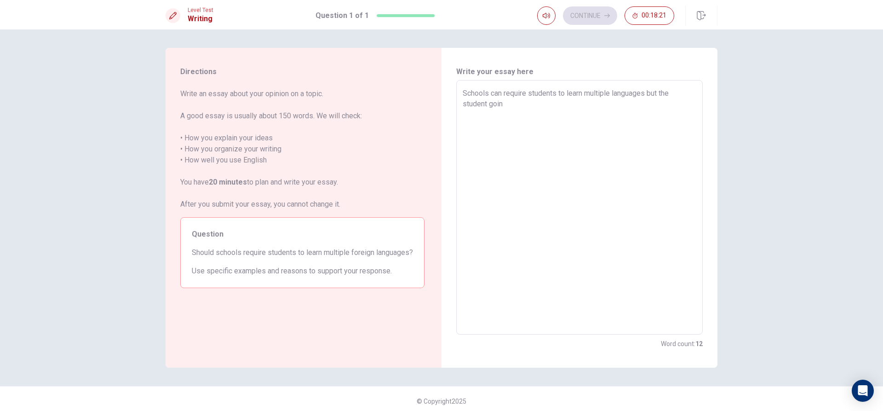
type textarea "x"
type textarea "Schools can require students to learn multiple languages but the student going"
type textarea "x"
type textarea "Schools can require students to learn multiple languages but the student going"
type textarea "x"
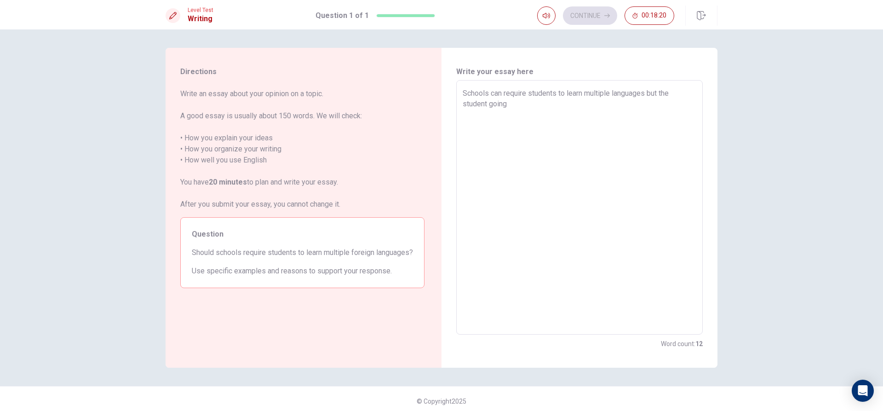
type textarea "Schools can require students to learn multiple languages but the student going t"
type textarea "x"
type textarea "Schools can require students to learn multiple languages but the student going …"
type textarea "x"
type textarea "Schools can require students to learn multiple languages but the student going …"
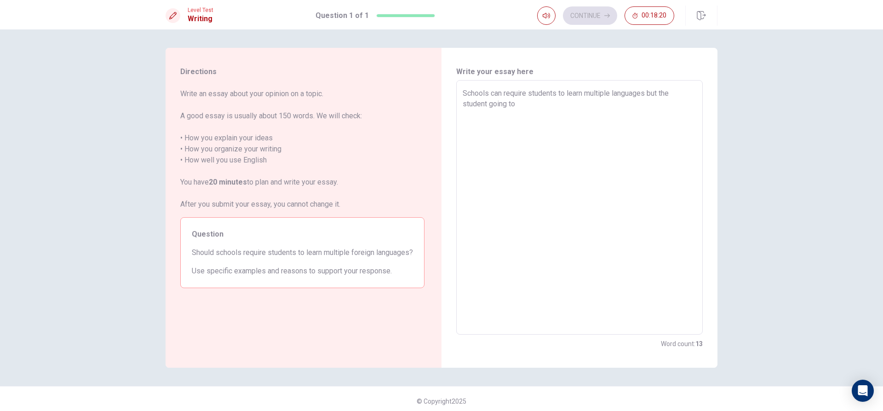
type textarea "x"
type textarea "Schools can require students to learn multiple languages but the student going …"
type textarea "x"
type textarea "Schools can require students to learn multiple languages but the student going …"
type textarea "x"
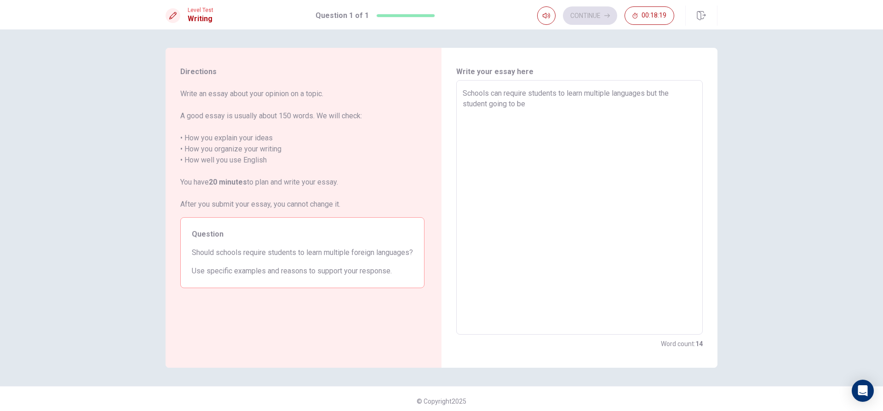
type textarea "Schools can require students to learn multiple languages but the student going …"
type textarea "x"
drag, startPoint x: 486, startPoint y: 88, endPoint x: 449, endPoint y: 87, distance: 37.3
click at [450, 88] on div "Write your essay here Schools can require students to learn multiple languages …" at bounding box center [579, 208] width 276 height 320
click at [548, 109] on textarea "As an example some schools can require students to learn multiple languages but…" at bounding box center [580, 207] width 234 height 239
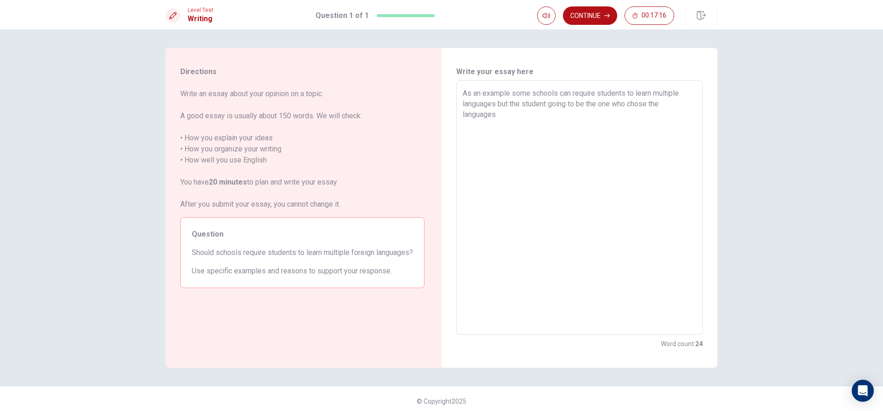
click at [543, 109] on textarea "As an example some schools can require students to learn multiple languages but…" at bounding box center [580, 207] width 234 height 239
click at [546, 104] on textarea "As an example some schools can require students to learn multiple languages but…" at bounding box center [580, 207] width 234 height 239
click at [671, 103] on textarea "As an example some schools can require students to learn multiple languages but…" at bounding box center [580, 207] width 234 height 239
click at [674, 103] on textarea "As an example some schools can require students to learn multiple languages but…" at bounding box center [580, 207] width 234 height 239
click at [540, 113] on textarea "As an example some schools can require students to learn multiple languages but…" at bounding box center [580, 207] width 234 height 239
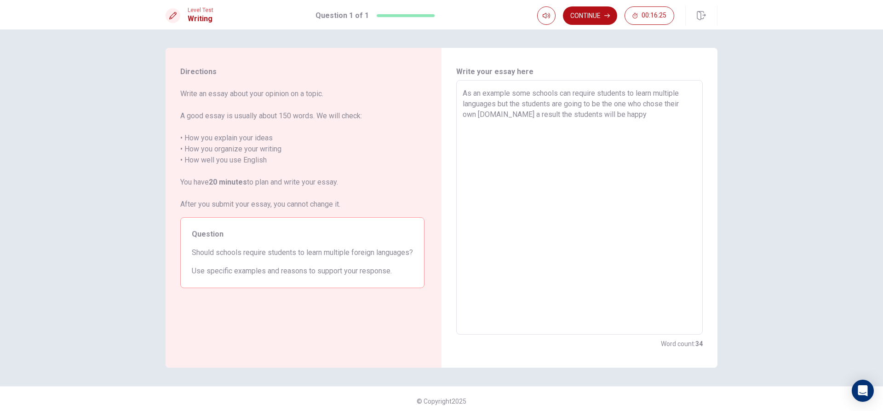
click at [510, 114] on textarea "As an example some schools can require students to learn multiple languages but…" at bounding box center [580, 207] width 234 height 239
click at [650, 114] on textarea "As an example some schools can require students to learn multiple languages but…" at bounding box center [580, 207] width 234 height 239
click at [570, 132] on textarea "As an example some schools can require students to learn multiple languages but…" at bounding box center [580, 207] width 234 height 239
click at [528, 124] on textarea "As an example some schools can require students to learn multiple languages but…" at bounding box center [580, 207] width 234 height 239
click at [615, 125] on textarea "As an example some schools can require students to learn multiple languages but…" at bounding box center [580, 207] width 234 height 239
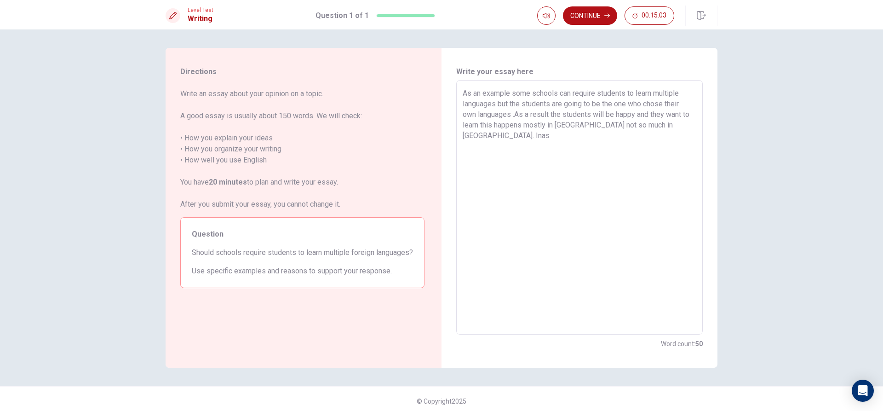
click at [663, 128] on textarea "As an example some schools can require students to learn multiple languages but…" at bounding box center [580, 207] width 234 height 239
click at [667, 127] on textarea "As an example some schools can require students to learn multiple languages but…" at bounding box center [580, 207] width 234 height 239
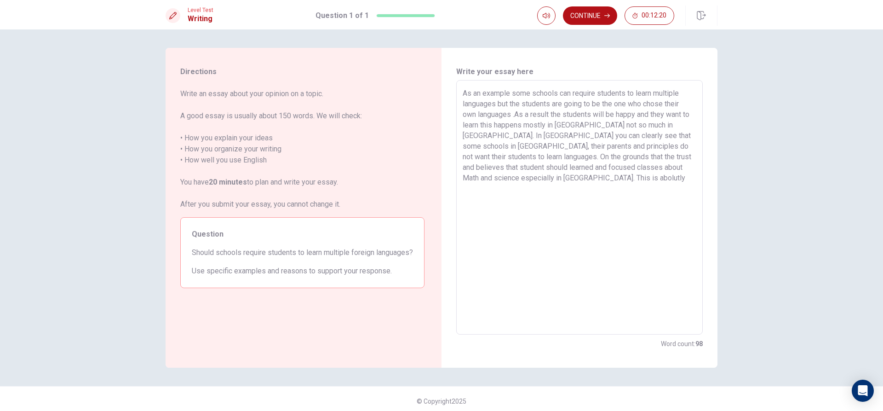
click at [668, 166] on textarea "As an example some schools can require students to learn multiple languages but…" at bounding box center [580, 207] width 234 height 239
click at [685, 168] on textarea "As an example some schools can require students to learn multiple languages but…" at bounding box center [580, 207] width 234 height 239
click at [688, 168] on textarea "As an example some schools can require students to learn multiple languages but…" at bounding box center [580, 207] width 234 height 239
click at [495, 199] on textarea "As an example some schools can require students to learn multiple languages but…" at bounding box center [580, 207] width 234 height 239
click at [476, 199] on textarea "As an example some schools can require students to learn multiple languages but…" at bounding box center [580, 207] width 234 height 239
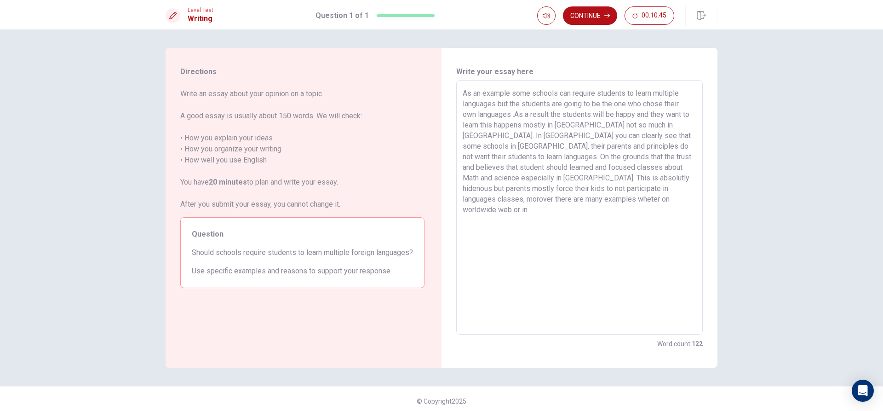
click at [481, 199] on textarea "As an example some schools can require students to learn multiple languages but…" at bounding box center [580, 207] width 234 height 239
click at [529, 204] on textarea "As an example some schools can require students to learn multiple languages but…" at bounding box center [580, 207] width 234 height 239
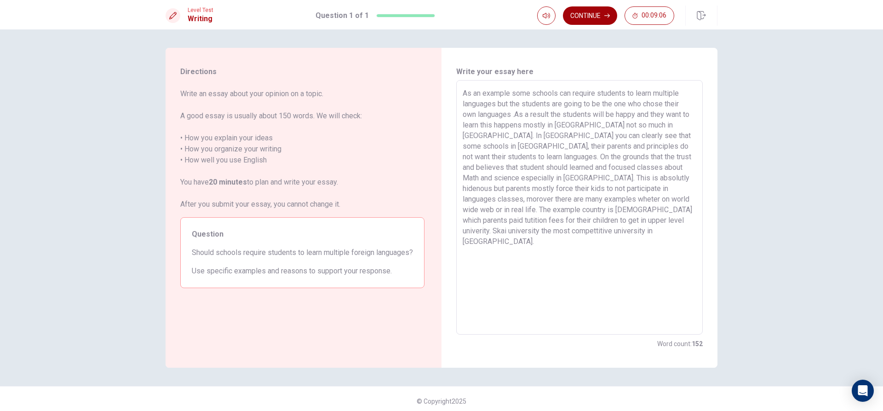
click at [595, 12] on button "Continue" at bounding box center [590, 15] width 54 height 18
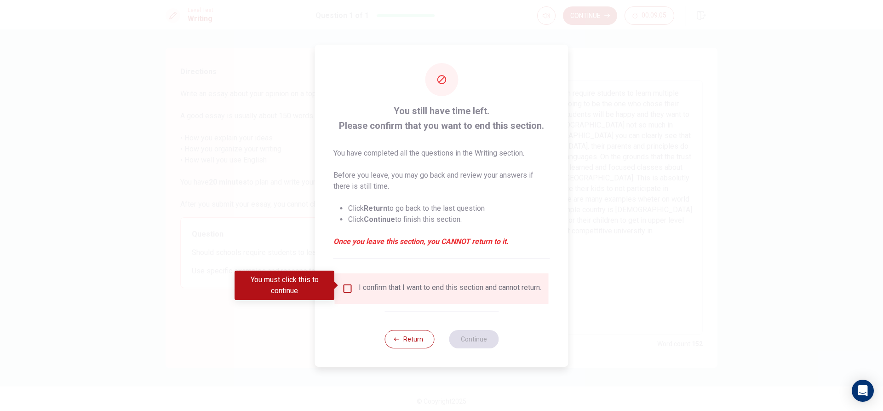
click at [347, 275] on div "I confirm that I want to end this section and cannot return." at bounding box center [442, 288] width 214 height 30
click at [346, 285] on input "You must click this to continue" at bounding box center [347, 288] width 11 height 11
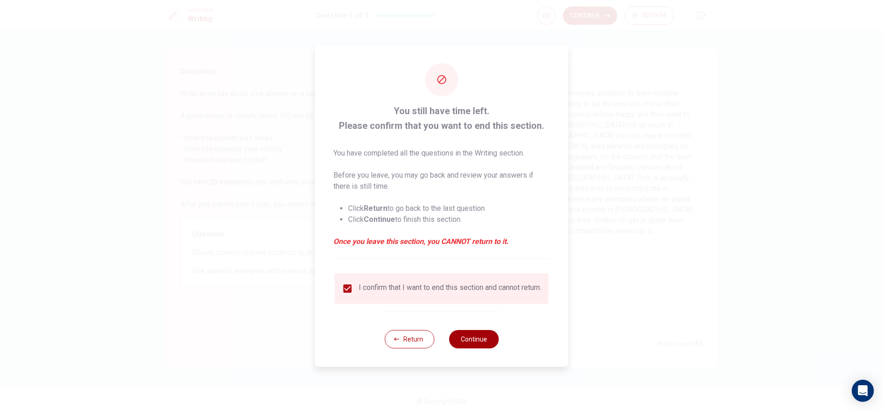
click at [482, 341] on button "Continue" at bounding box center [474, 339] width 50 height 18
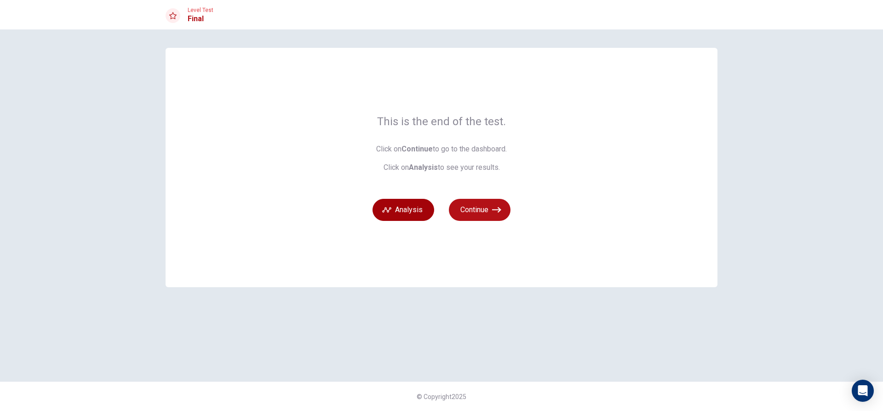
click at [412, 214] on button "Analysis" at bounding box center [403, 210] width 62 height 22
